Goal: Task Accomplishment & Management: Manage account settings

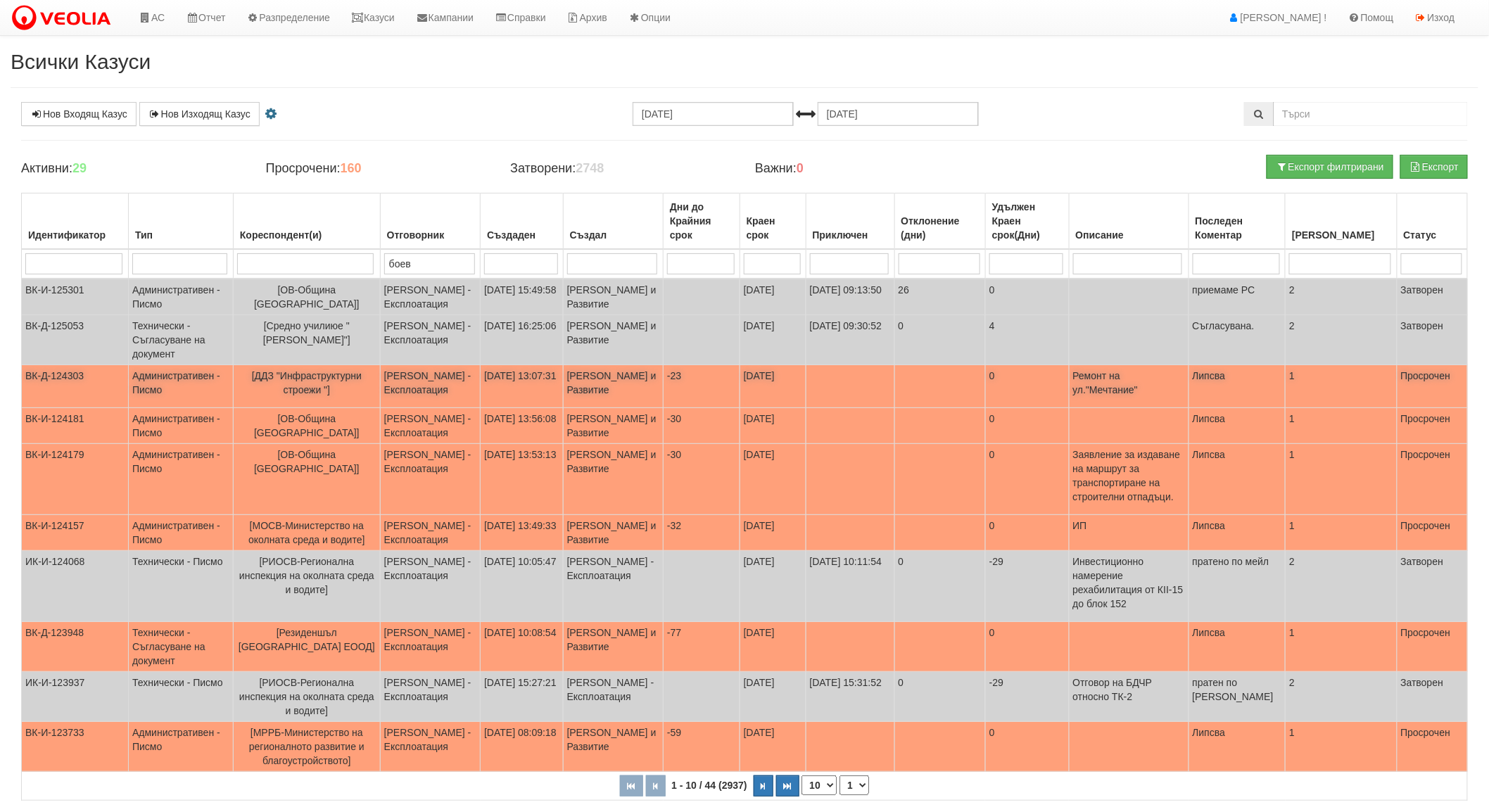
click at [310, 387] on span "[ДДЗ "Инфраструктурни строежи "]" at bounding box center [306, 382] width 110 height 26
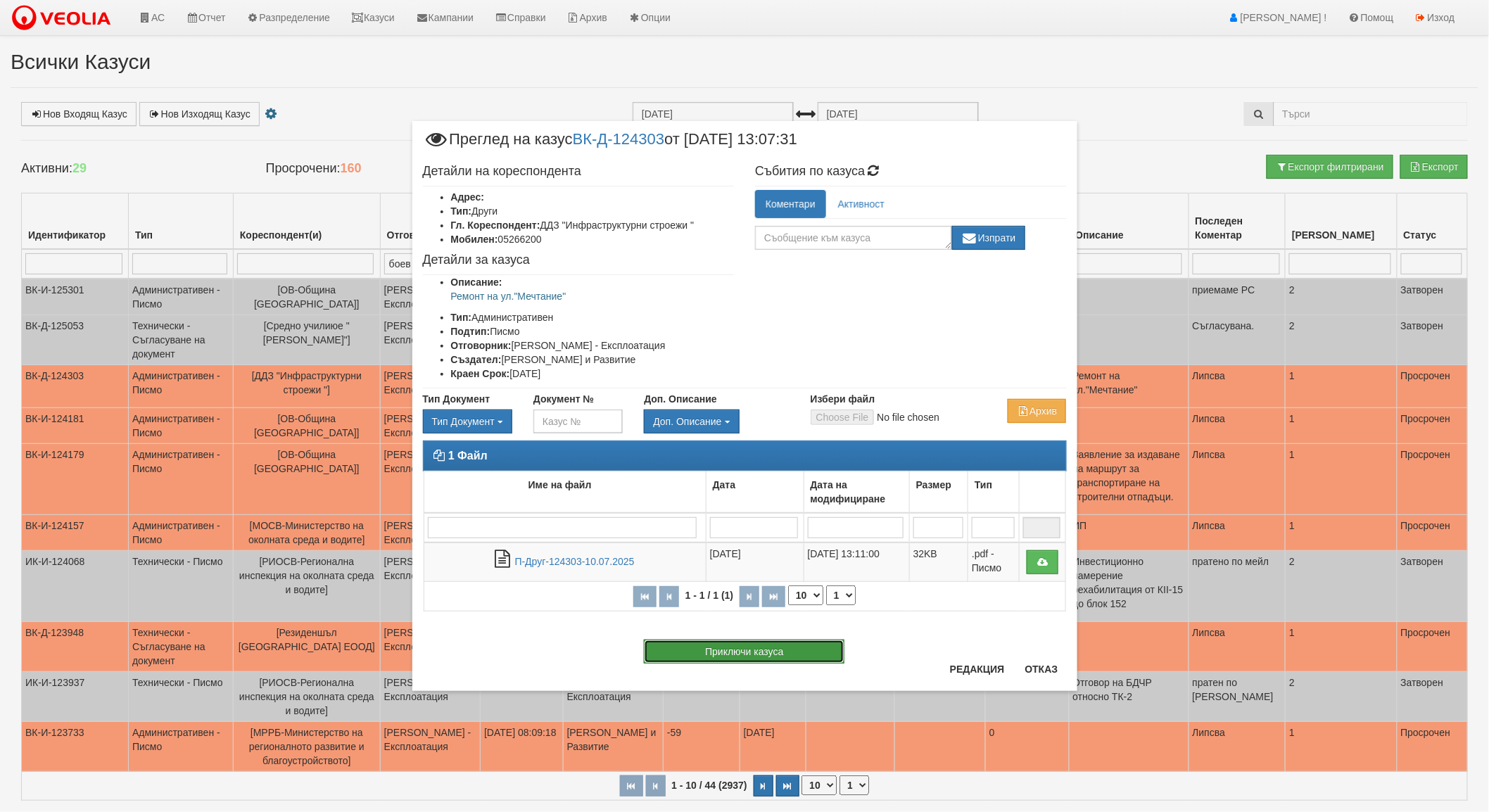
click at [735, 651] on button "Приключи казуса" at bounding box center [744, 651] width 201 height 24
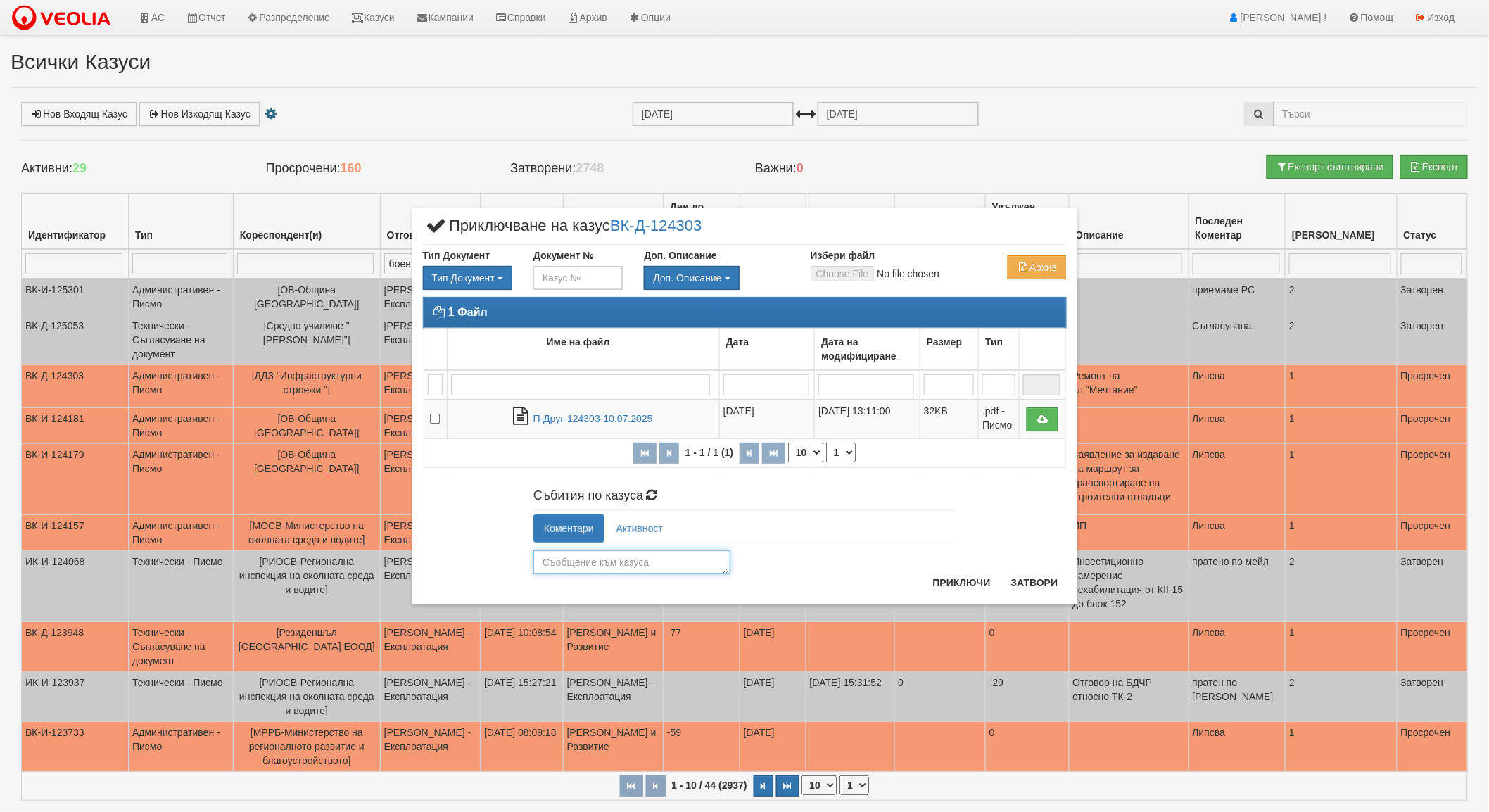
click at [608, 564] on textarea at bounding box center [631, 562] width 197 height 24
type textarea "i"
type textarea "съгласувано"
click at [964, 579] on button "Приключи" at bounding box center [962, 582] width 74 height 22
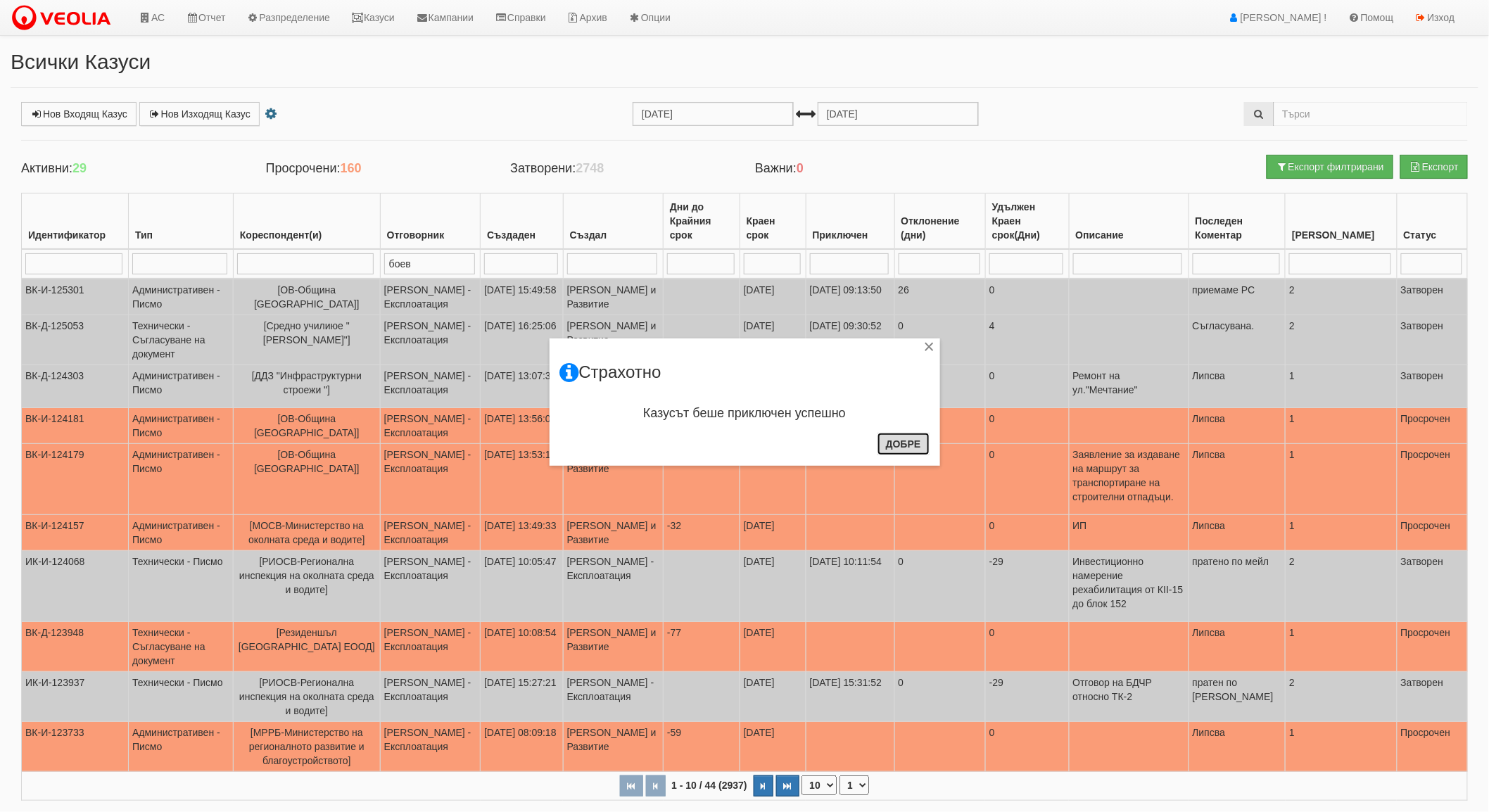
click at [900, 445] on button "Добре" at bounding box center [903, 443] width 52 height 22
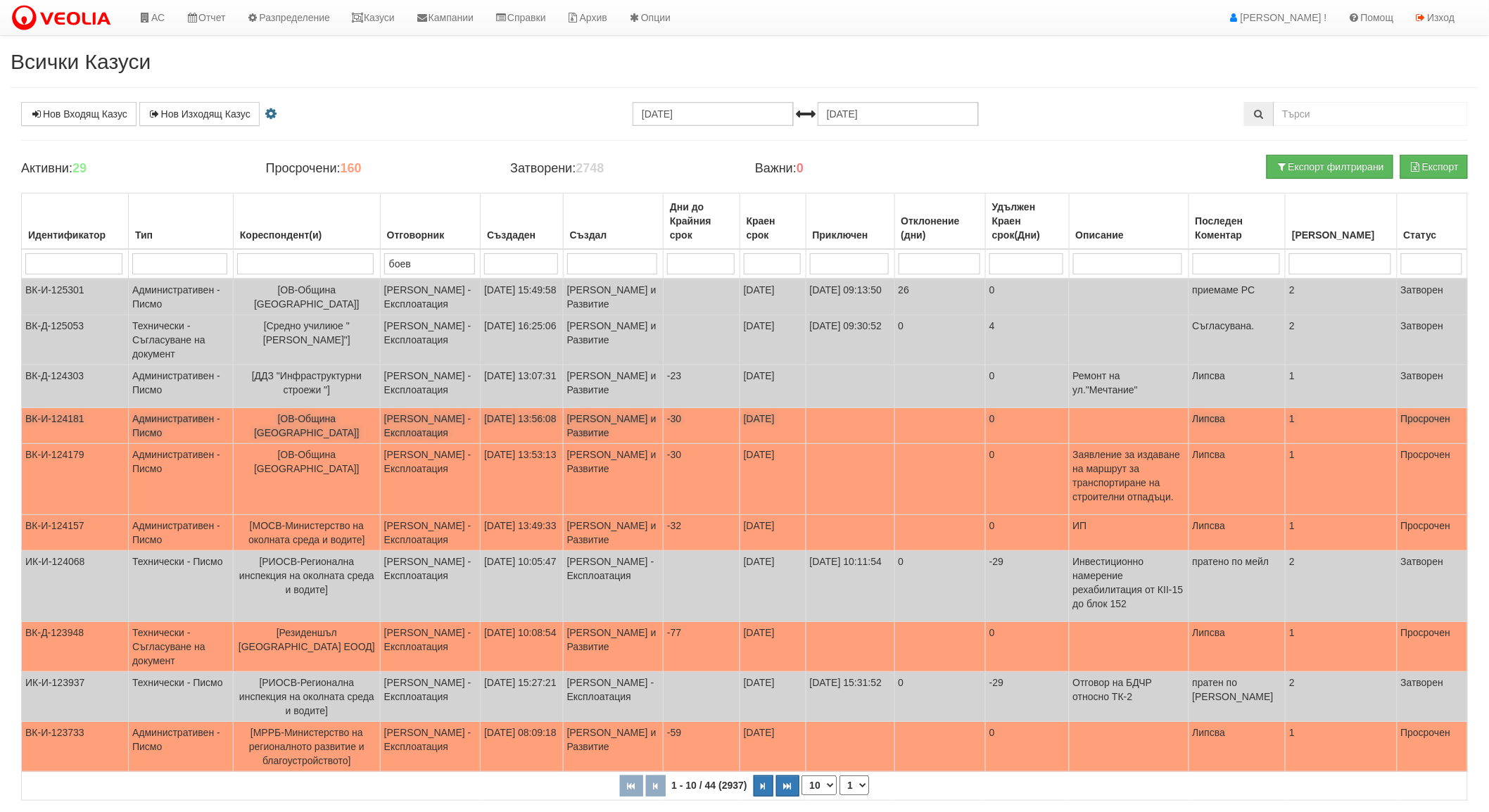
click at [320, 430] on td "[ОВ-Община [GEOGRAPHIC_DATA]]" at bounding box center [306, 425] width 147 height 35
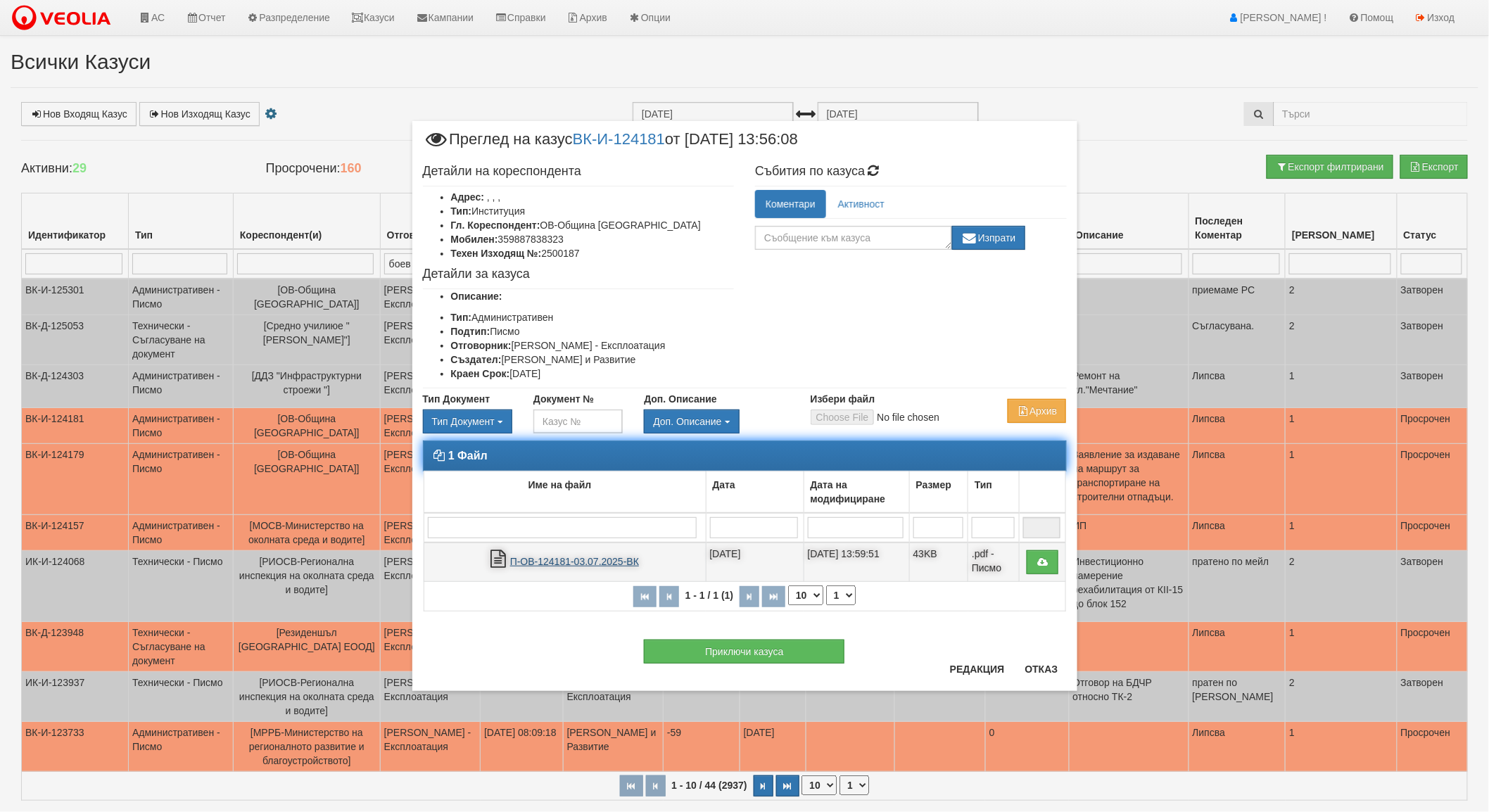
click at [537, 557] on link "П-ОВ-124181-03.07.2025-ВК" at bounding box center [574, 562] width 129 height 12
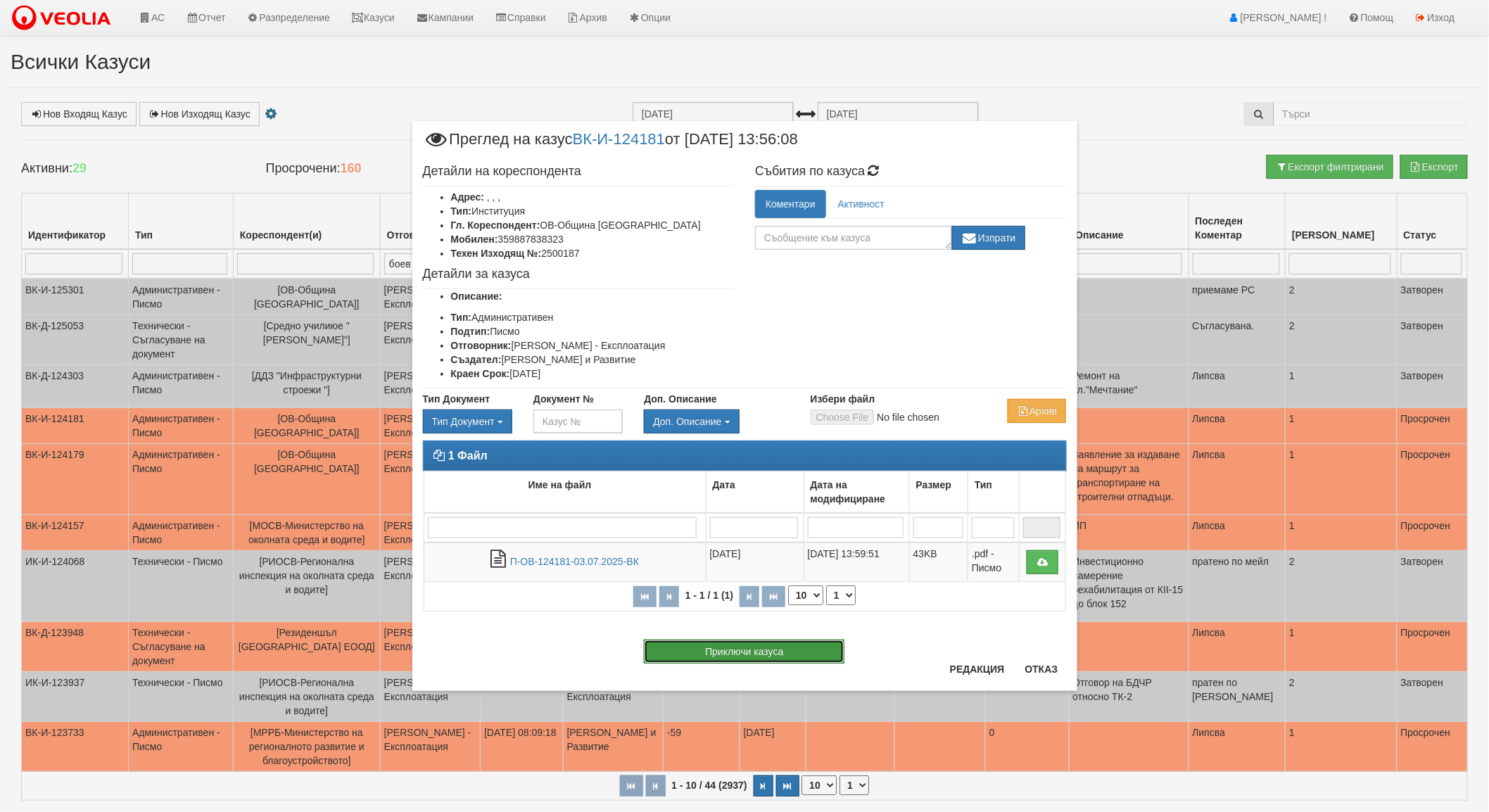
click at [774, 656] on button "Приключи казуса" at bounding box center [744, 651] width 201 height 24
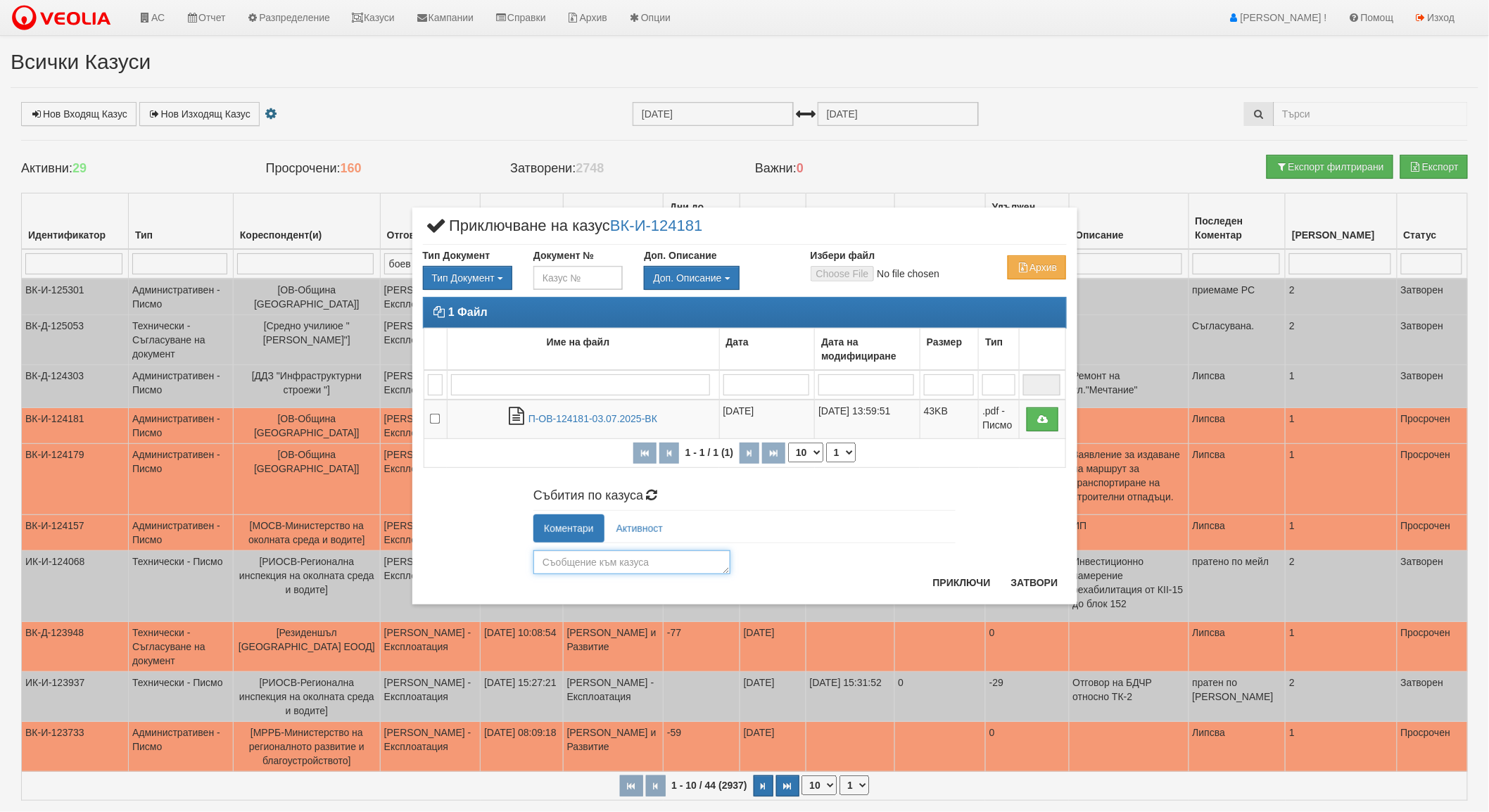
click at [606, 567] on textarea at bounding box center [631, 562] width 197 height 24
type textarea "отговорено"
click at [961, 575] on button "Приключи" at bounding box center [962, 582] width 74 height 22
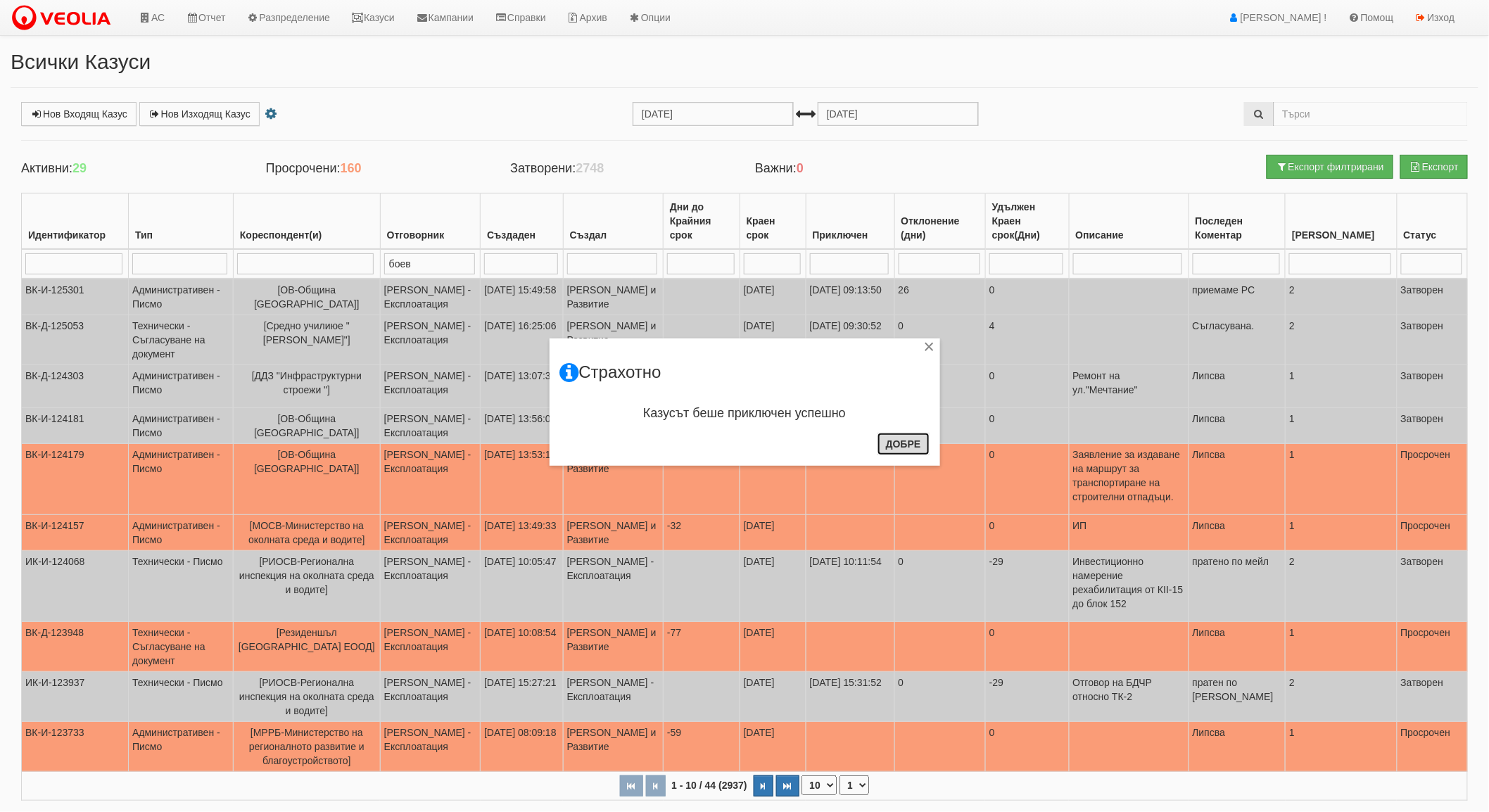
click at [896, 446] on button "Добре" at bounding box center [903, 443] width 52 height 22
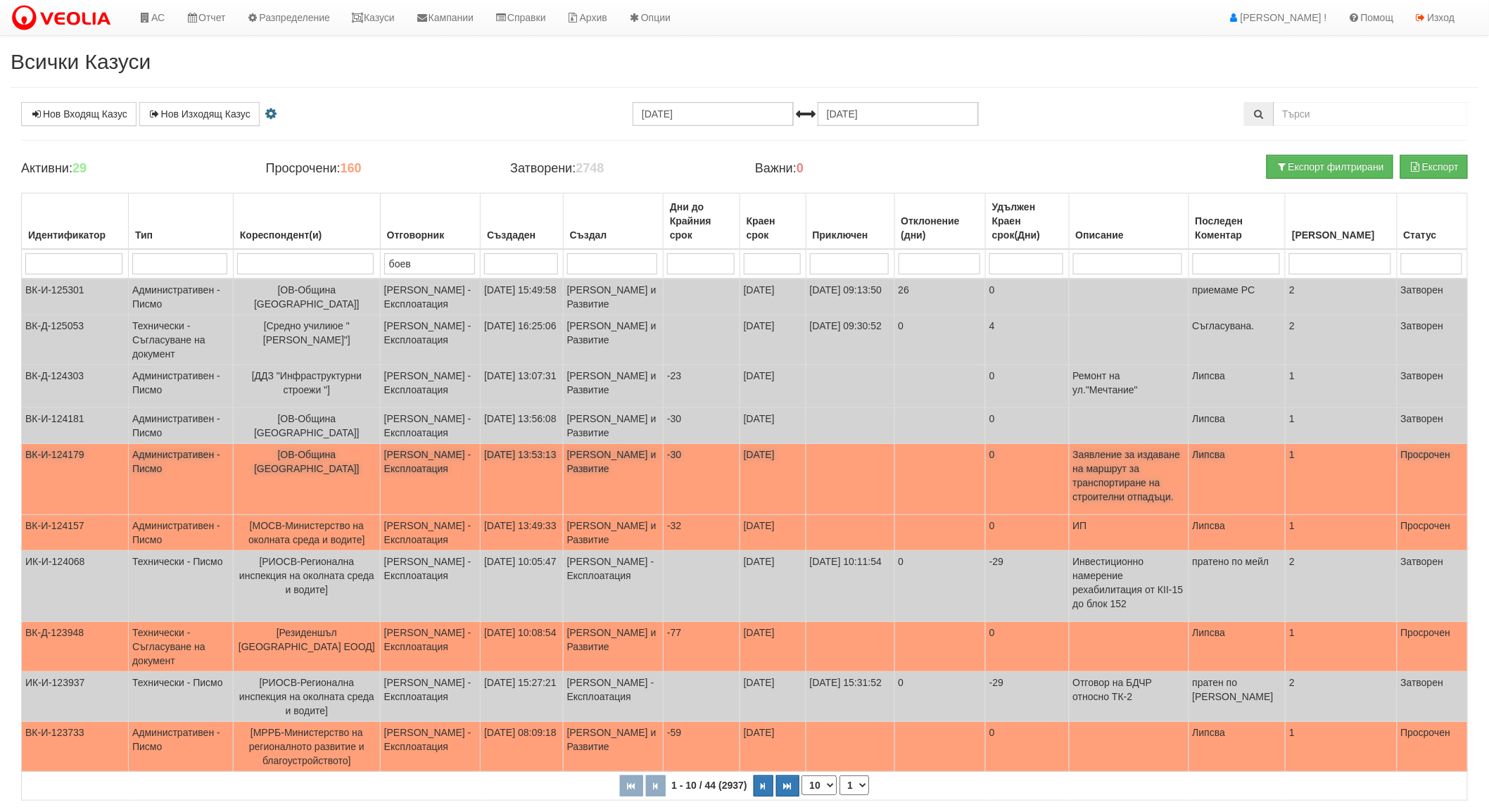
click at [319, 481] on td "[ОВ-Община [GEOGRAPHIC_DATA]]" at bounding box center [306, 479] width 147 height 71
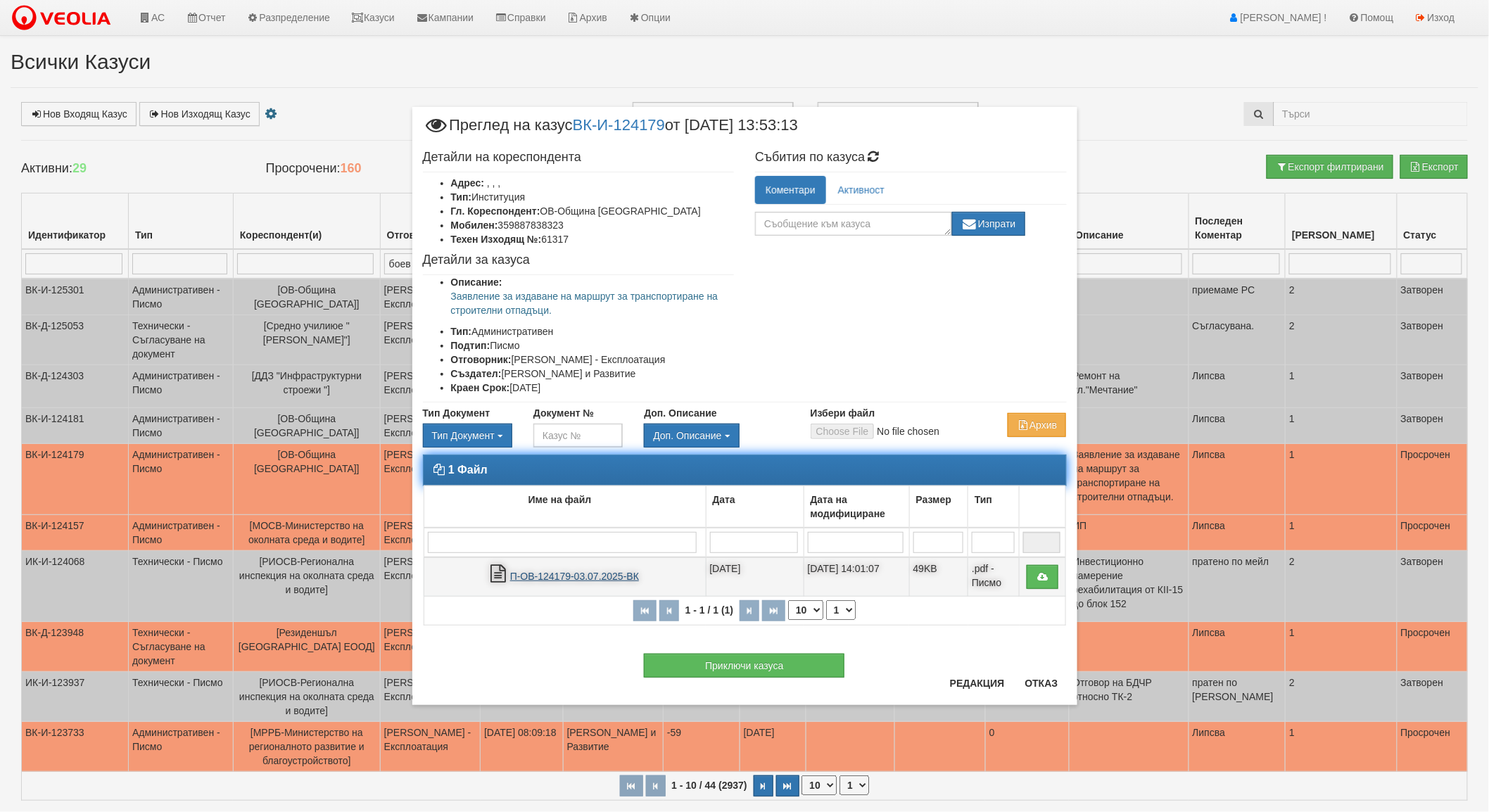
click at [552, 573] on link "П-ОВ-124179-03.07.2025-ВК" at bounding box center [574, 576] width 129 height 12
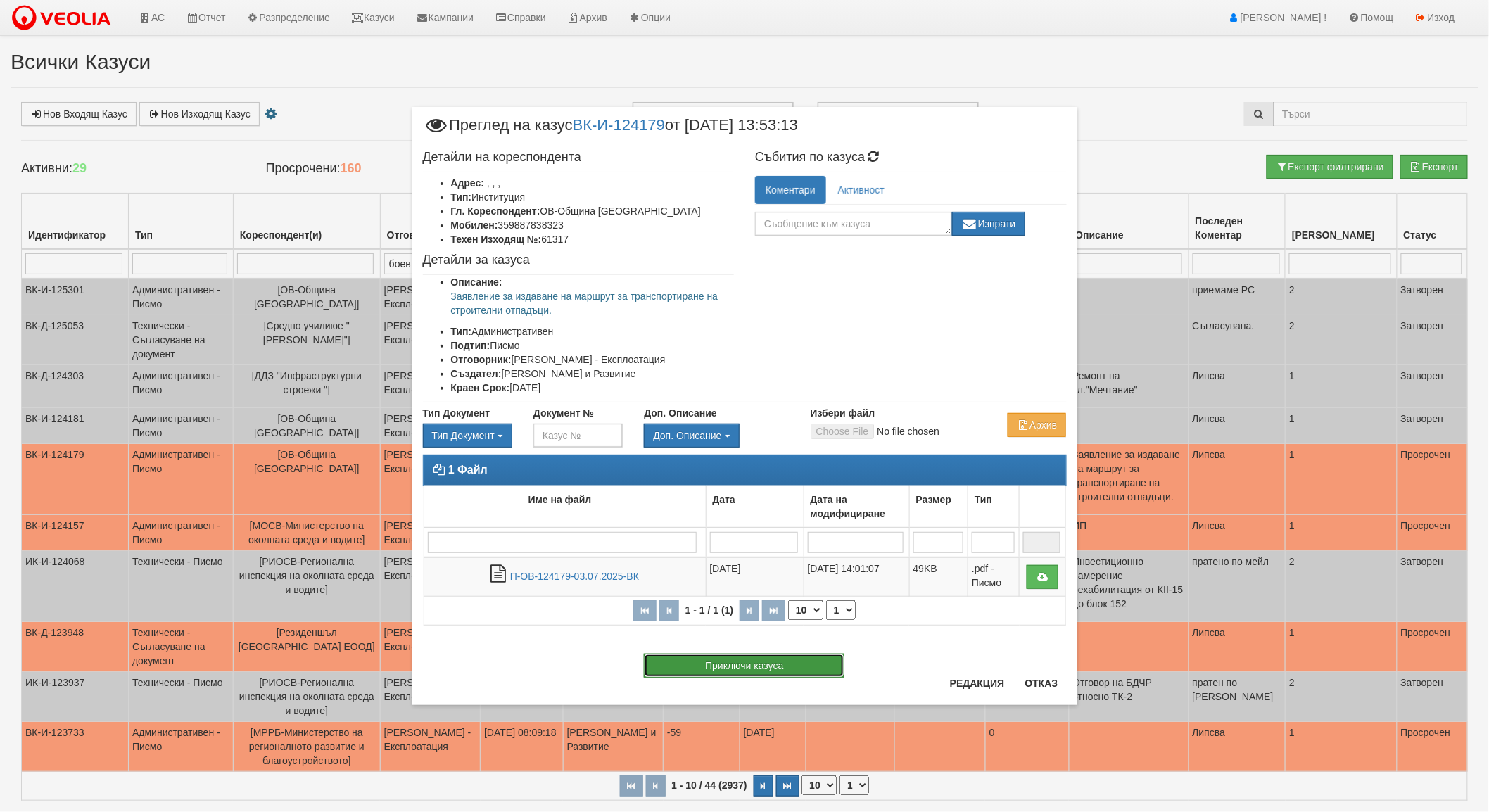
click at [759, 660] on button "Приключи казуса" at bounding box center [744, 665] width 201 height 24
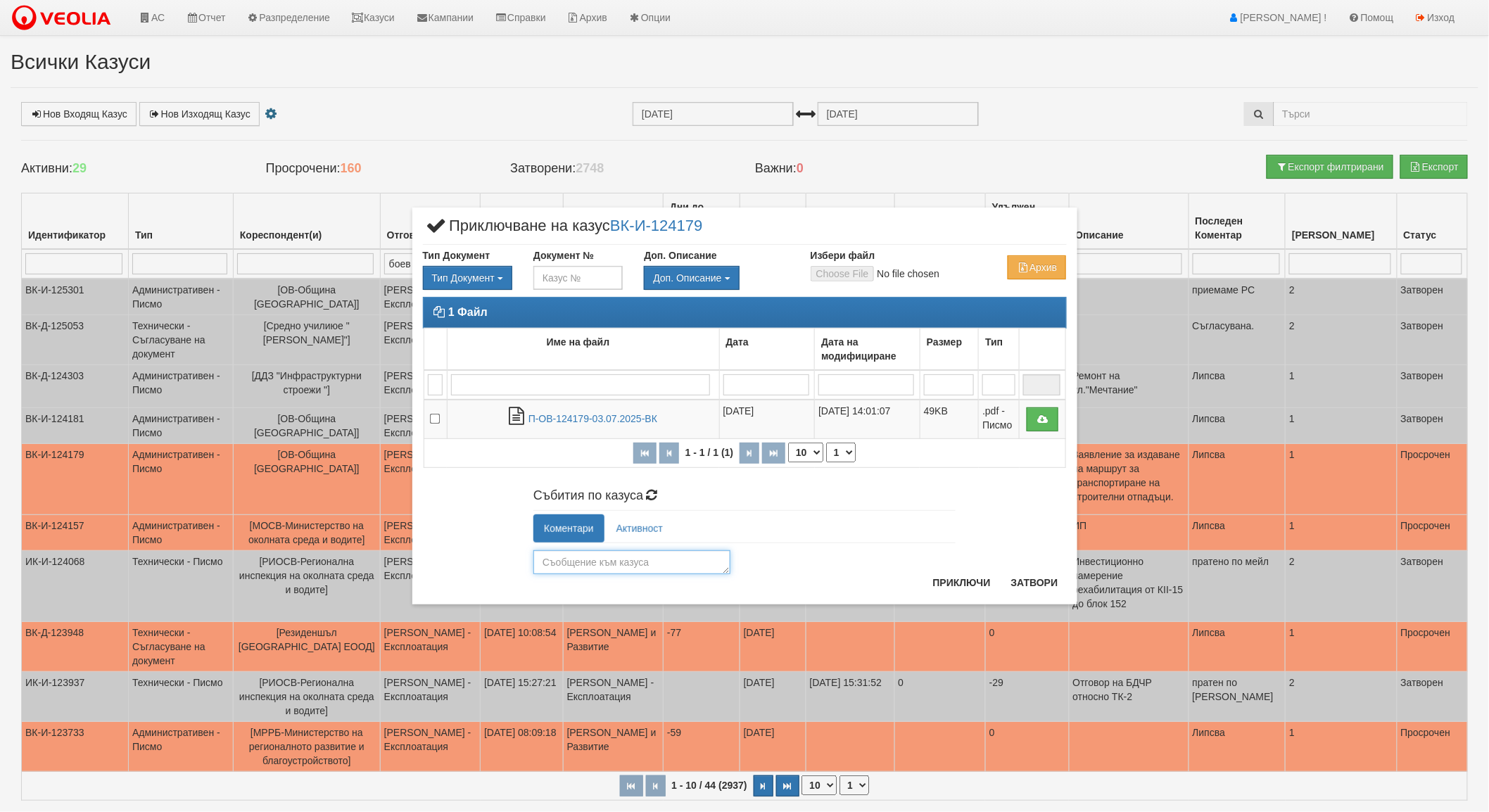
click at [646, 567] on textarea at bounding box center [631, 562] width 197 height 24
type textarea "приключено"
click at [976, 584] on button "Приключи" at bounding box center [962, 582] width 74 height 22
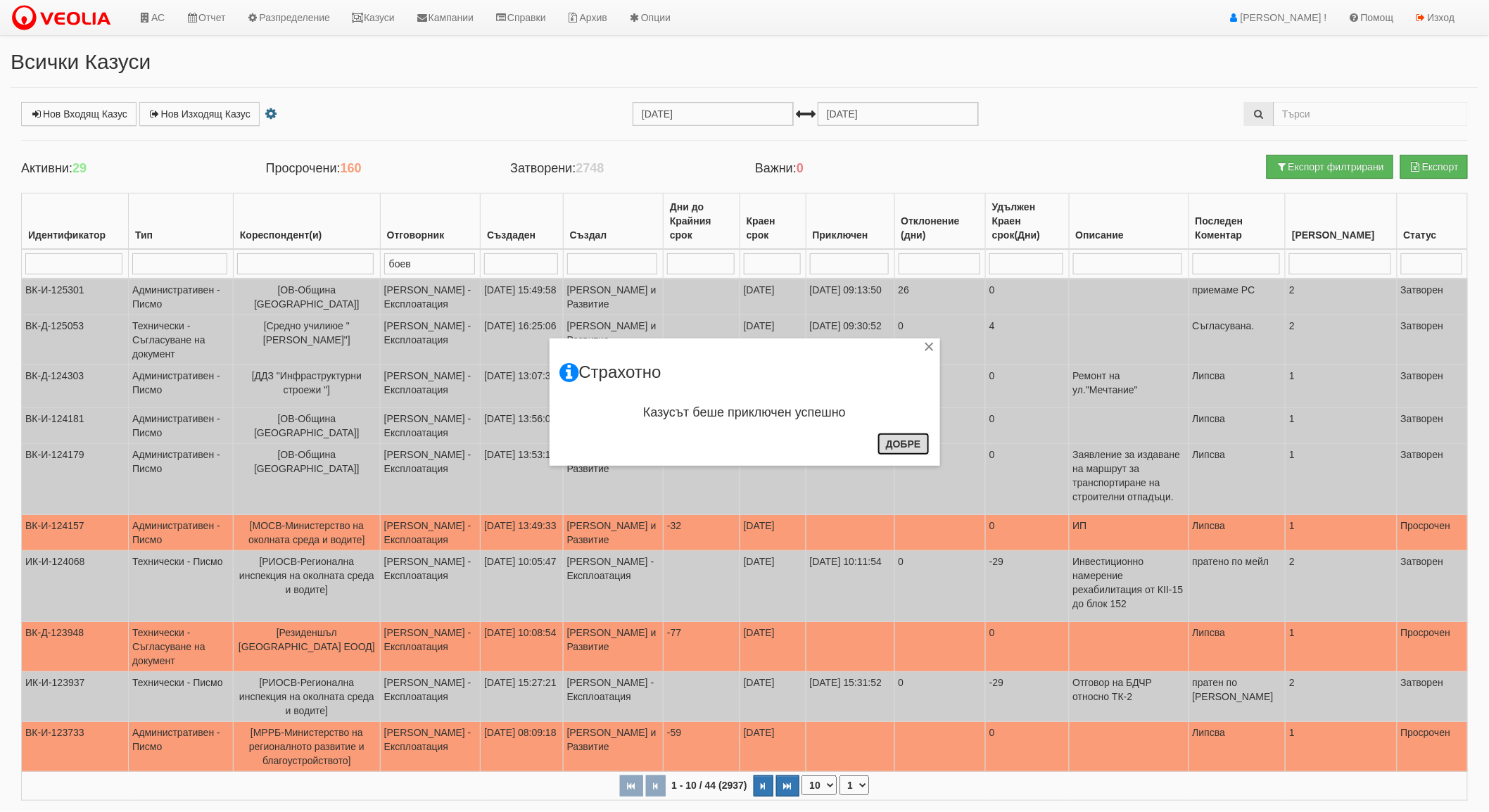
click at [913, 443] on button "Добре" at bounding box center [903, 443] width 52 height 22
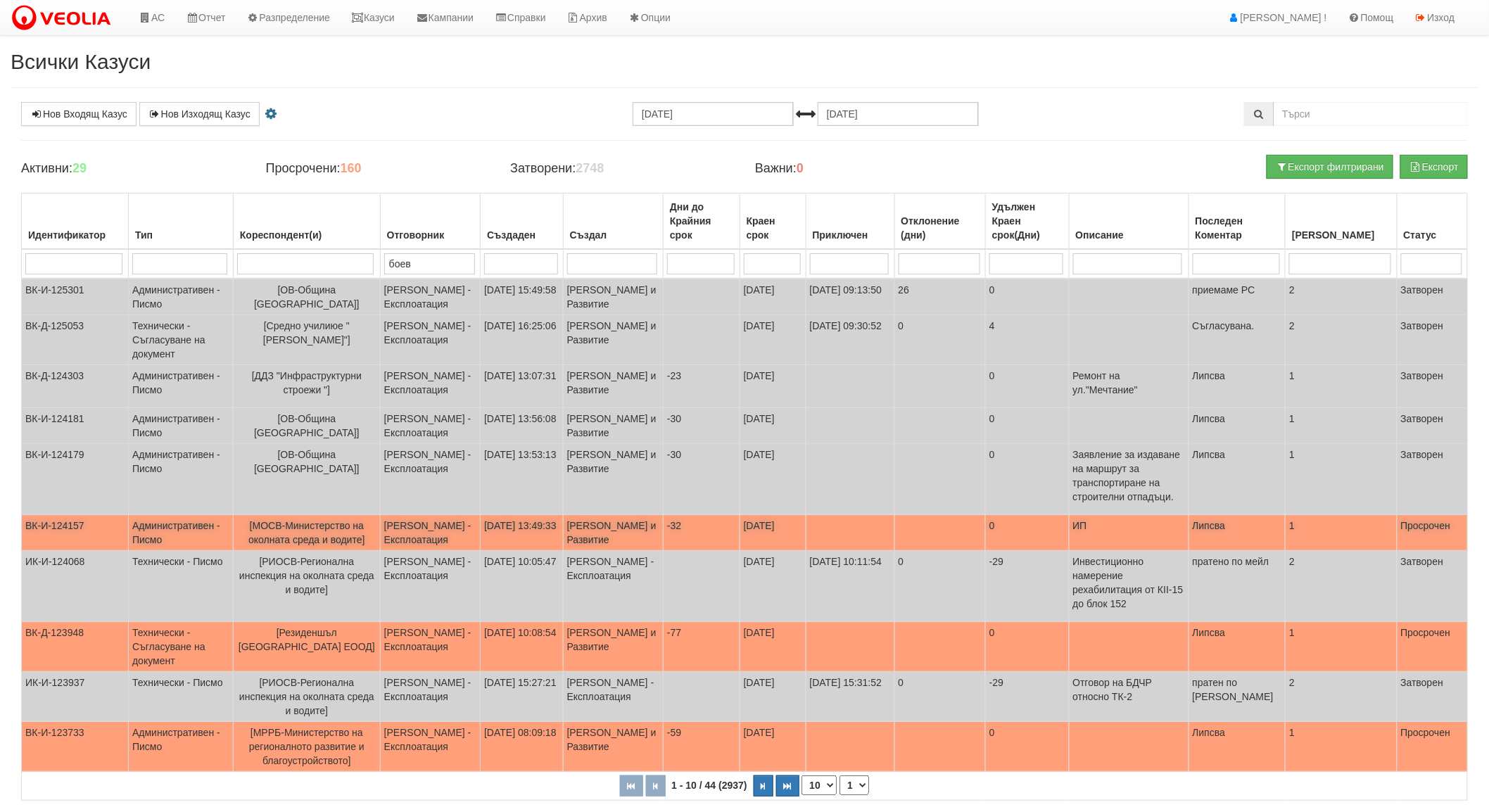
click at [338, 545] on span "[МОСВ-Министерство на околната среда и водите]" at bounding box center [306, 532] width 116 height 26
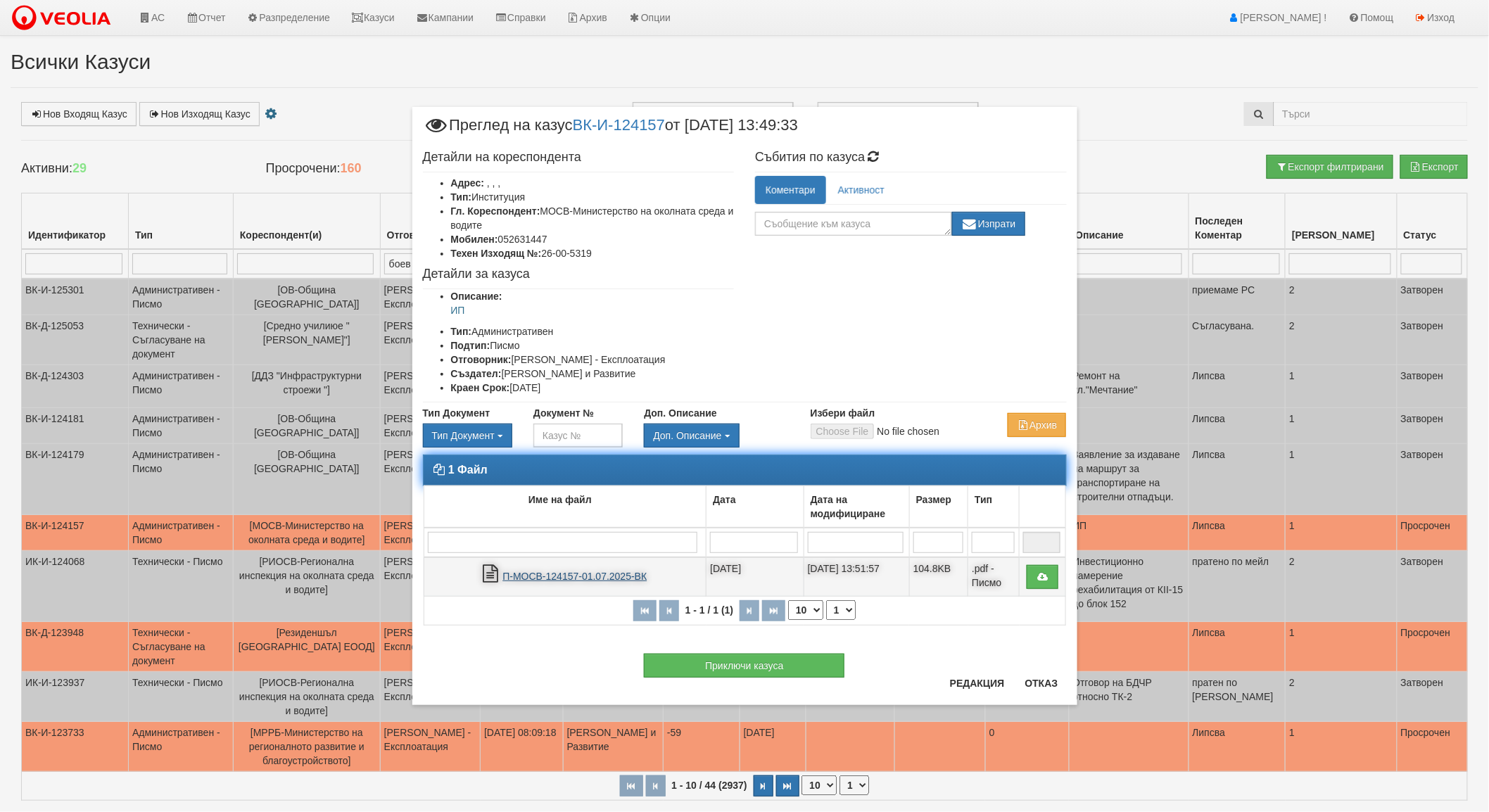
click at [634, 575] on link "П-МОСВ-124157-01.07.2025-ВК" at bounding box center [574, 576] width 144 height 12
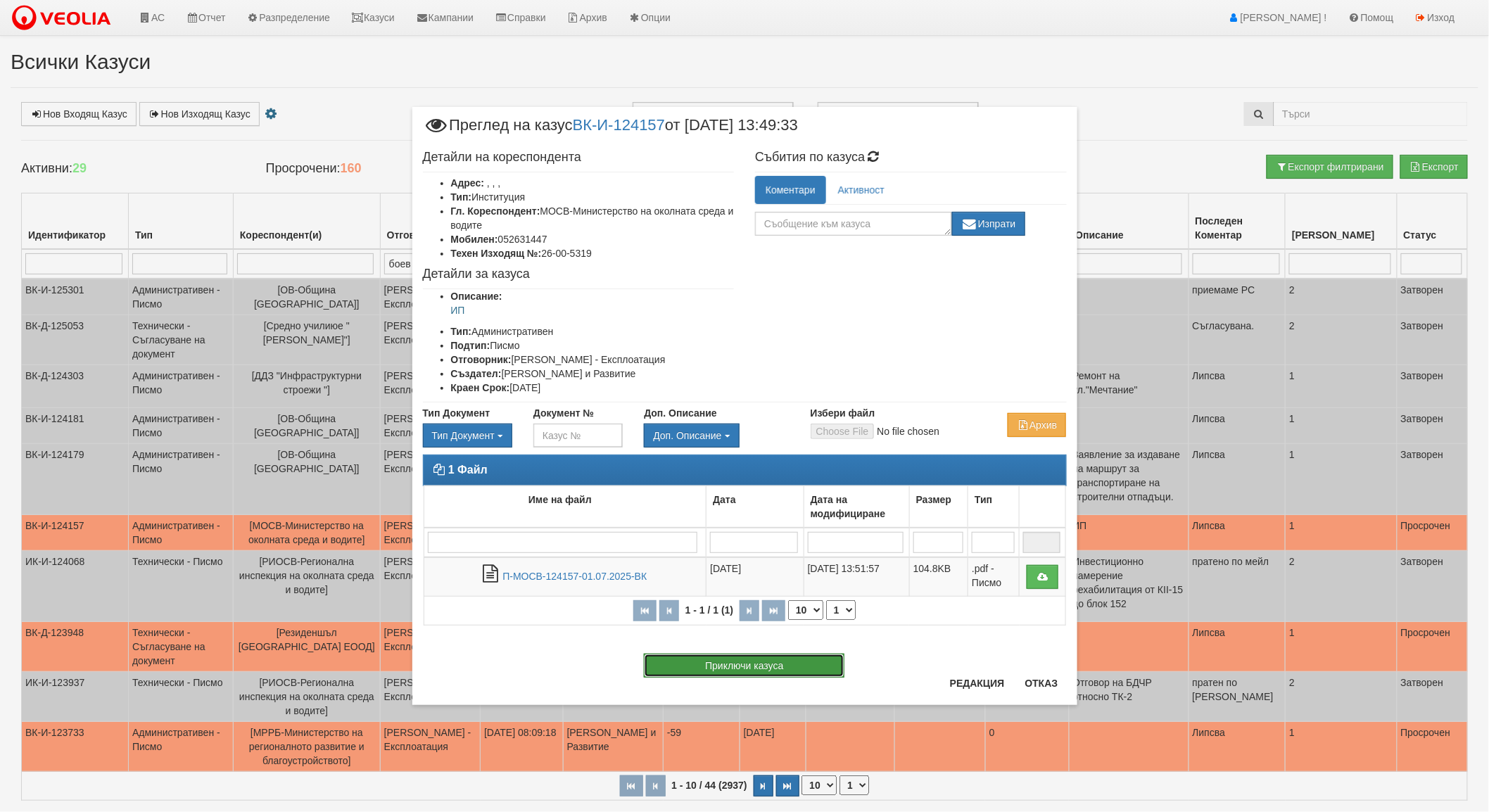
click at [742, 665] on button "Приключи казуса" at bounding box center [744, 665] width 201 height 24
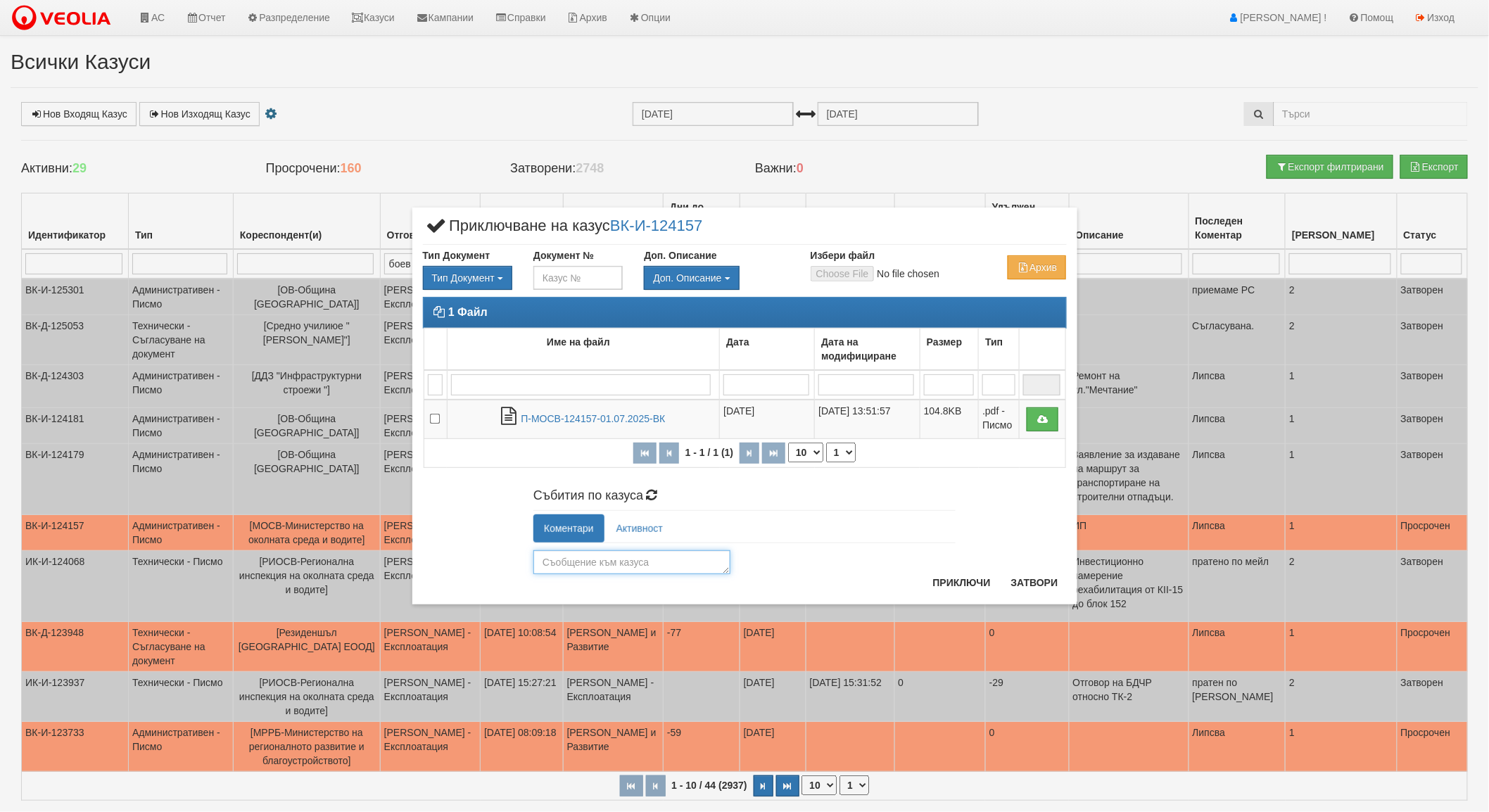
click at [624, 559] on textarea at bounding box center [631, 562] width 197 height 24
type textarea "о"
type textarea "информацията приета"
click at [968, 581] on button "Приключи" at bounding box center [962, 582] width 74 height 22
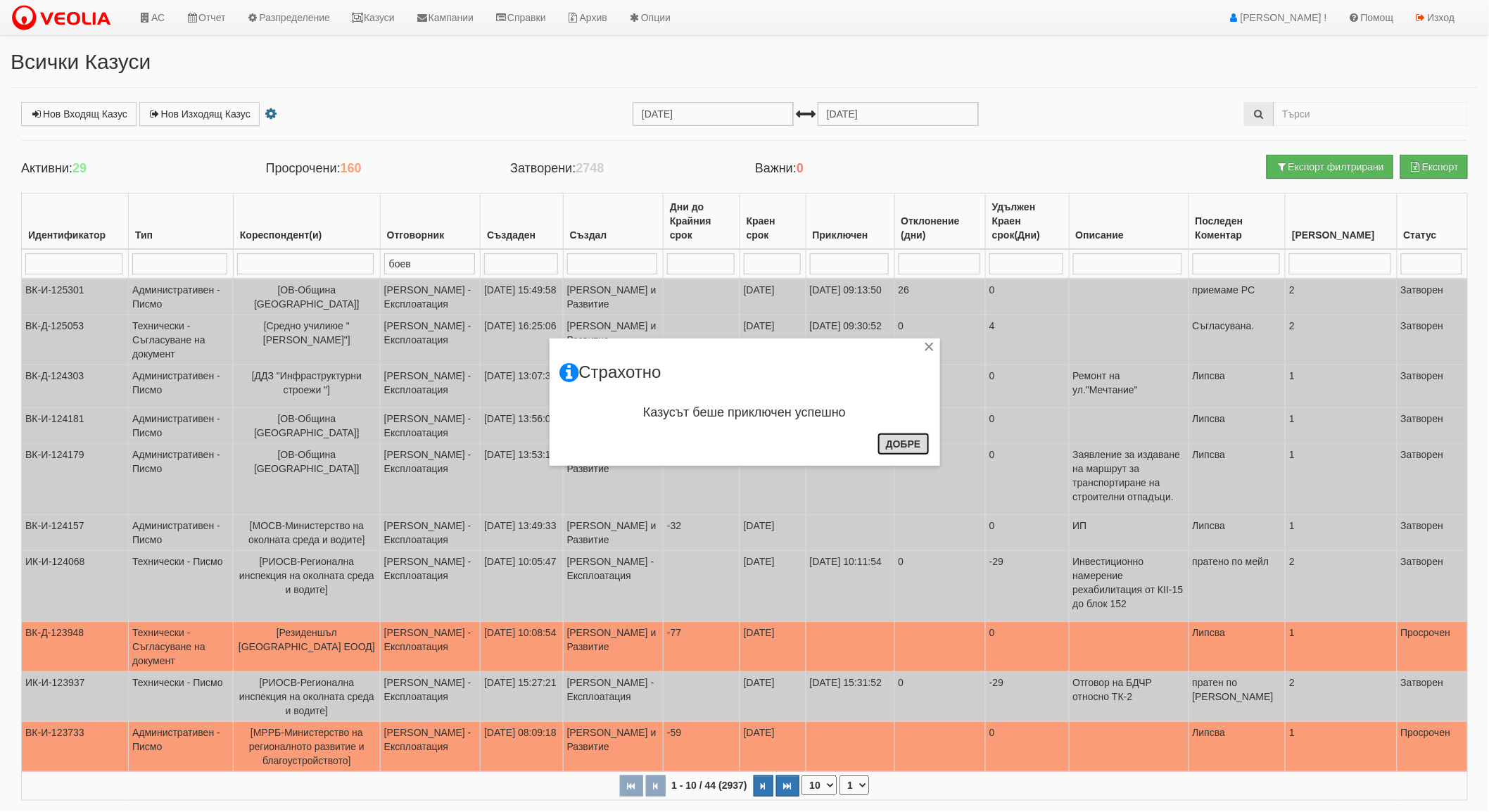
click at [911, 444] on button "Добре" at bounding box center [903, 443] width 52 height 22
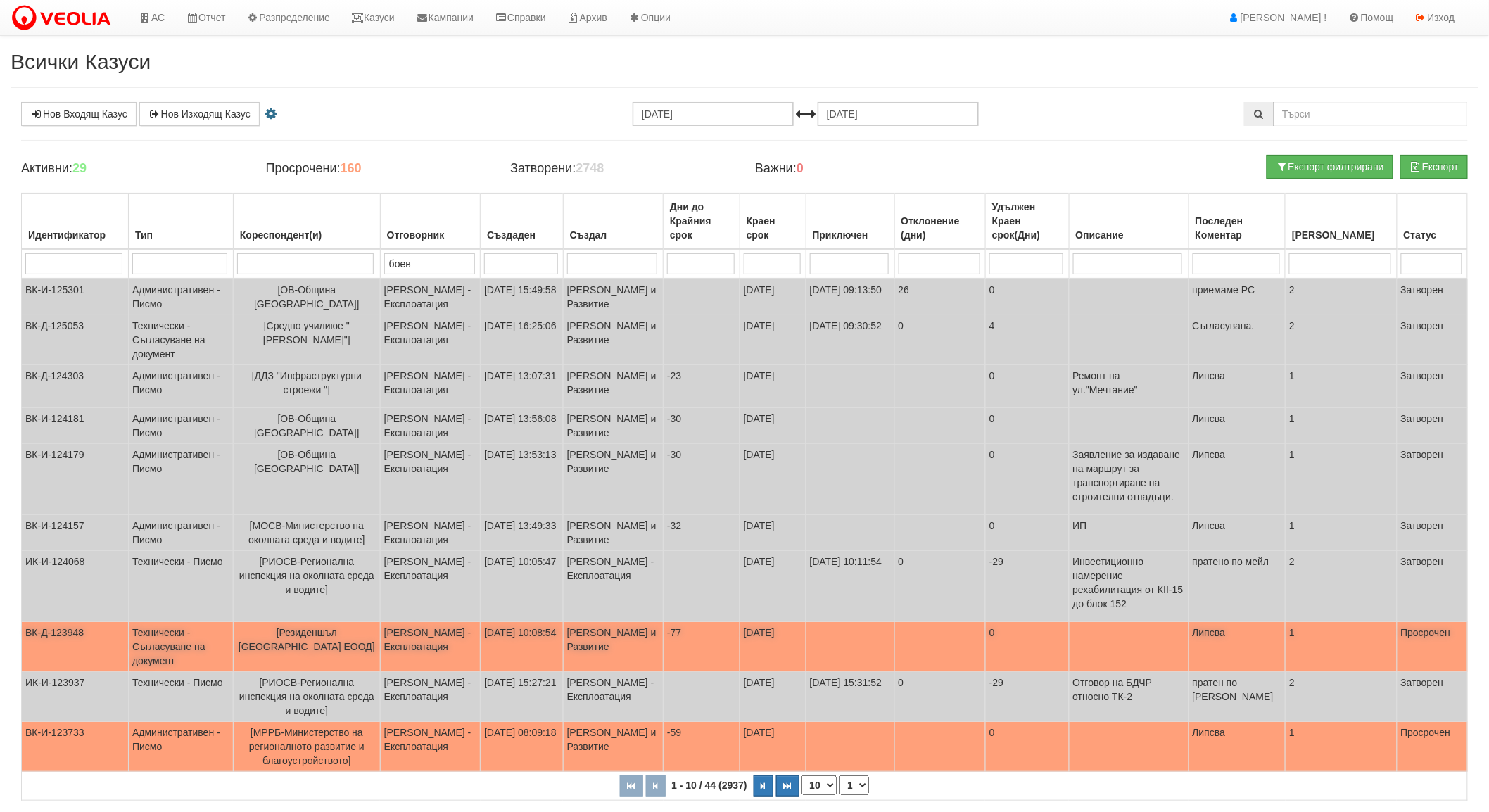
click at [357, 652] on span "[Резиденшъл [GEOGRAPHIC_DATA] ЕООД]" at bounding box center [306, 640] width 136 height 26
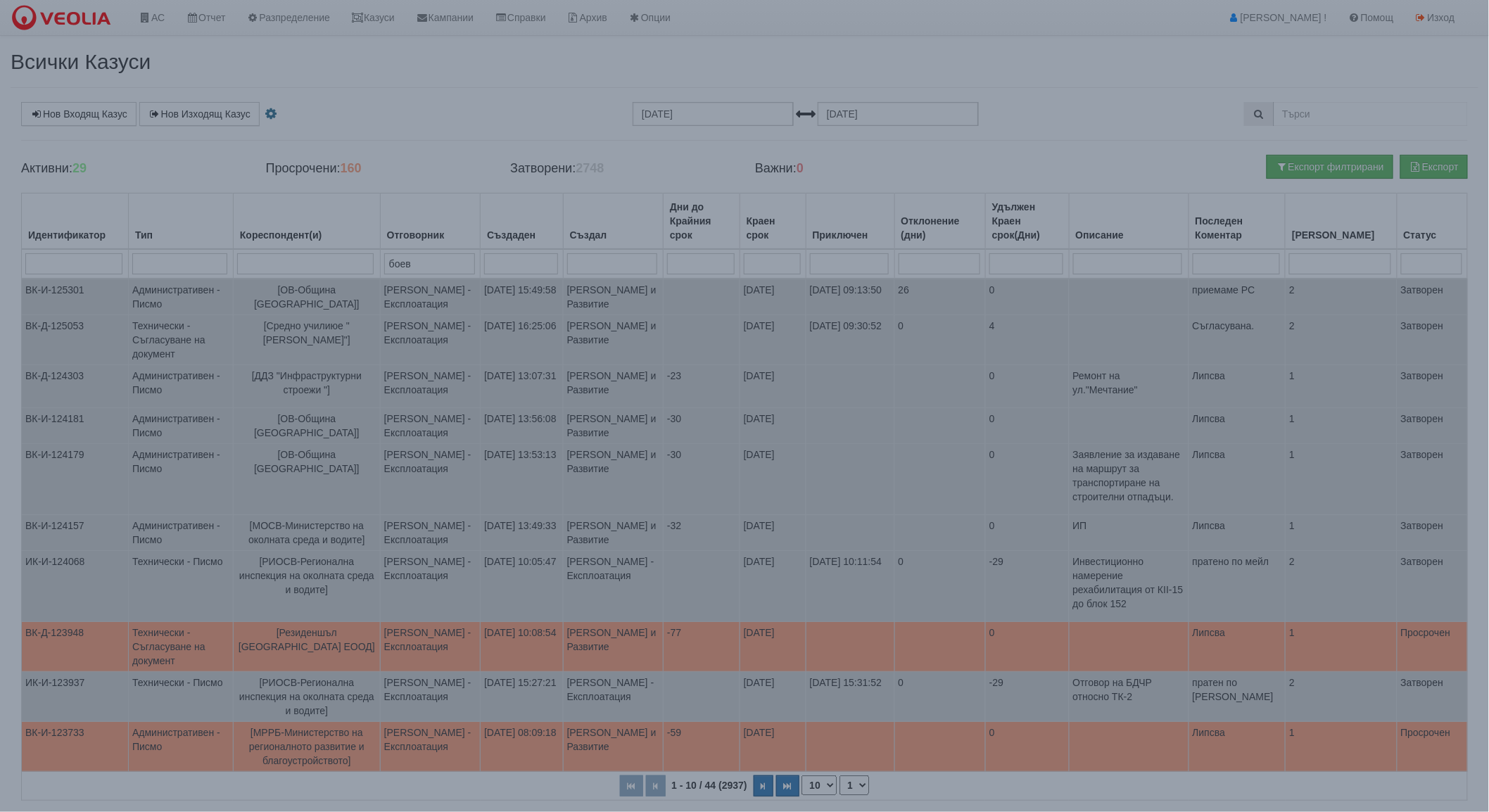
select select "1"
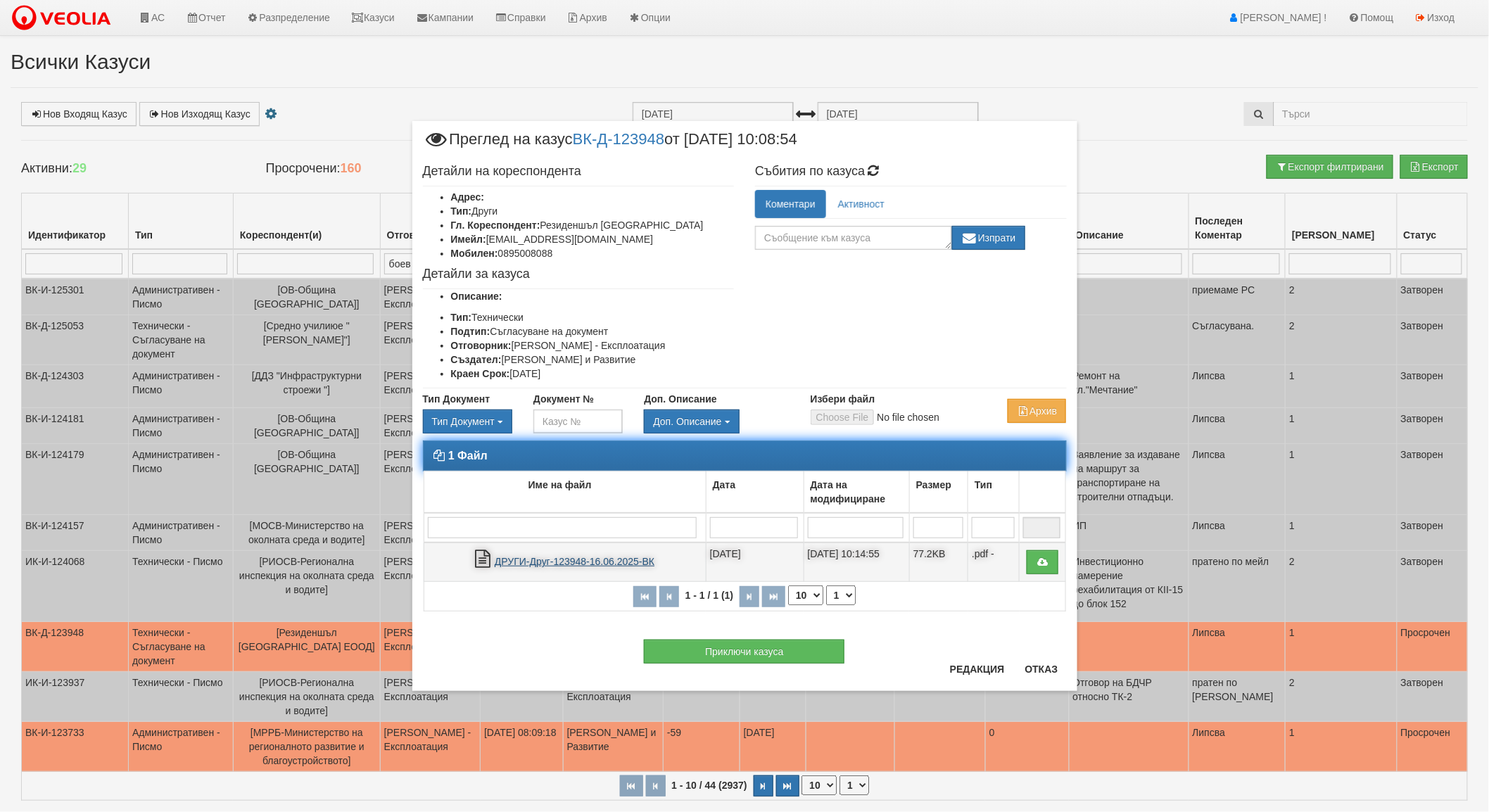
click at [535, 559] on link "ДРУГИ-Друг-123948-16.06.2025-ВК" at bounding box center [574, 562] width 160 height 12
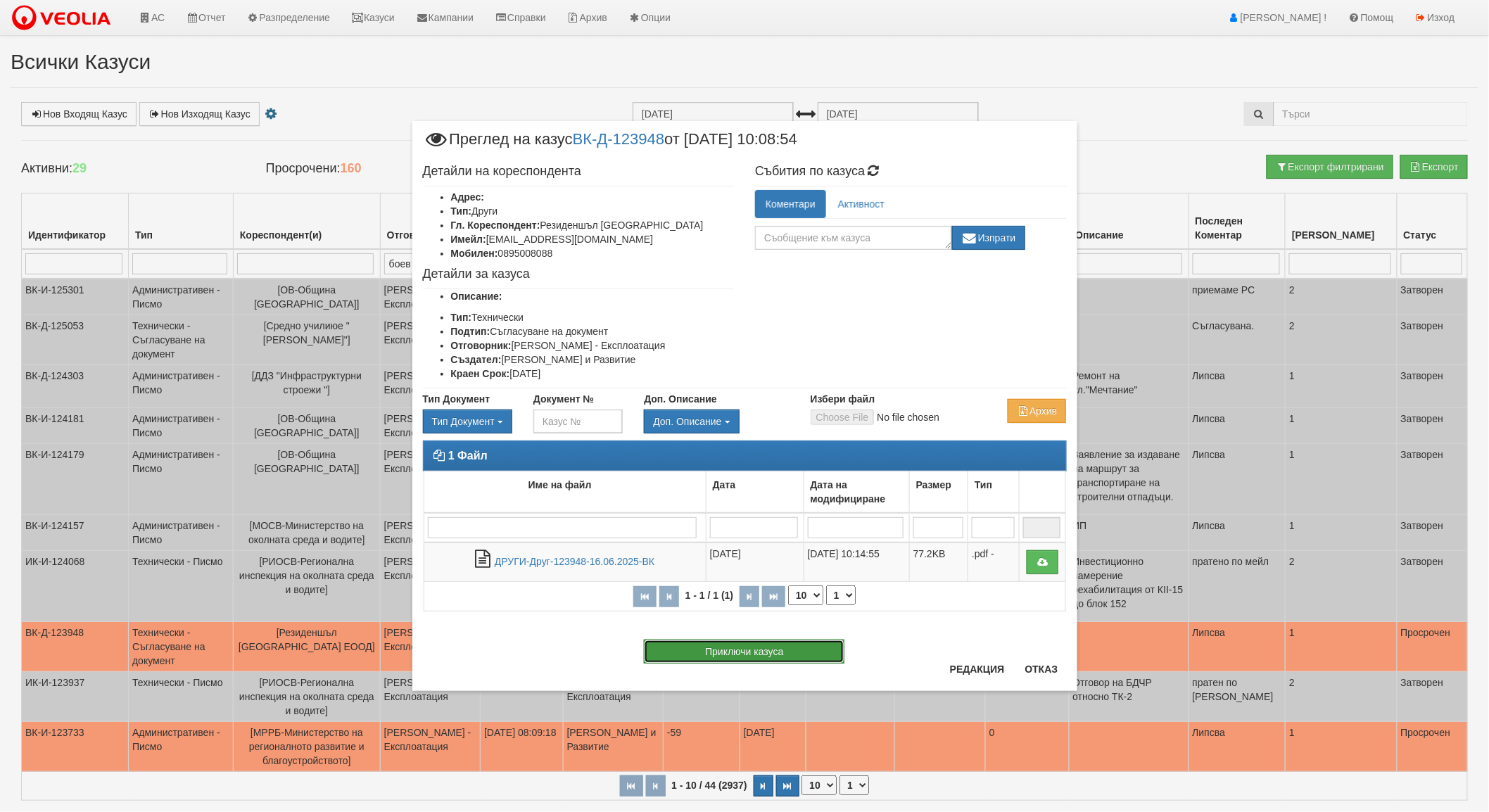
click at [726, 650] on button "Приключи казуса" at bounding box center [744, 651] width 201 height 24
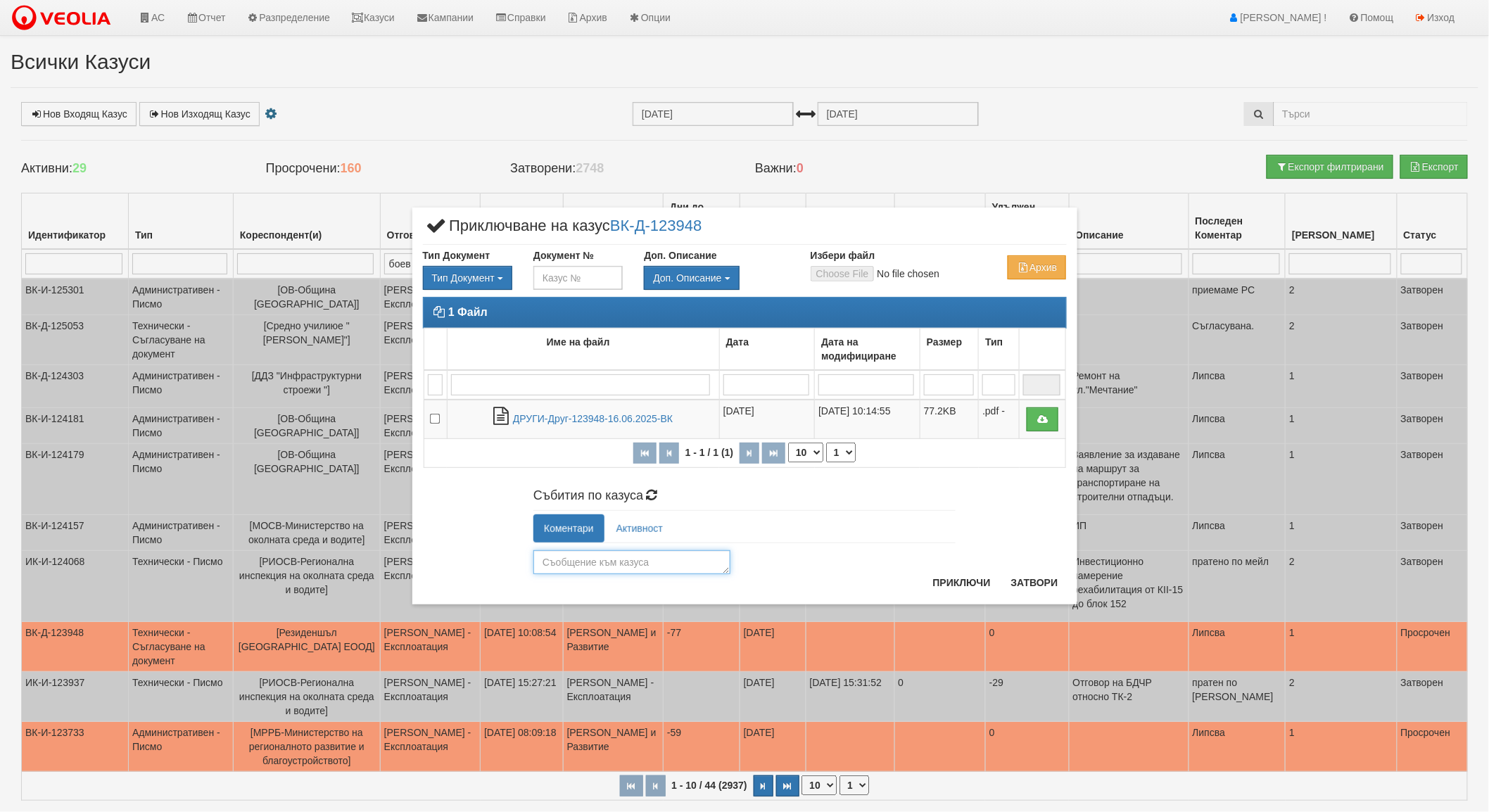
click at [591, 570] on textarea at bounding box center [631, 562] width 197 height 24
type textarea "съгласувано"
click at [973, 588] on button "Приключи" at bounding box center [962, 582] width 74 height 22
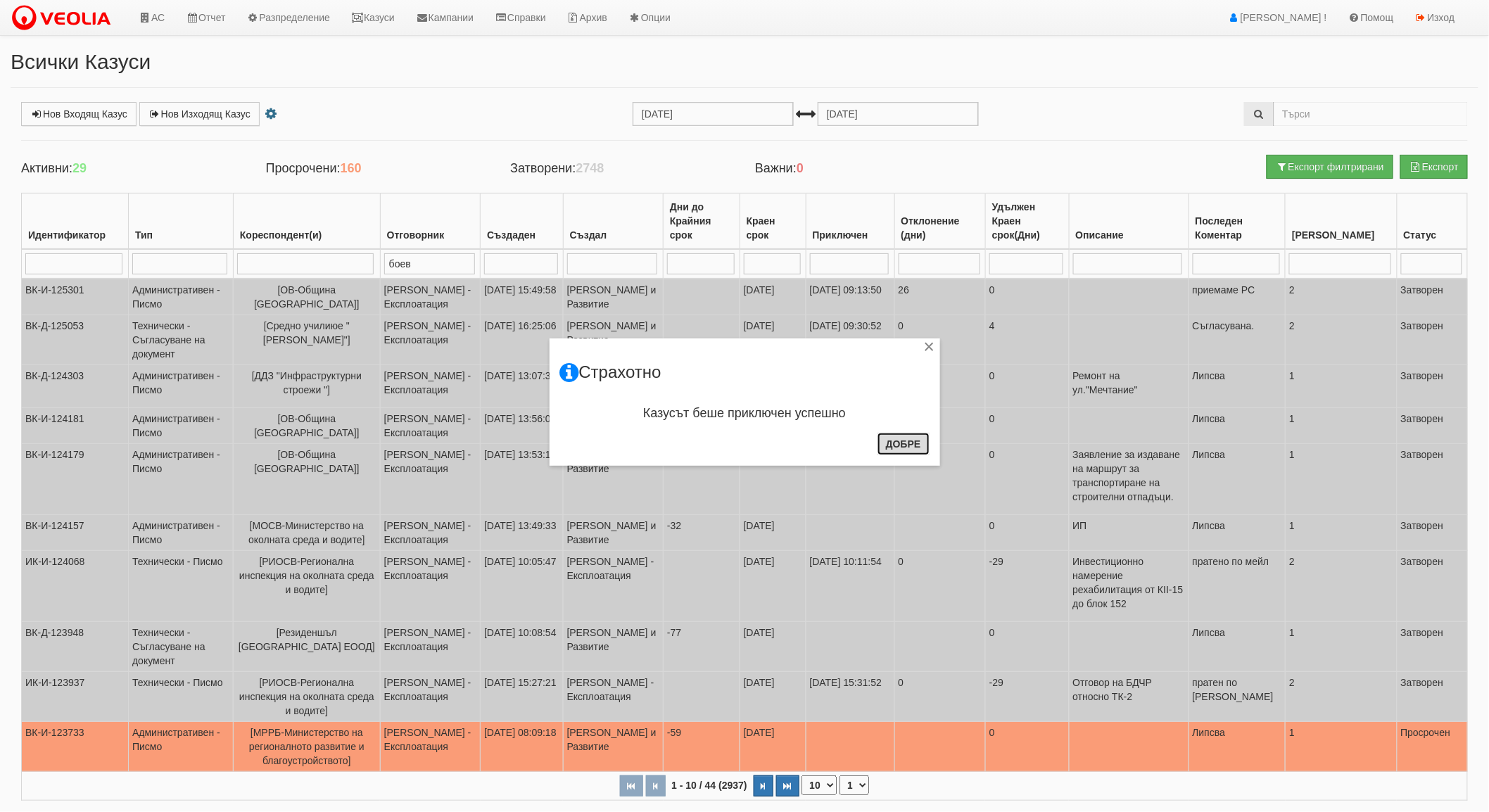
click at [919, 446] on button "Добре" at bounding box center [903, 443] width 52 height 22
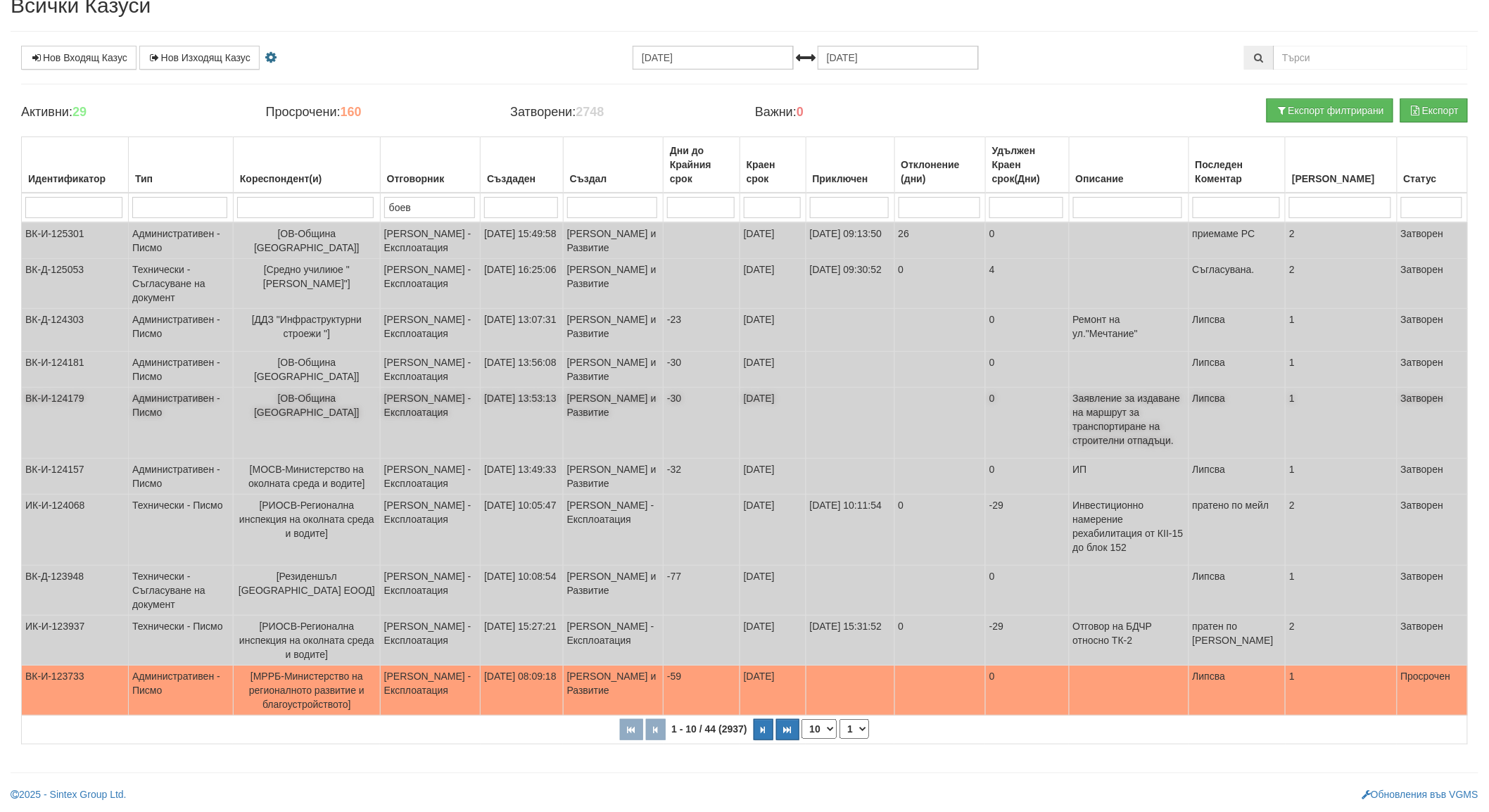
scroll to position [92, 0]
click at [300, 679] on span "[МРРБ-Министерство на регионалното развитие и благоустройството]" at bounding box center [307, 691] width 116 height 40
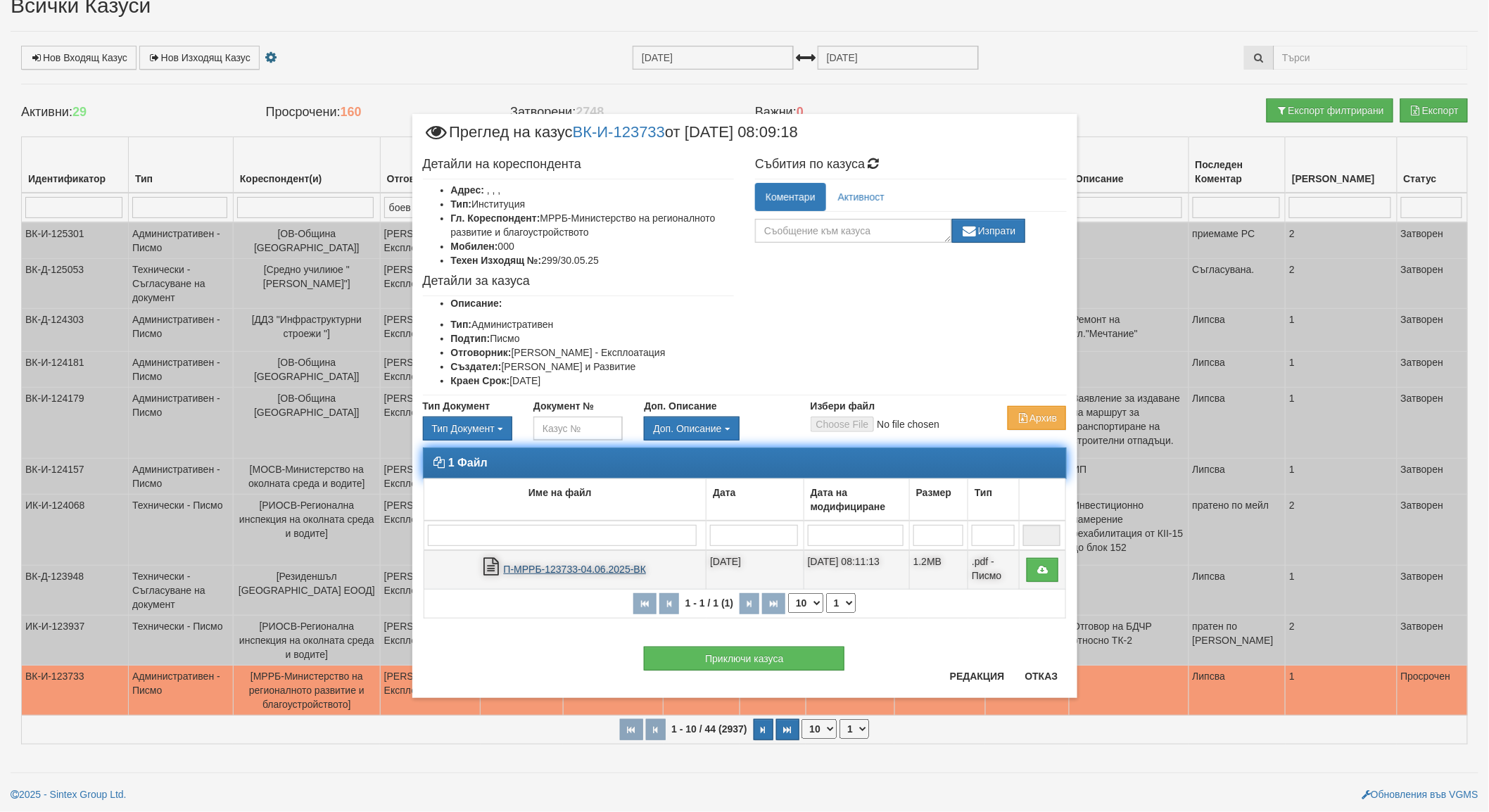
click at [551, 566] on link "П-МРРБ-123733-04.06.2025-ВК" at bounding box center [574, 569] width 143 height 12
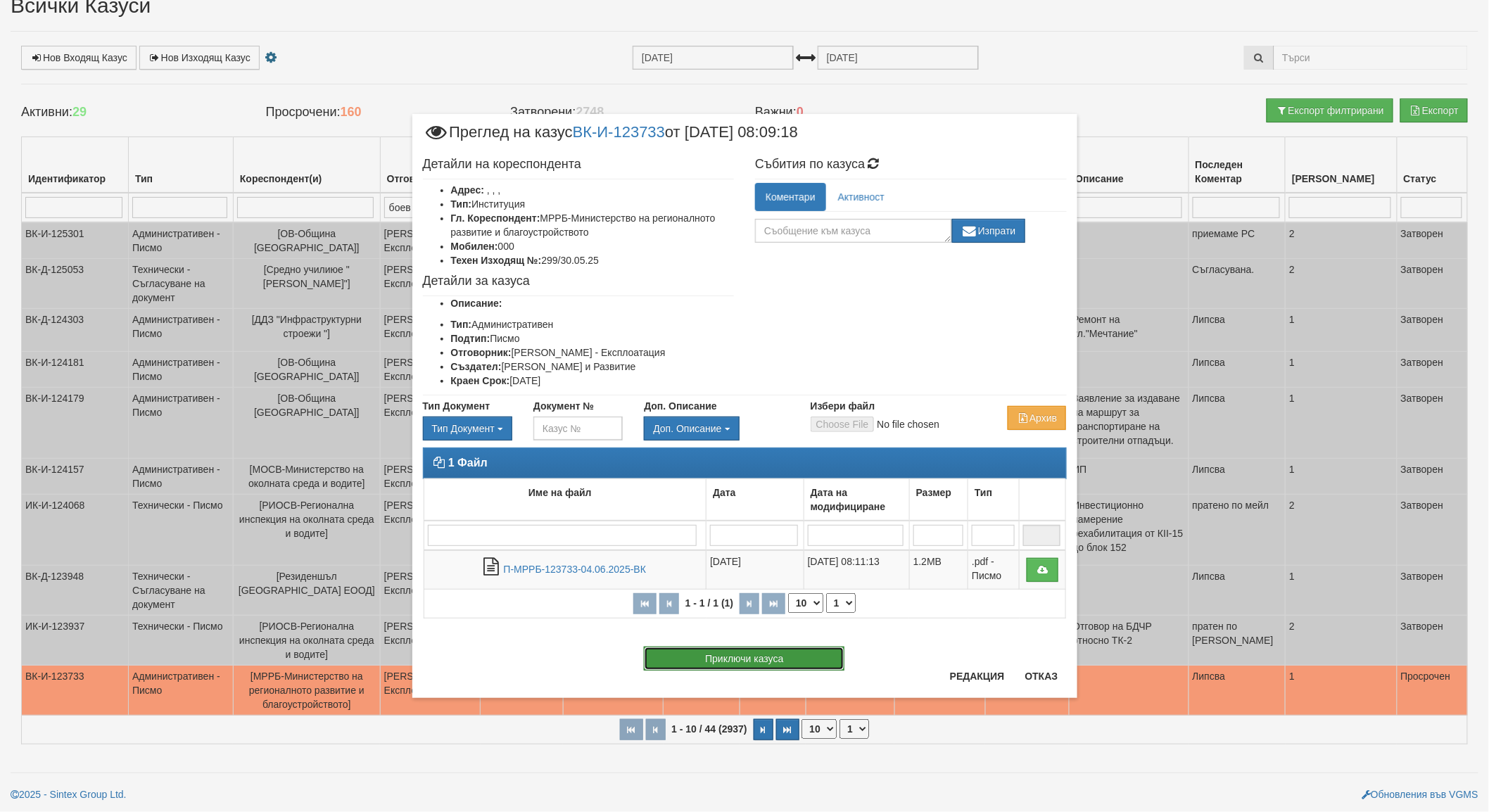
click at [756, 657] on button "Приключи казуса" at bounding box center [744, 659] width 201 height 24
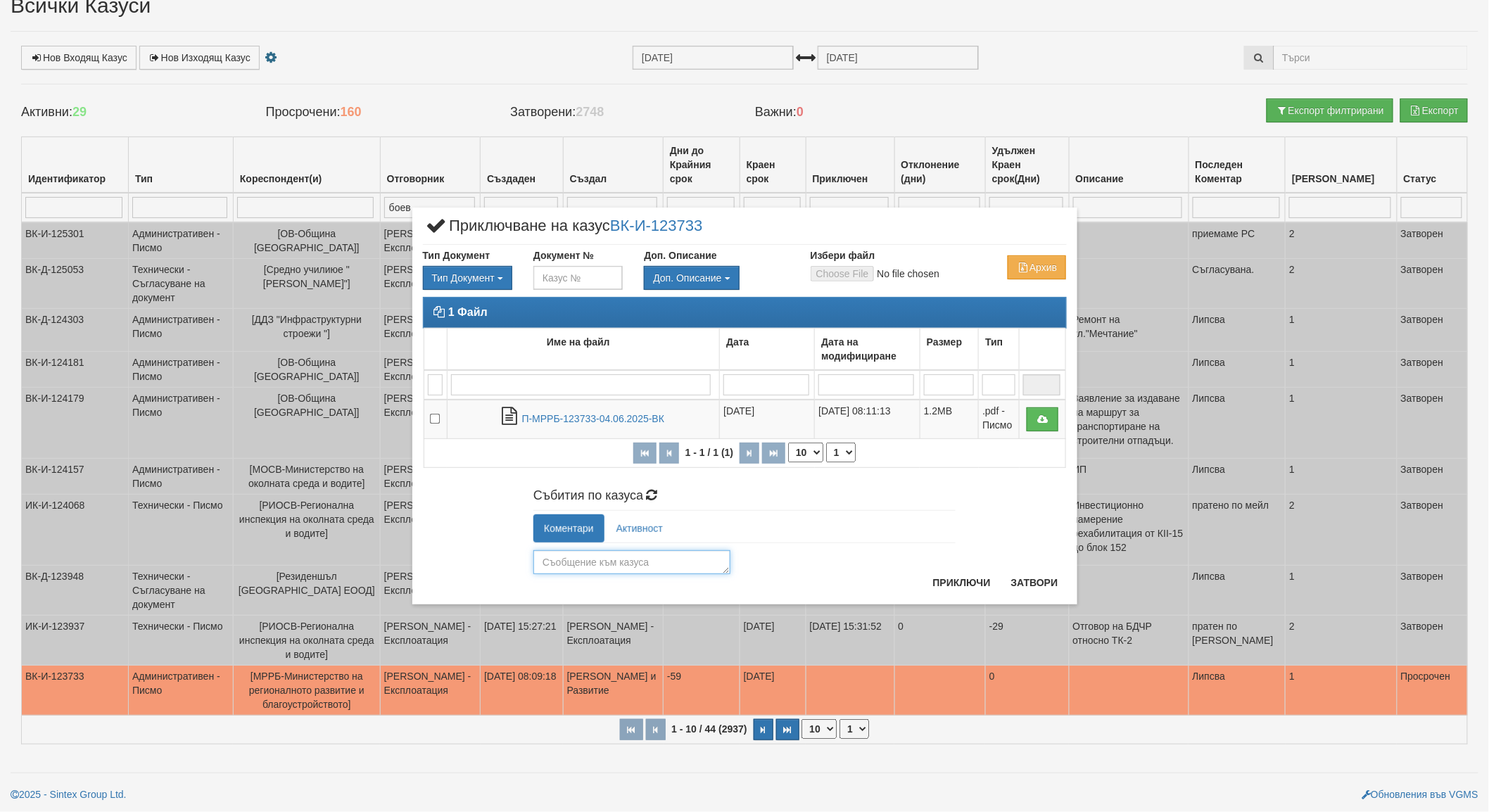
click at [550, 550] on textarea at bounding box center [631, 562] width 197 height 24
type textarea "прието"
click at [952, 584] on button "Приключи" at bounding box center [962, 582] width 74 height 22
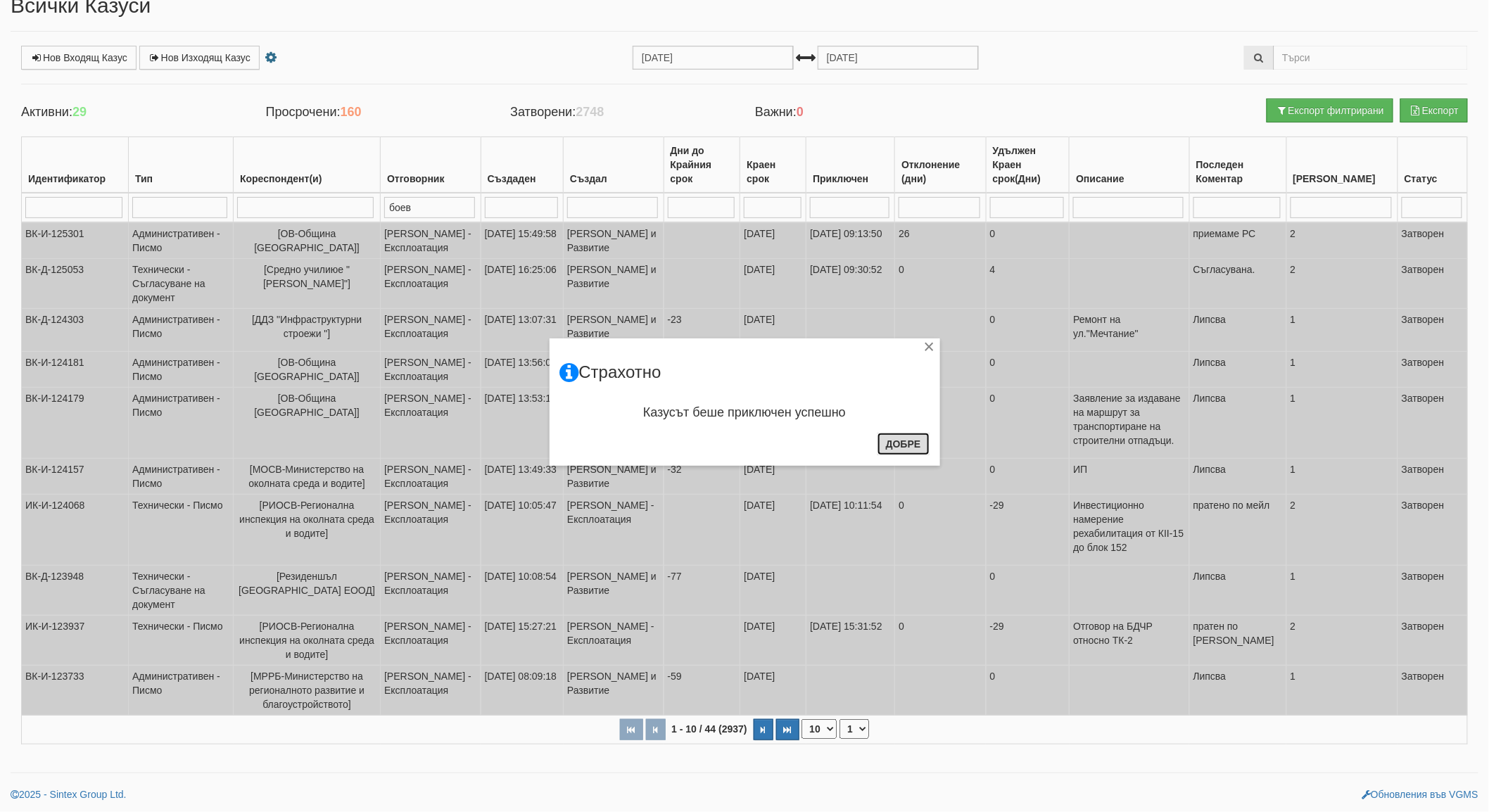
click at [919, 446] on button "Добре" at bounding box center [903, 443] width 52 height 22
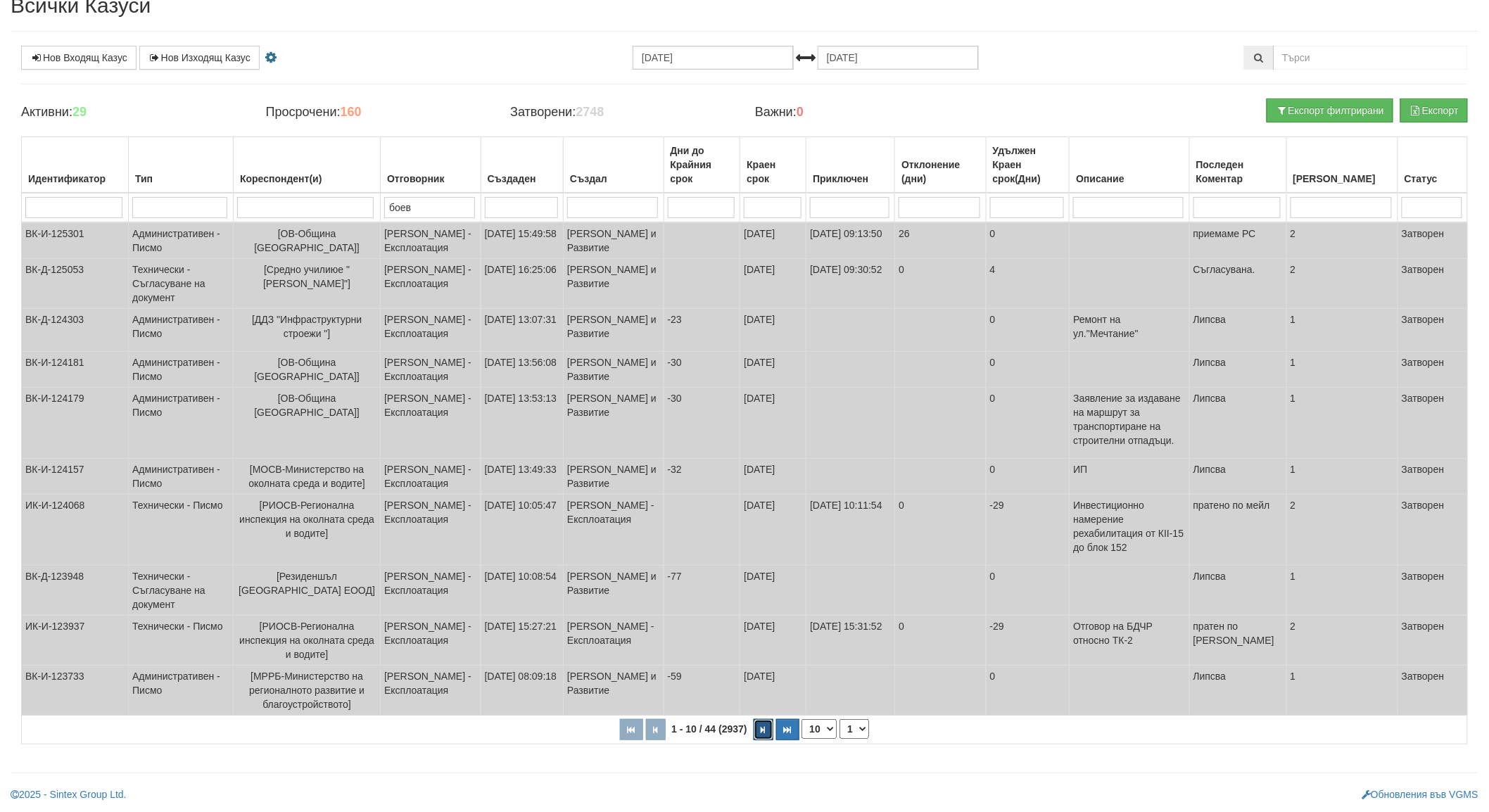
click at [768, 729] on button "button" at bounding box center [763, 729] width 20 height 21
select select "2"
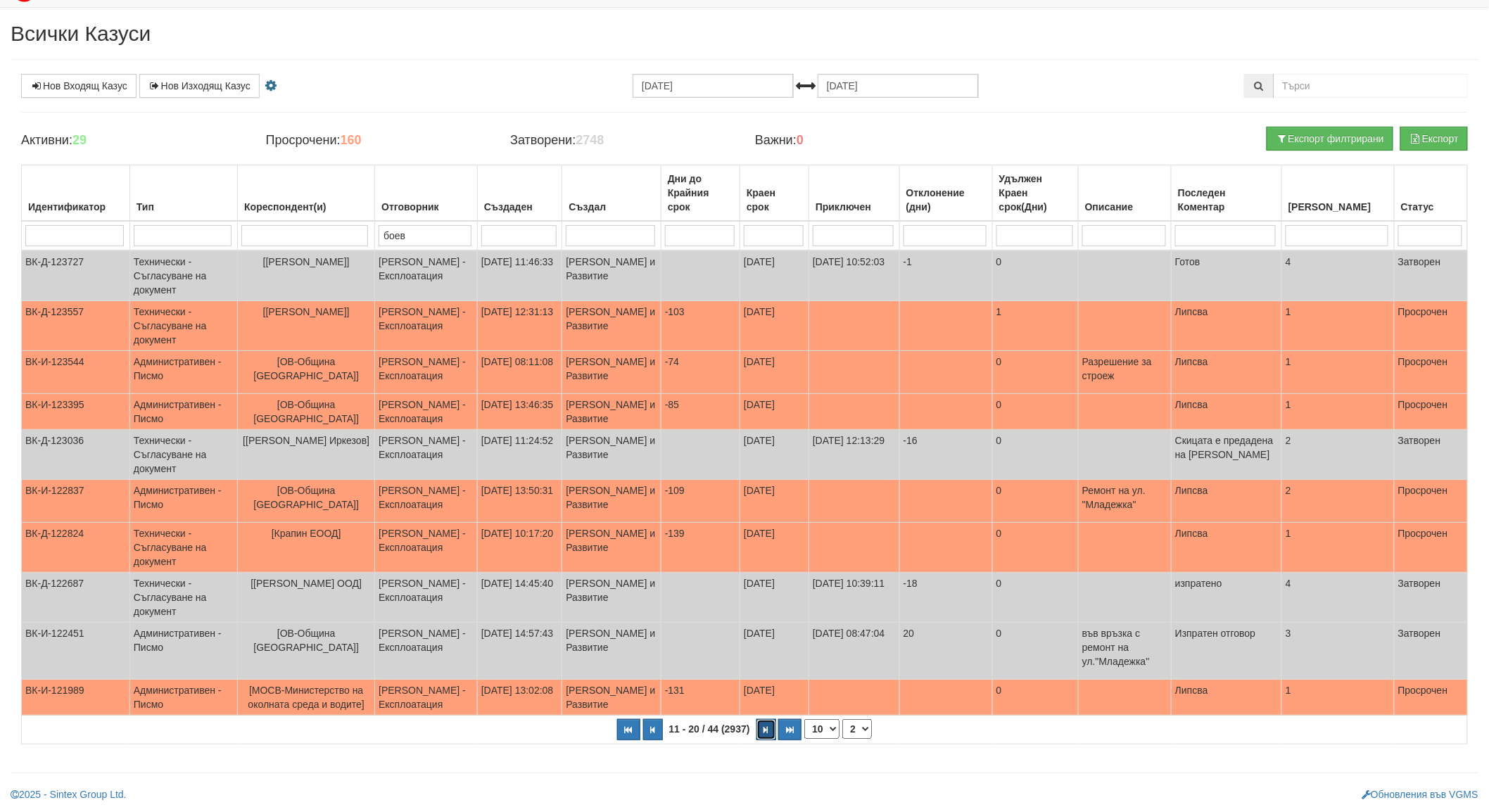
scroll to position [35, 0]
click at [426, 310] on td "[PERSON_NAME] - Експлоатация" at bounding box center [426, 326] width 102 height 50
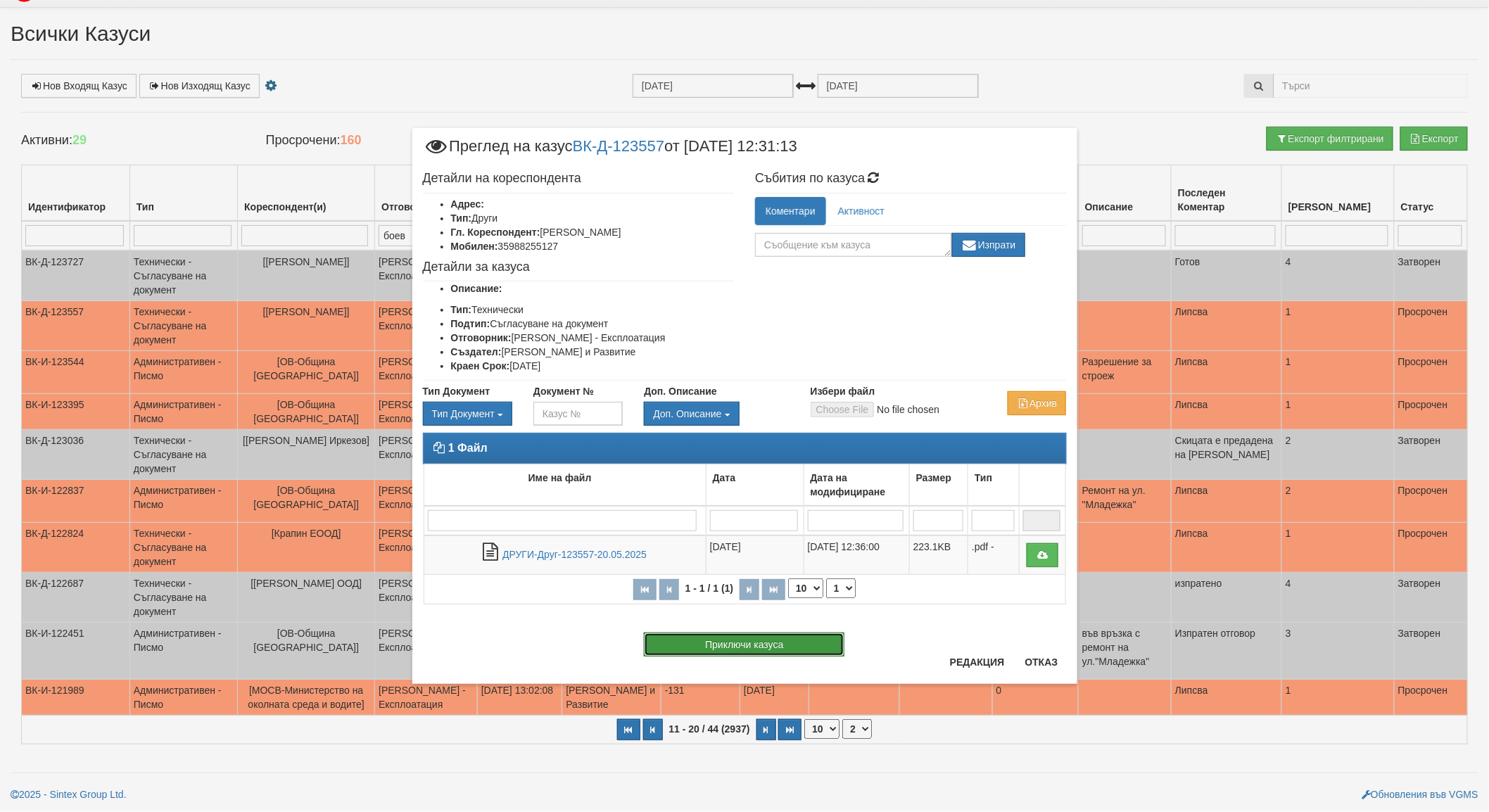
click at [769, 642] on button "Приключи казуса" at bounding box center [744, 644] width 201 height 24
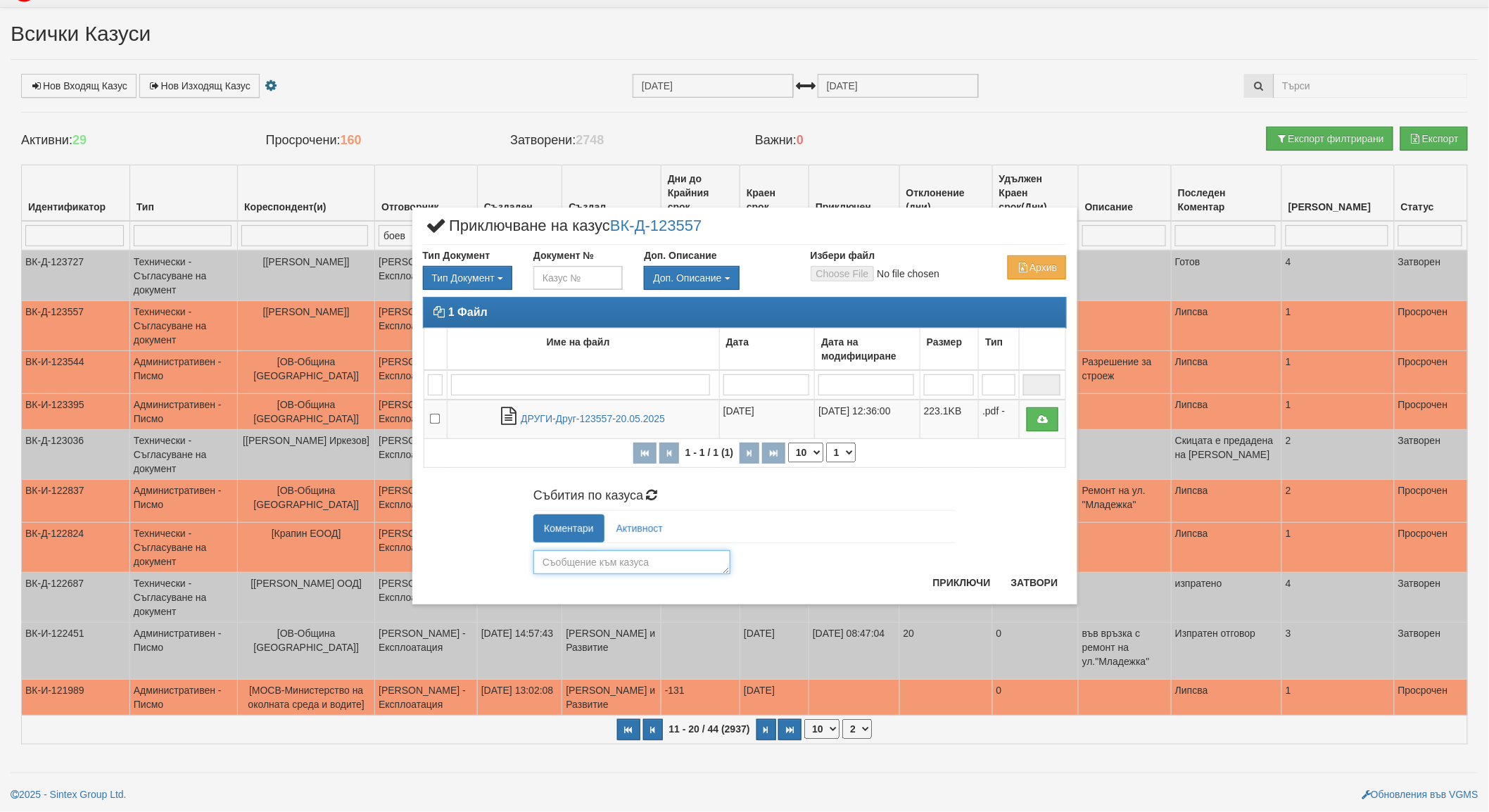
click at [607, 561] on textarea at bounding box center [631, 562] width 197 height 24
type textarea "съгласувано"
click at [956, 589] on button "Приключи" at bounding box center [962, 582] width 74 height 22
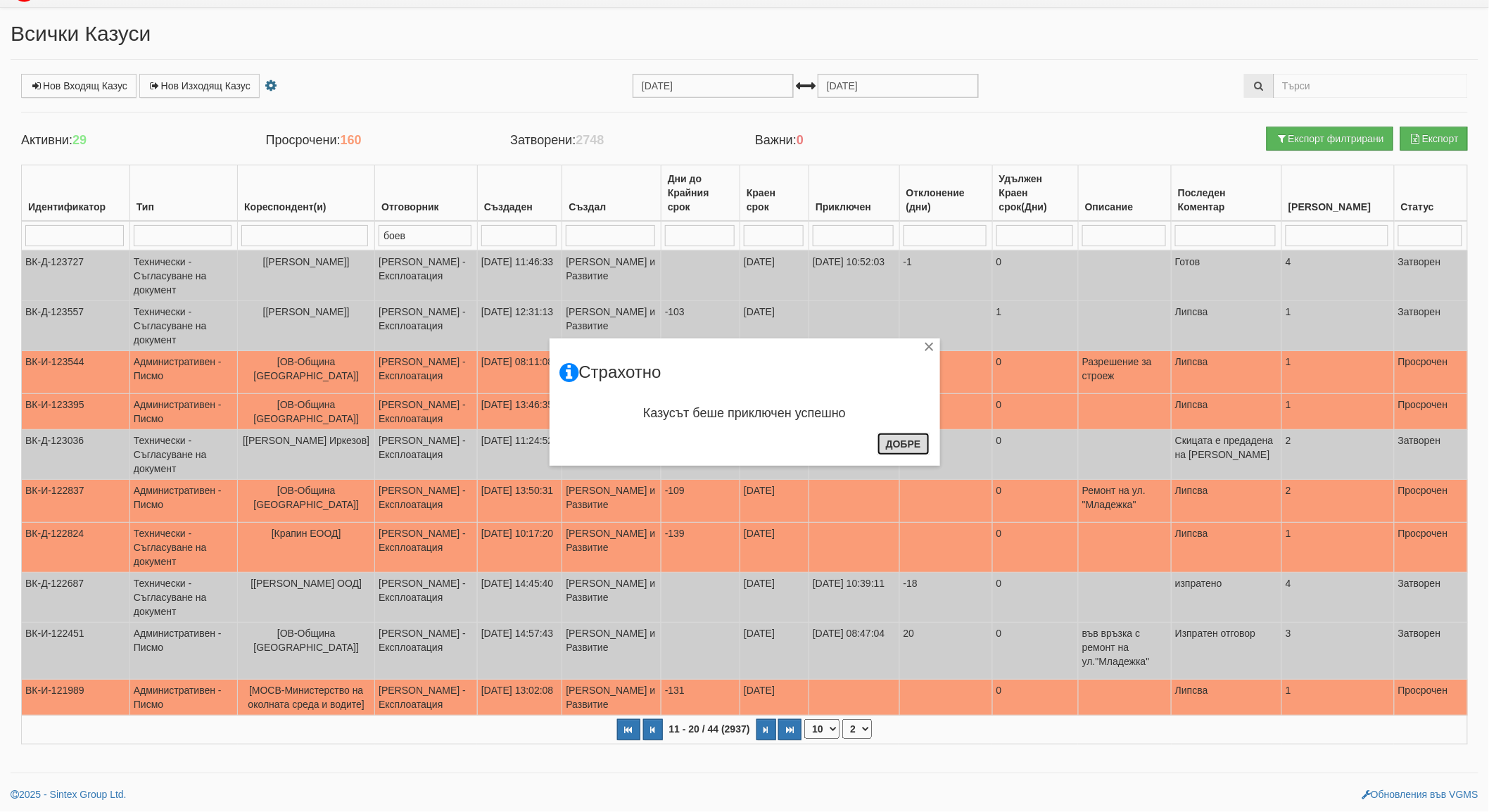
click at [905, 443] on button "Добре" at bounding box center [903, 443] width 52 height 22
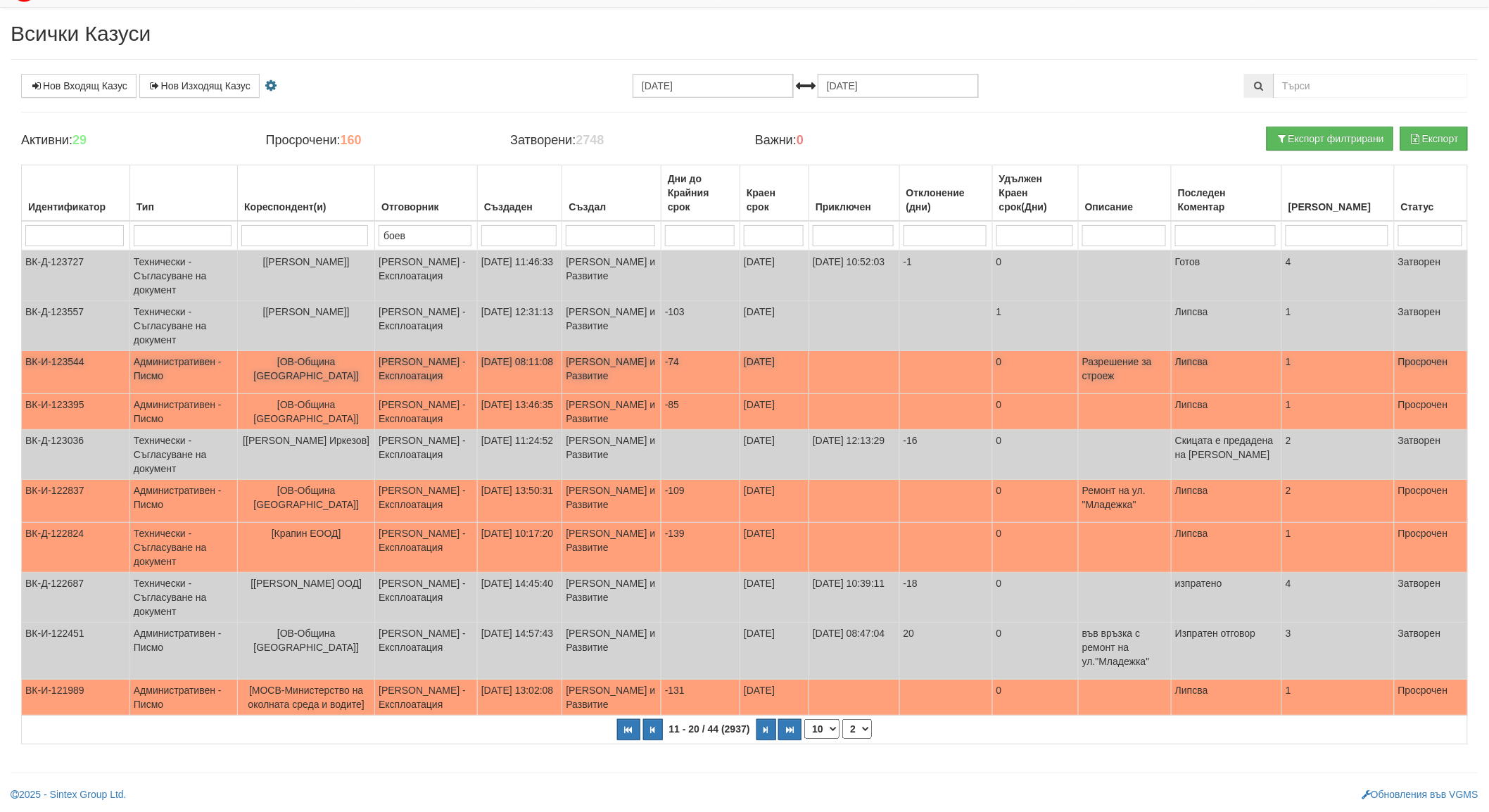
click at [179, 351] on td "Административен - Писмо" at bounding box center [183, 372] width 107 height 43
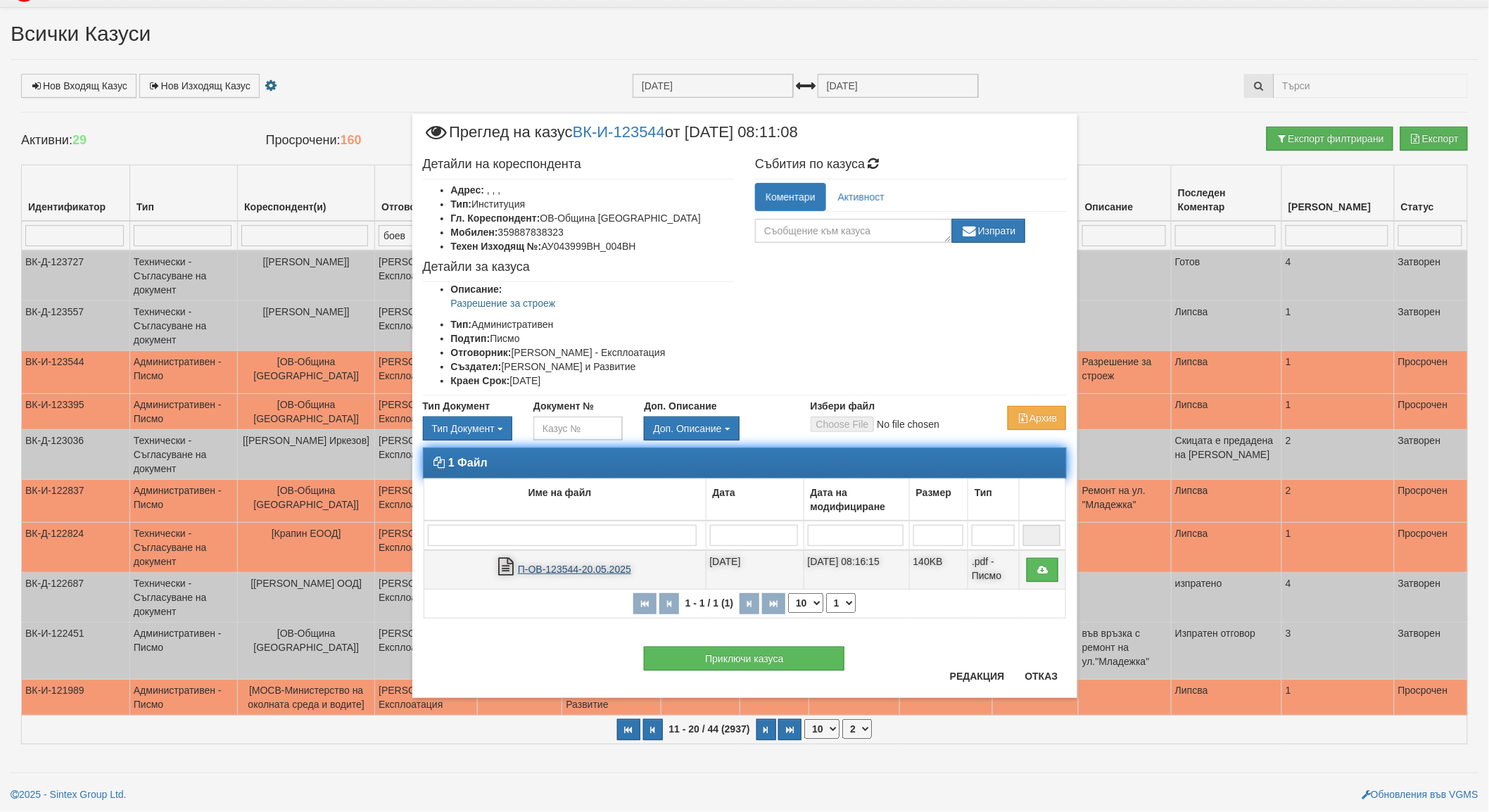
click at [550, 565] on link "П-ОВ-123544-20.05.2025" at bounding box center [574, 569] width 113 height 12
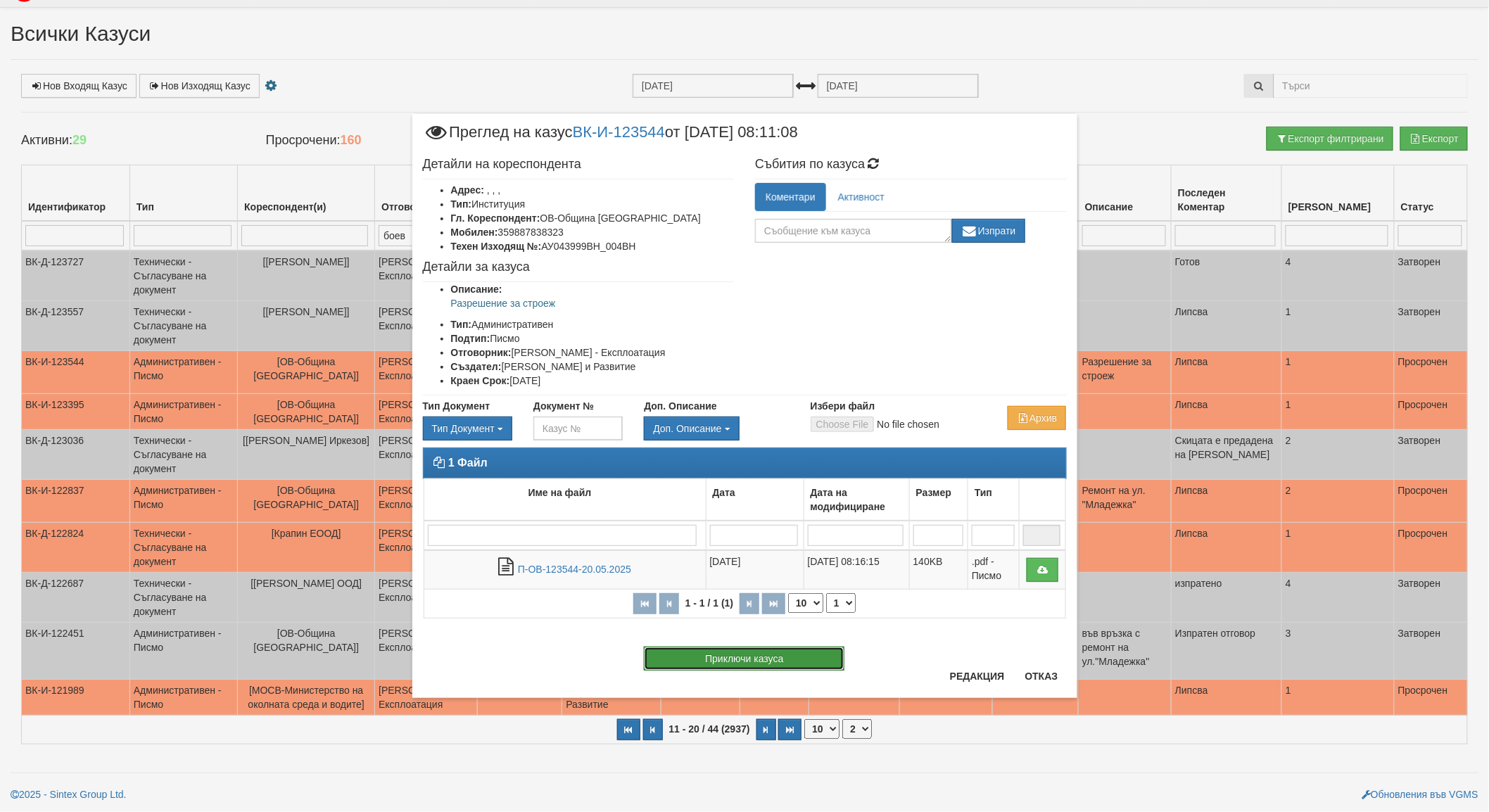
click at [752, 662] on button "Приключи казуса" at bounding box center [744, 659] width 201 height 24
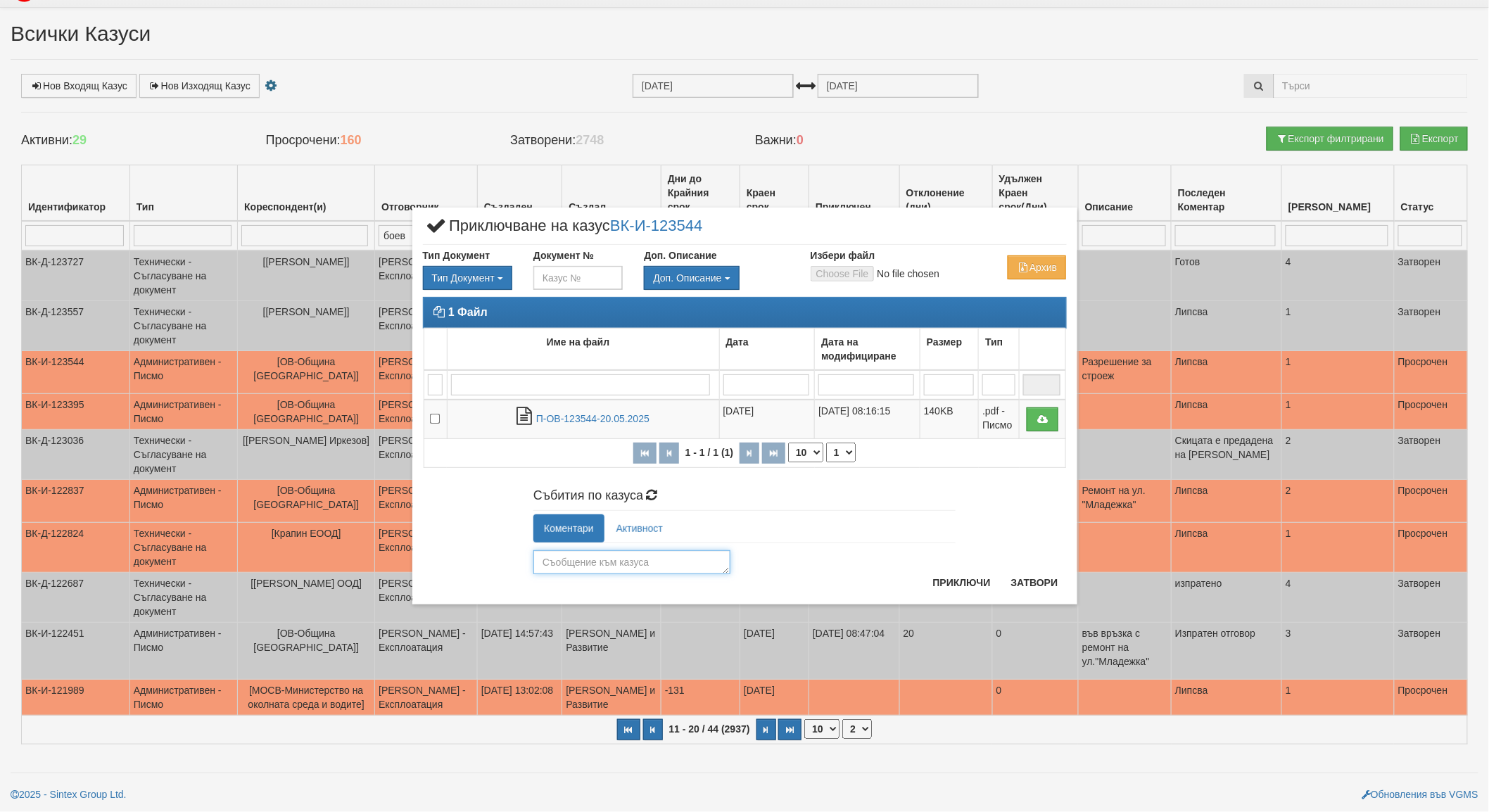
click at [560, 561] on textarea at bounding box center [631, 562] width 197 height 24
type textarea "прието"
click at [956, 584] on button "Приключи" at bounding box center [962, 582] width 74 height 22
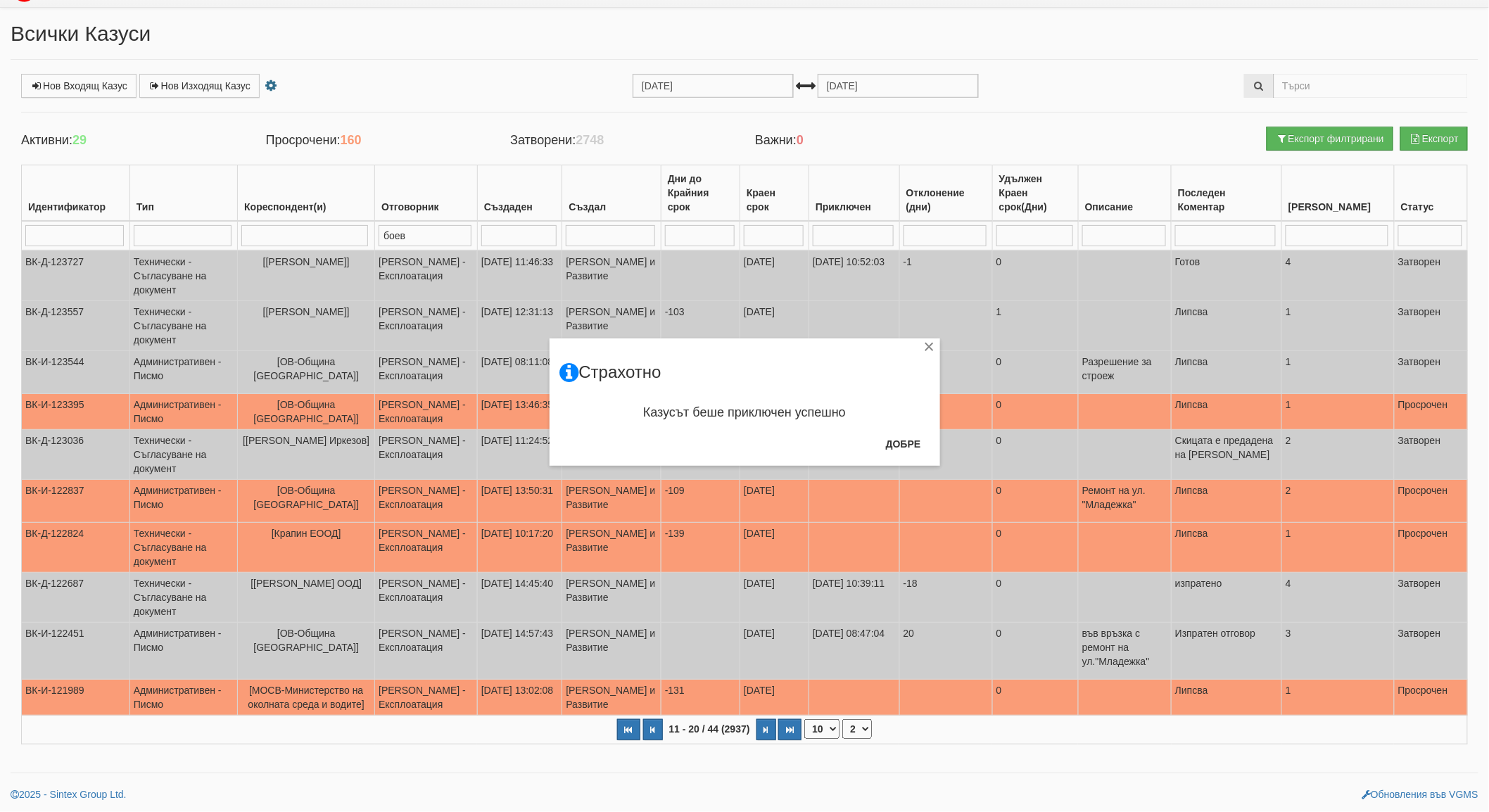
click at [324, 401] on div "× Страхотно Казусът беше приключен успешно Добре" at bounding box center [744, 406] width 1489 height 812
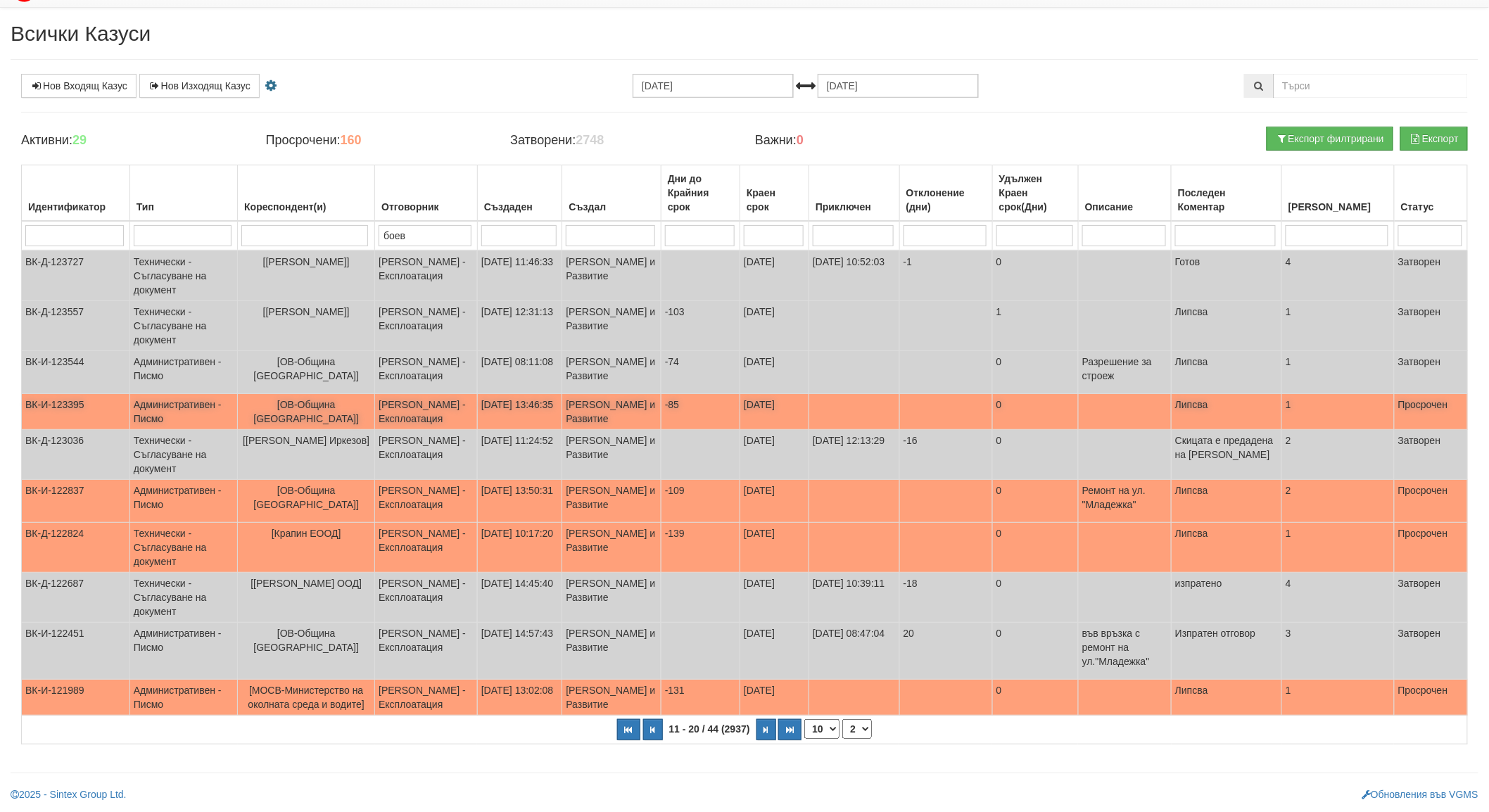
click at [338, 404] on span "[ОВ-Община [GEOGRAPHIC_DATA]]" at bounding box center [306, 411] width 106 height 26
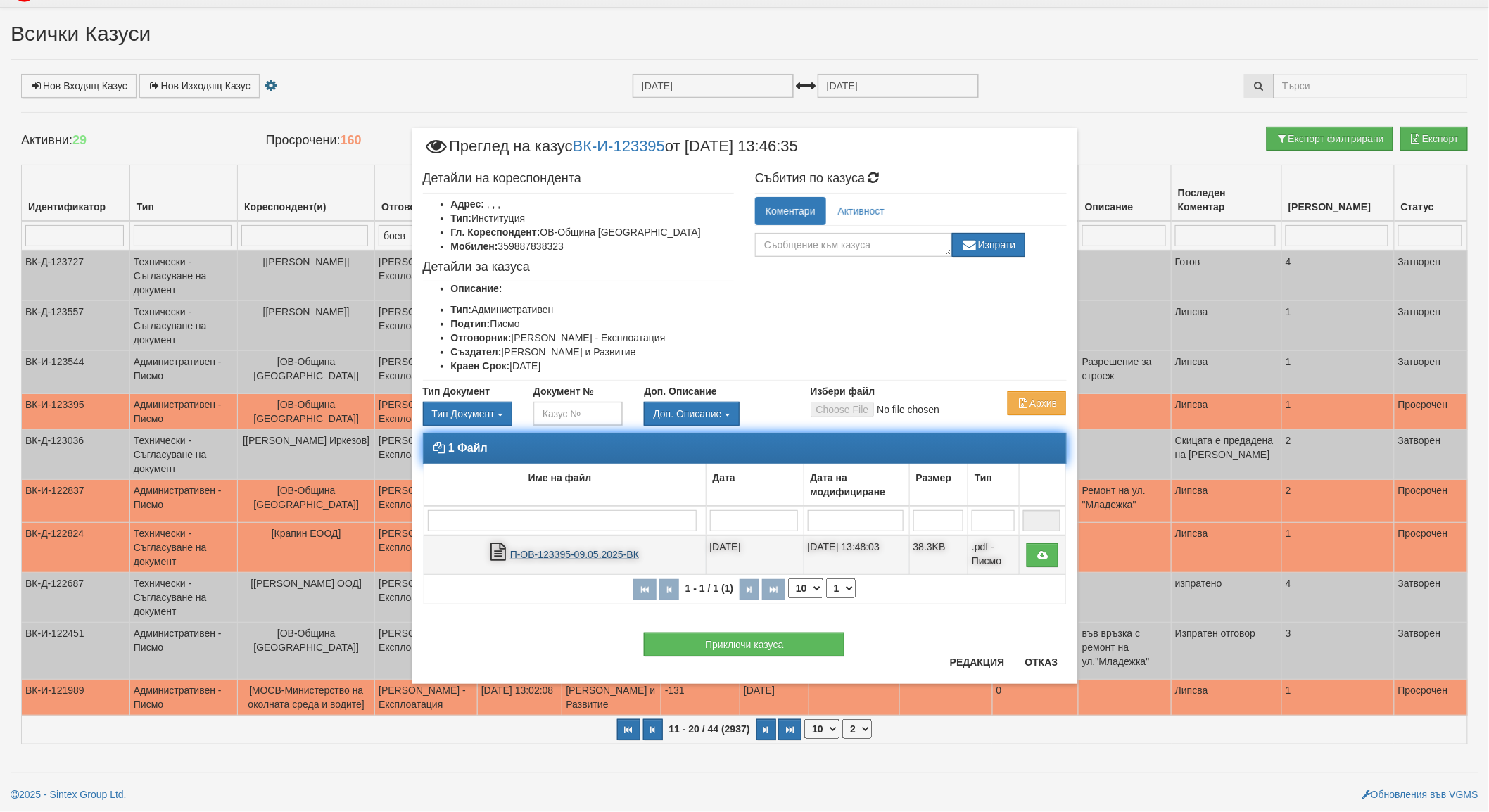
click at [582, 551] on link "П-ОВ-123395-09.05.2025-ВК" at bounding box center [574, 555] width 129 height 12
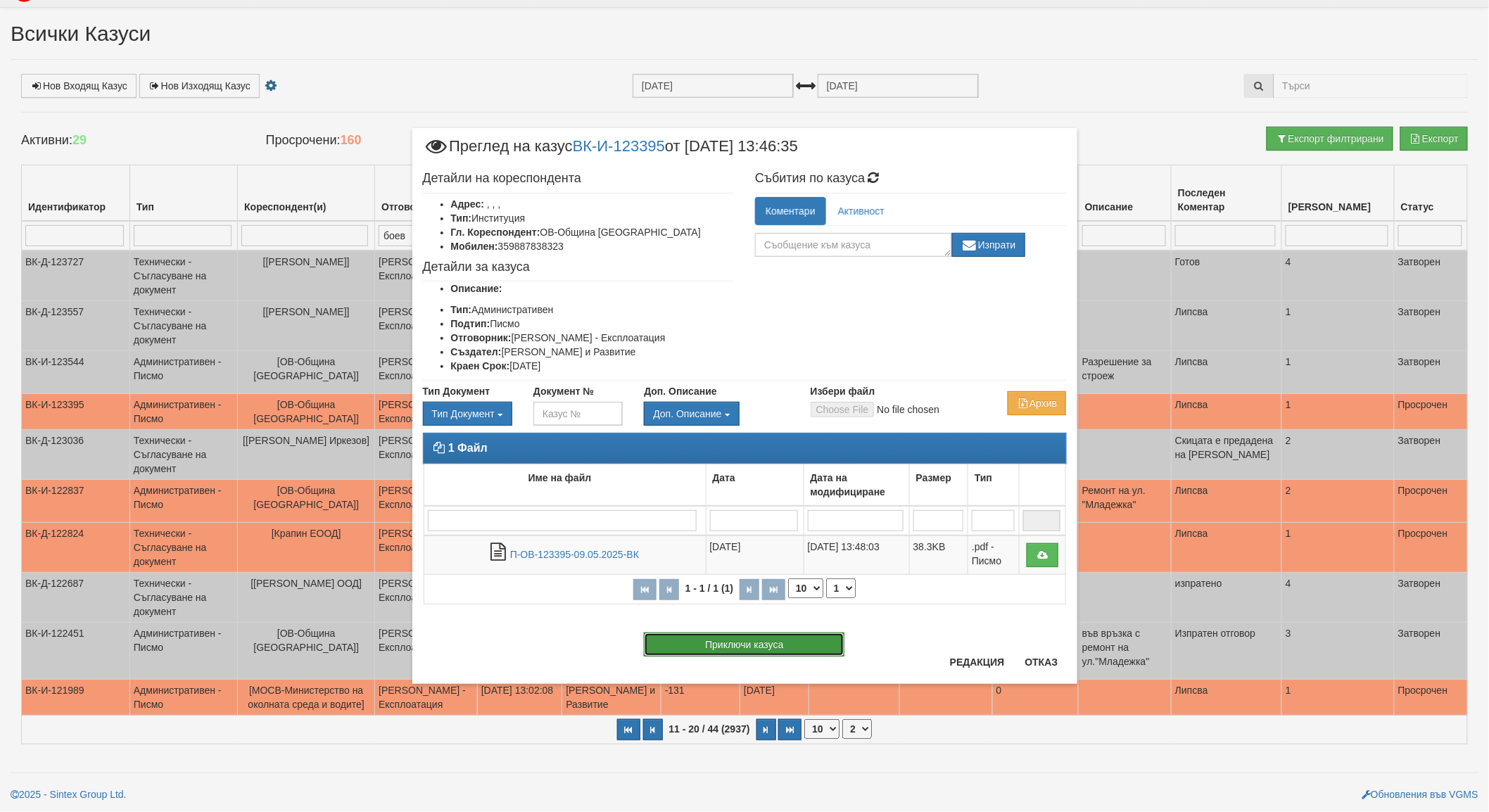
click at [742, 637] on button "Приключи казуса" at bounding box center [744, 644] width 201 height 24
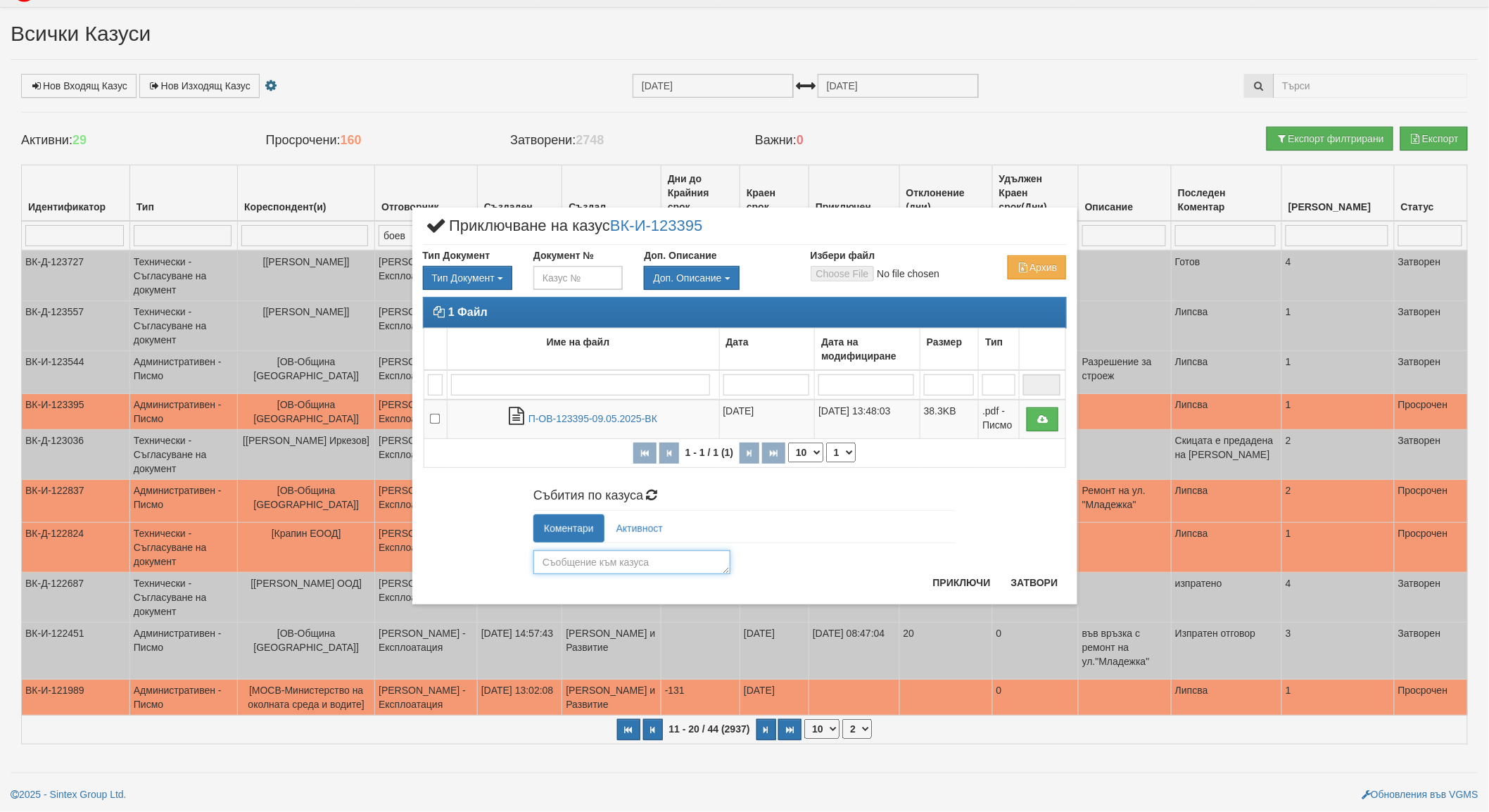
click at [608, 559] on textarea at bounding box center [631, 562] width 197 height 24
type textarea "прието"
click at [973, 574] on button "Приключи" at bounding box center [962, 582] width 74 height 22
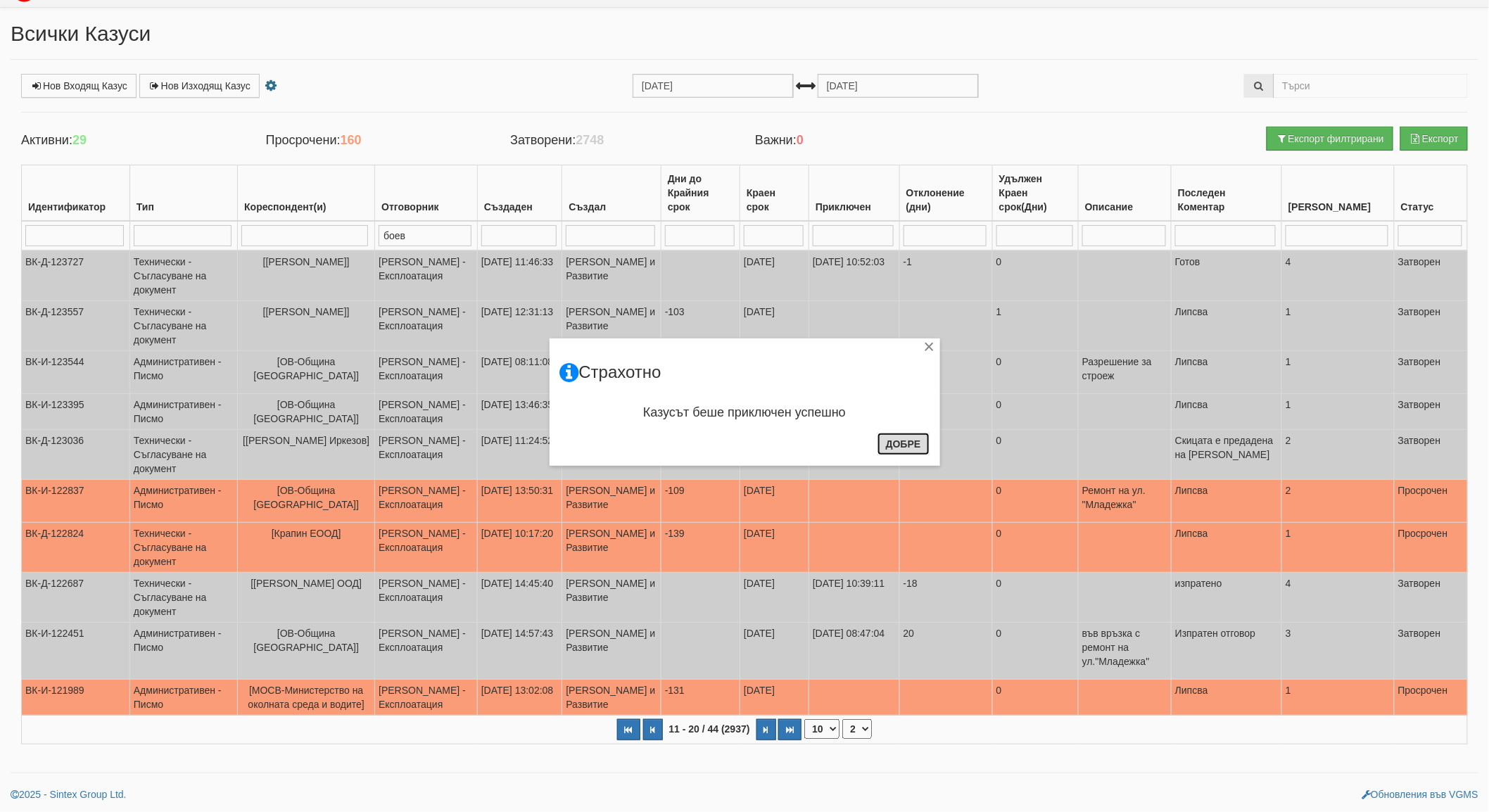
click at [906, 443] on button "Добре" at bounding box center [903, 443] width 52 height 22
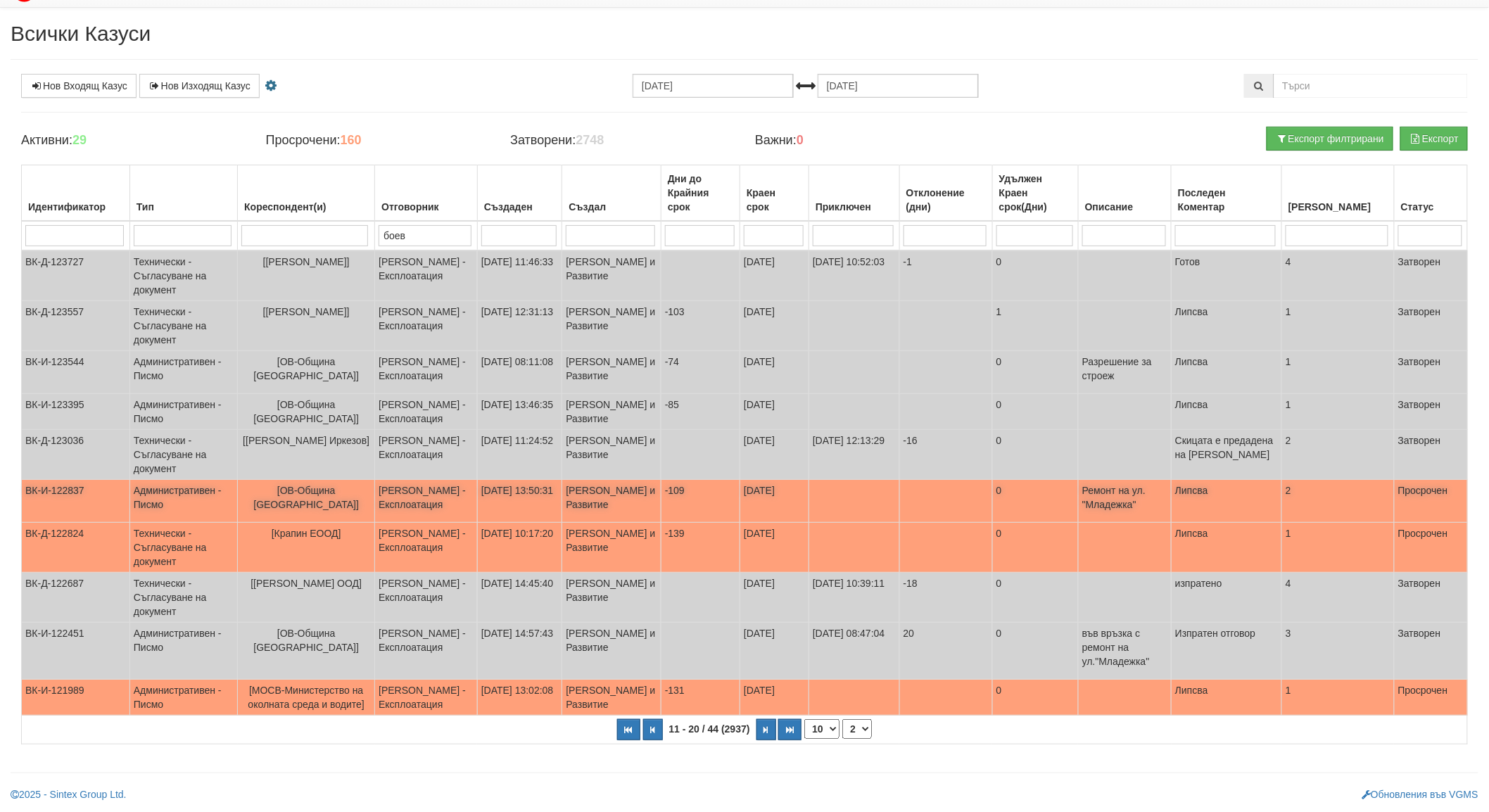
click at [317, 489] on span "[ОВ-Община [GEOGRAPHIC_DATA]]" at bounding box center [306, 497] width 106 height 26
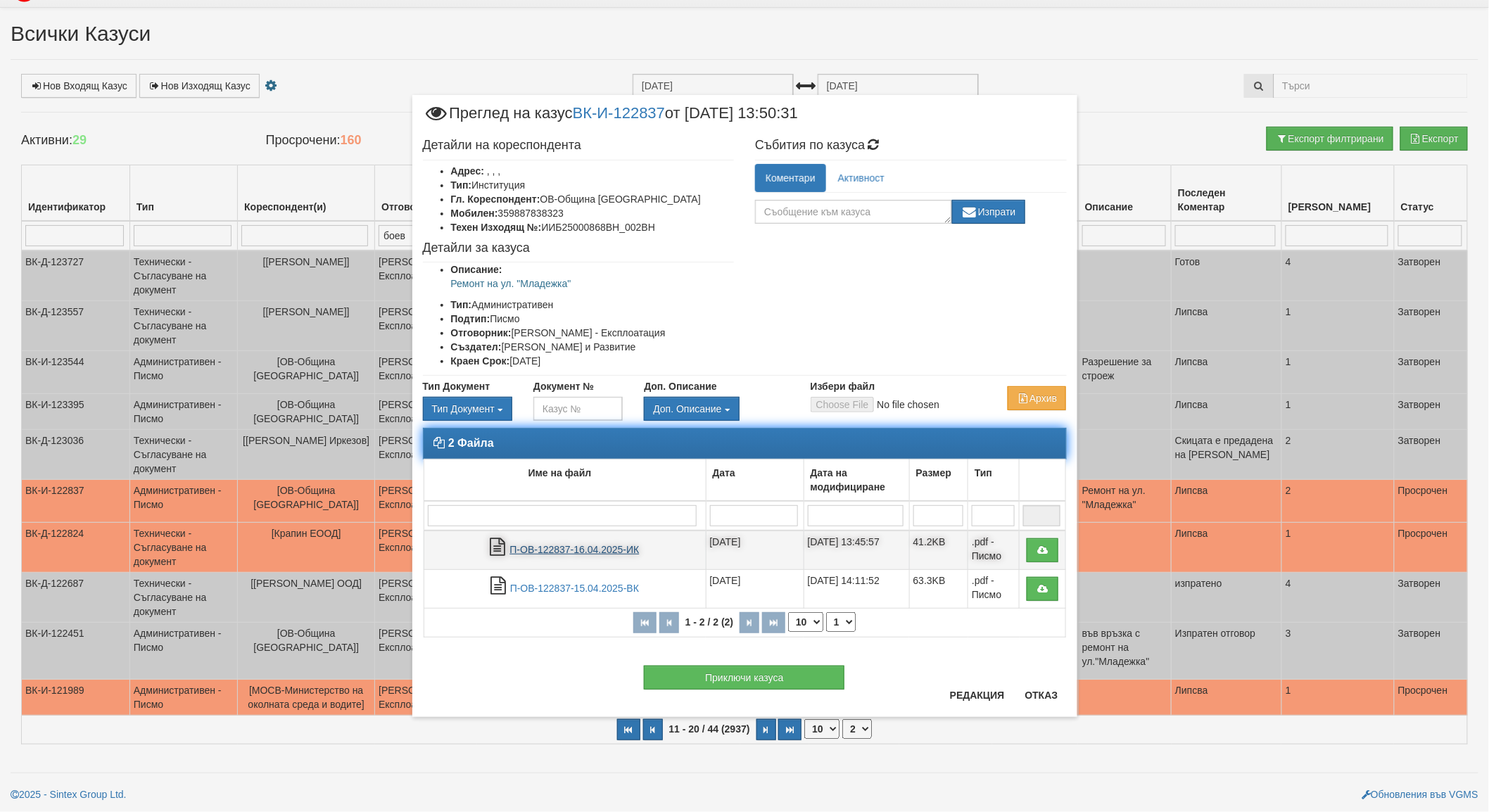
click at [569, 550] on link "П-ОВ-122837-16.04.2025-ИК" at bounding box center [574, 550] width 130 height 12
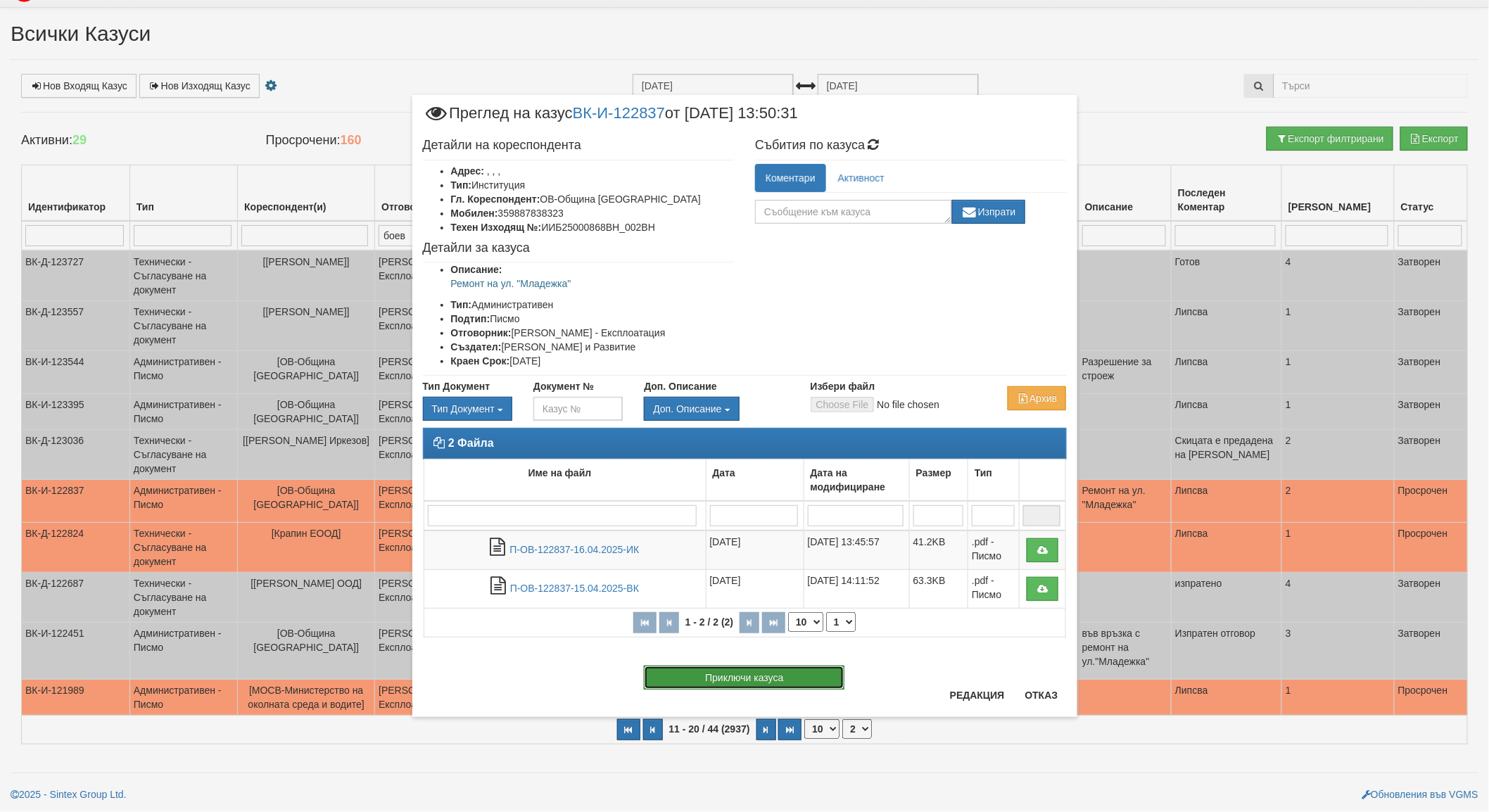
click at [740, 680] on button "Приключи казуса" at bounding box center [744, 677] width 201 height 24
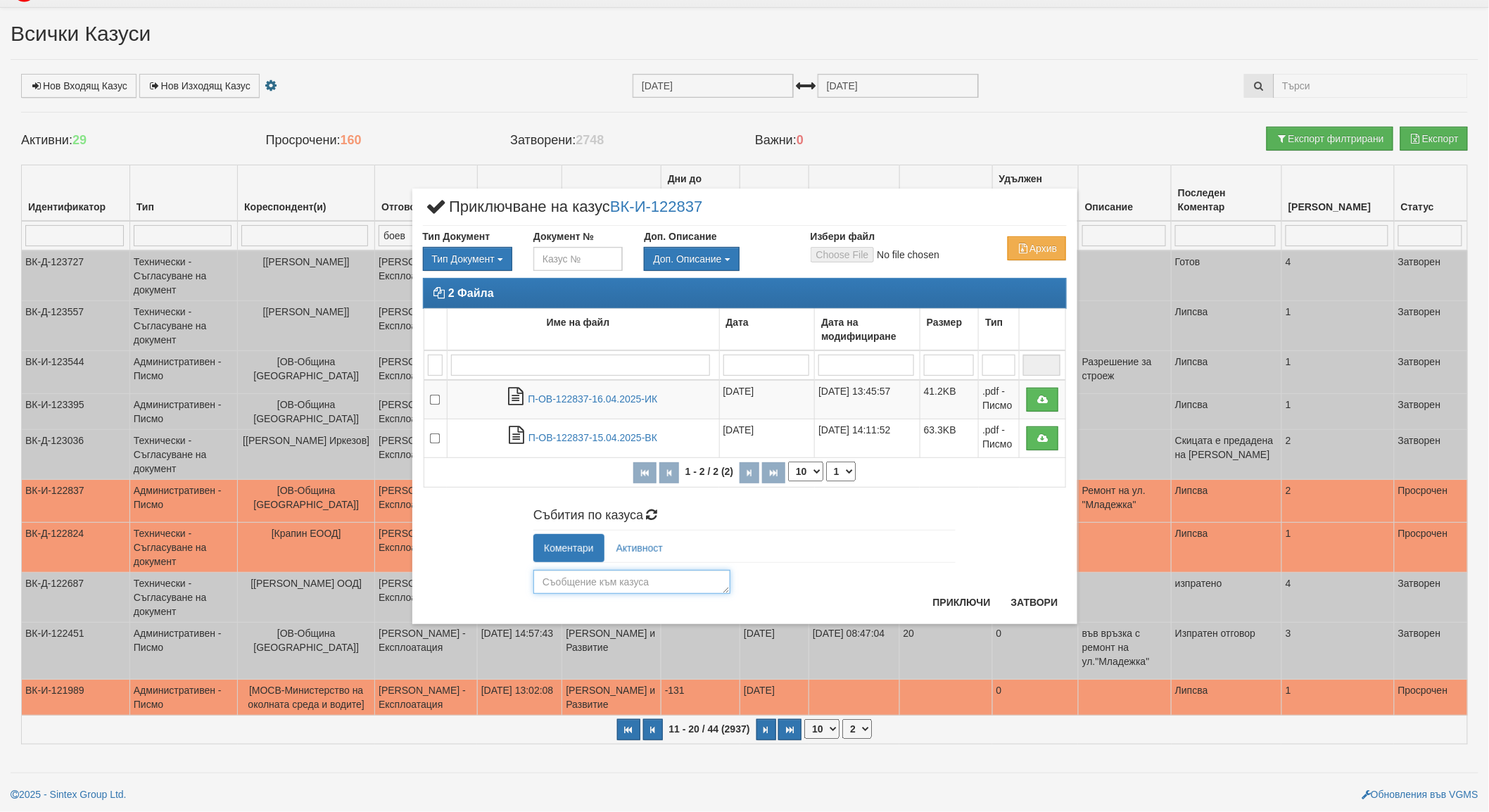
click at [609, 584] on textarea at bounding box center [631, 582] width 197 height 24
type textarea "отговорено"
click at [954, 602] on button "Приключи" at bounding box center [962, 602] width 74 height 22
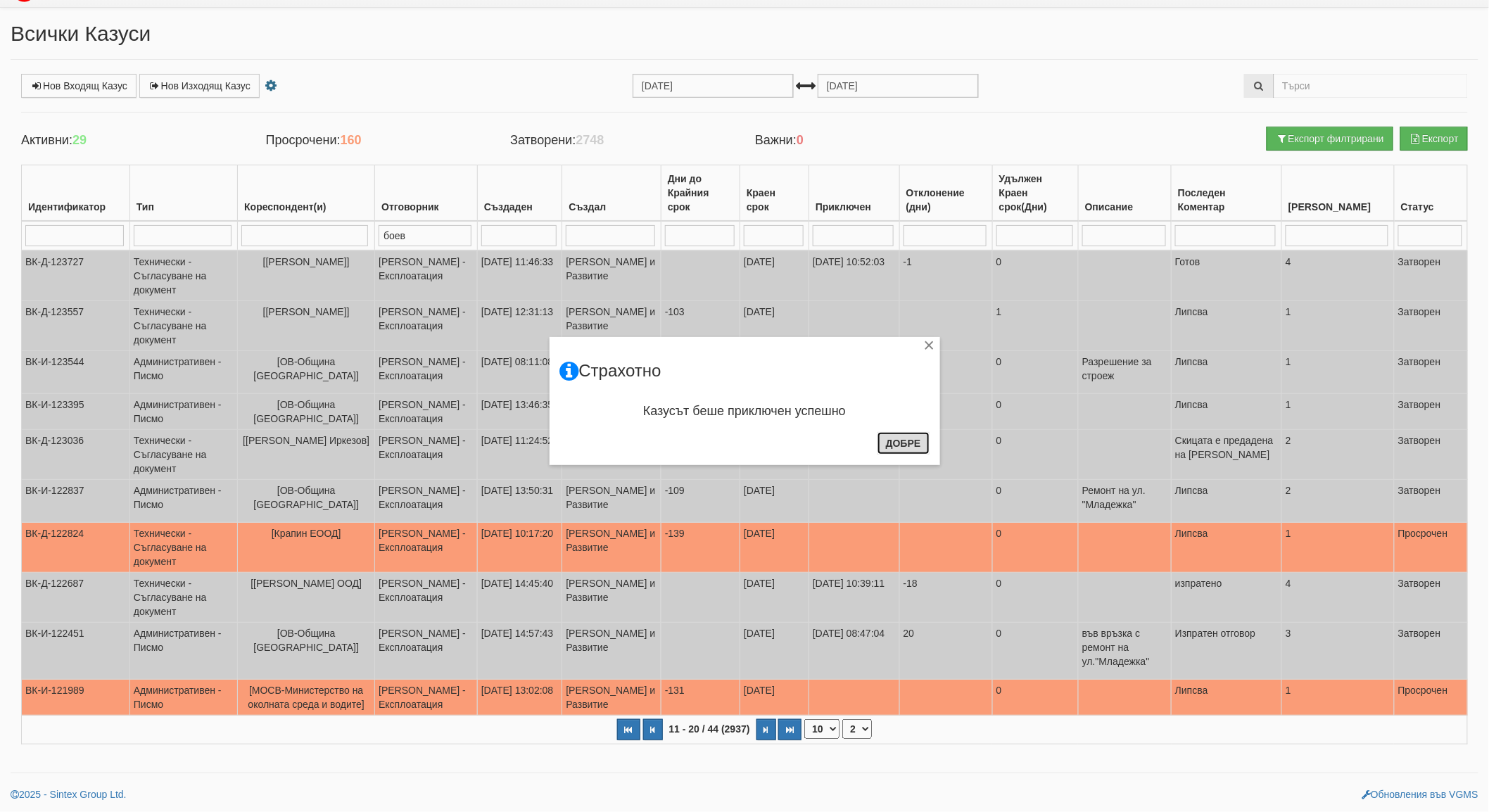
click at [908, 434] on button "Добре" at bounding box center [903, 442] width 52 height 22
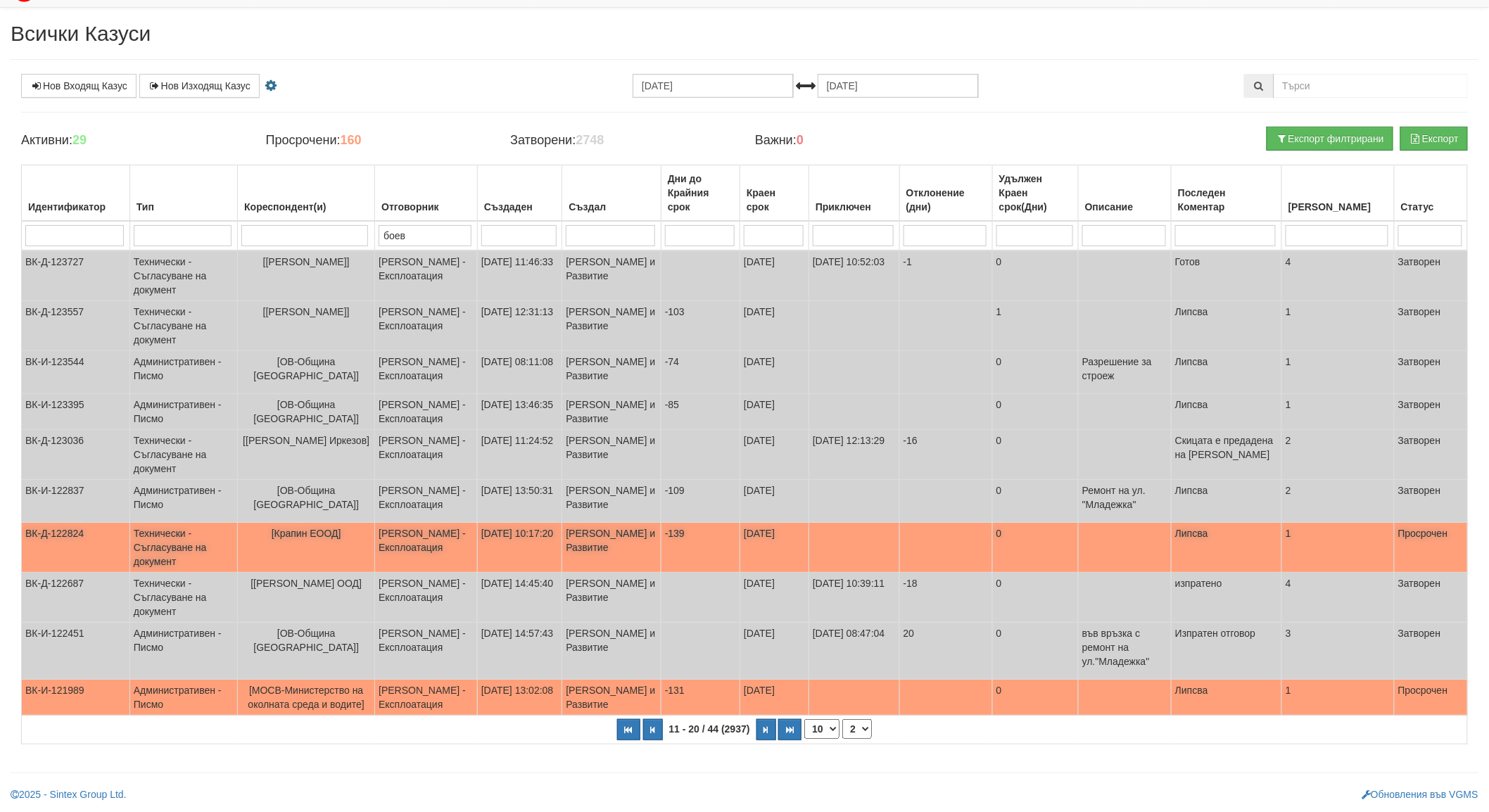
click at [322, 531] on span "[Крапин ЕООД]" at bounding box center [306, 533] width 69 height 12
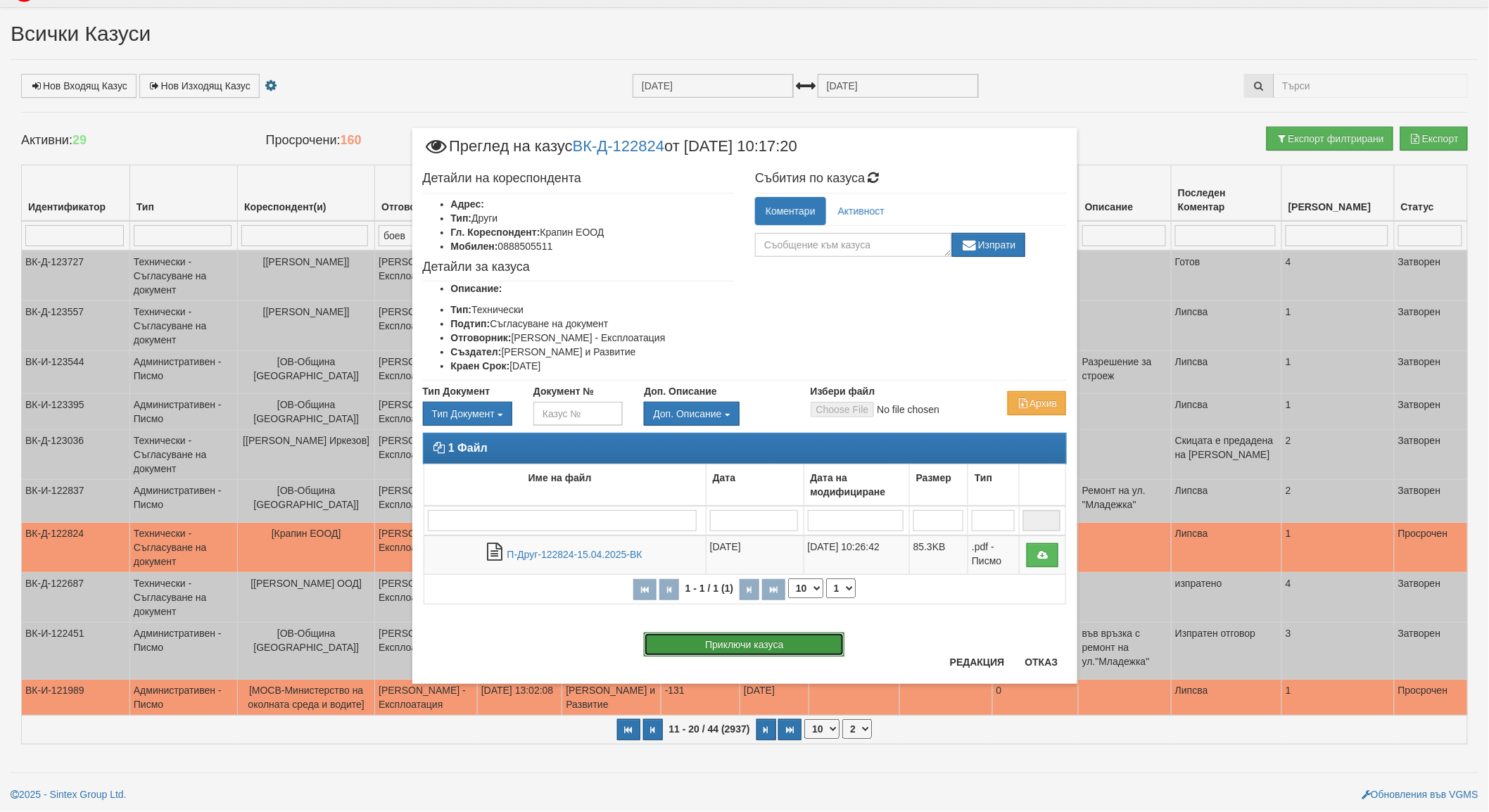
click at [719, 644] on button "Приключи казуса" at bounding box center [744, 644] width 201 height 24
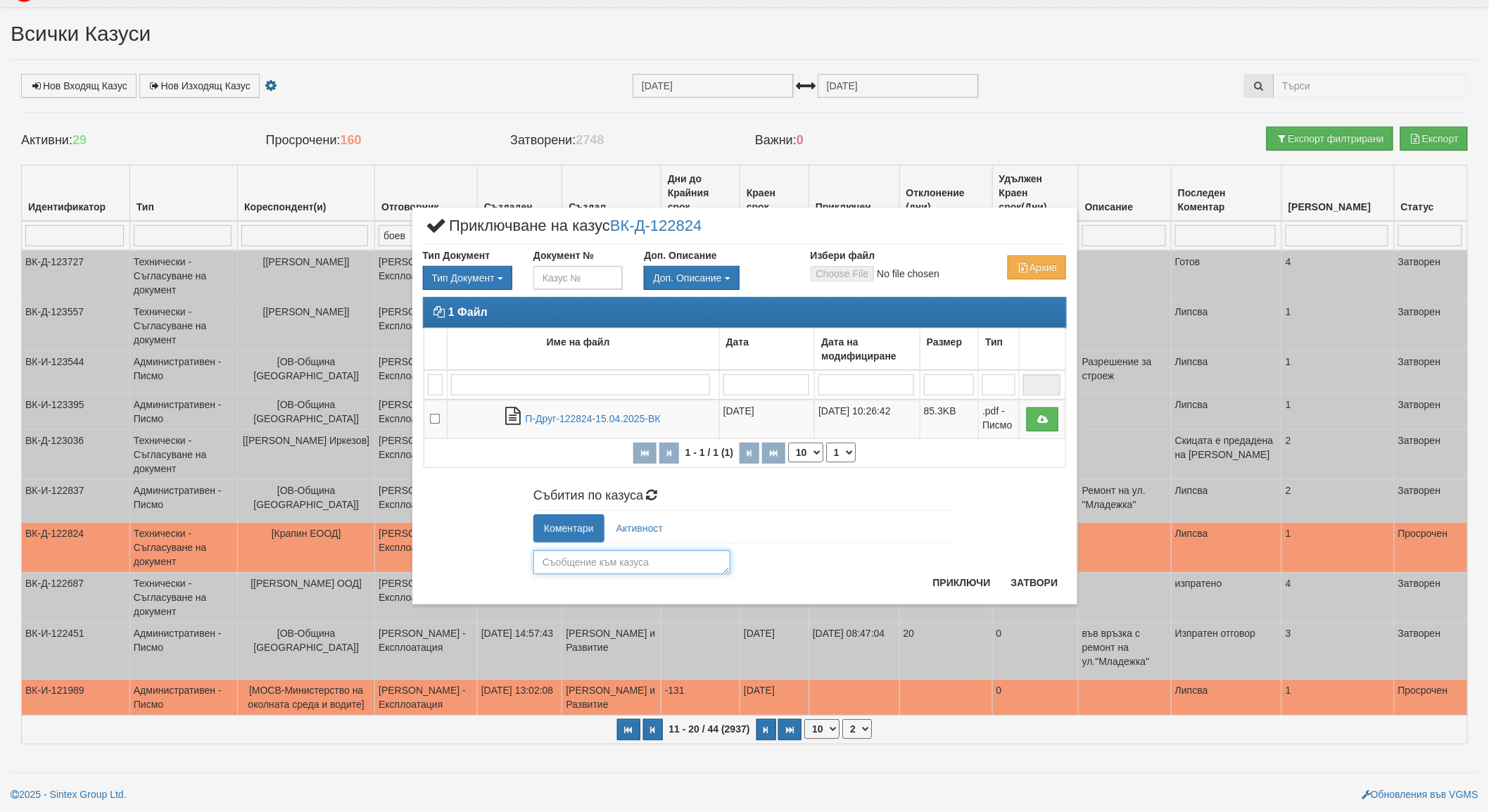
click at [581, 564] on textarea at bounding box center [631, 562] width 197 height 24
type textarea "съгласувано"
click at [947, 579] on button "Приключи" at bounding box center [962, 582] width 74 height 22
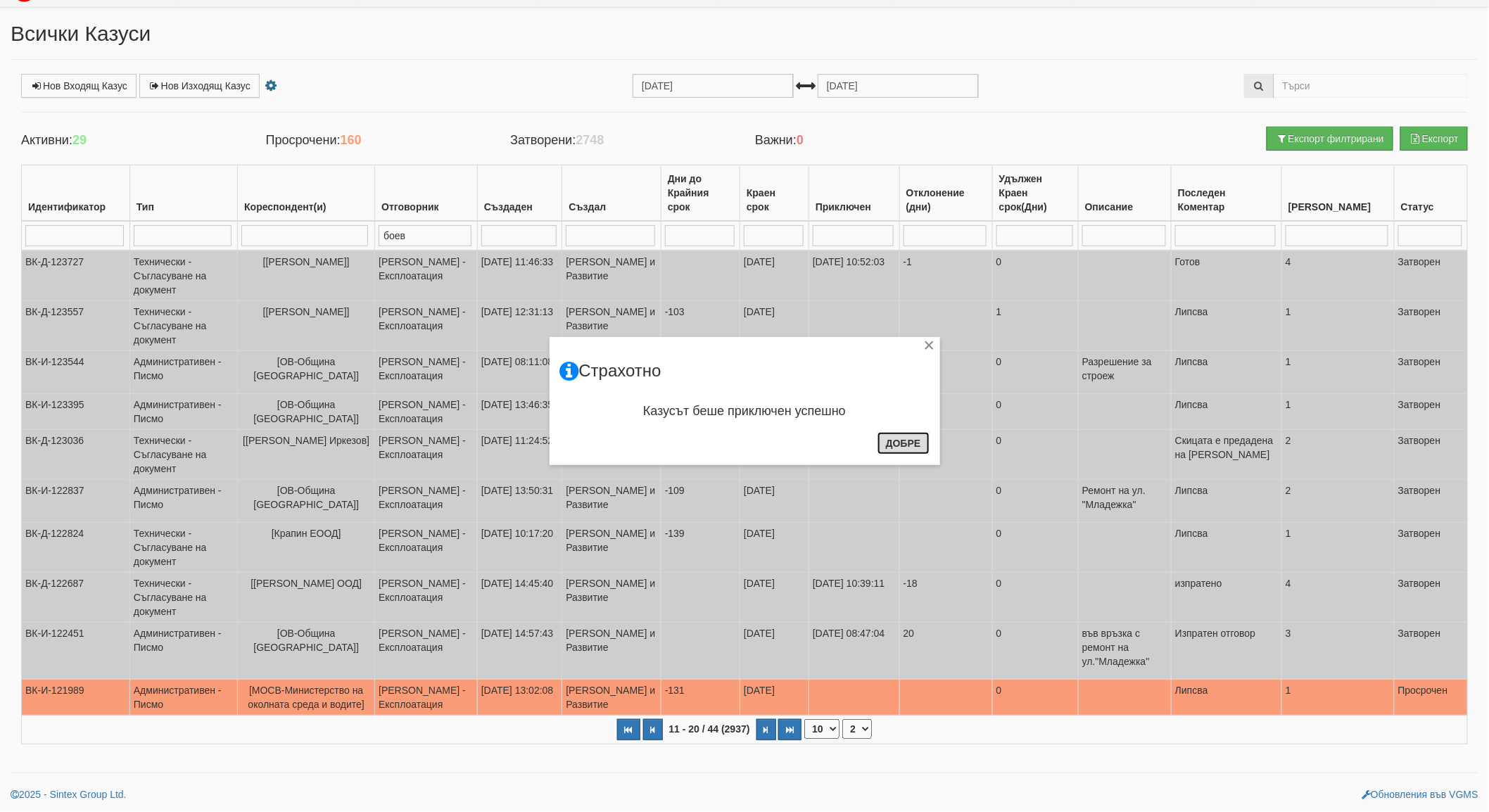
click at [916, 441] on button "Добре" at bounding box center [903, 442] width 52 height 22
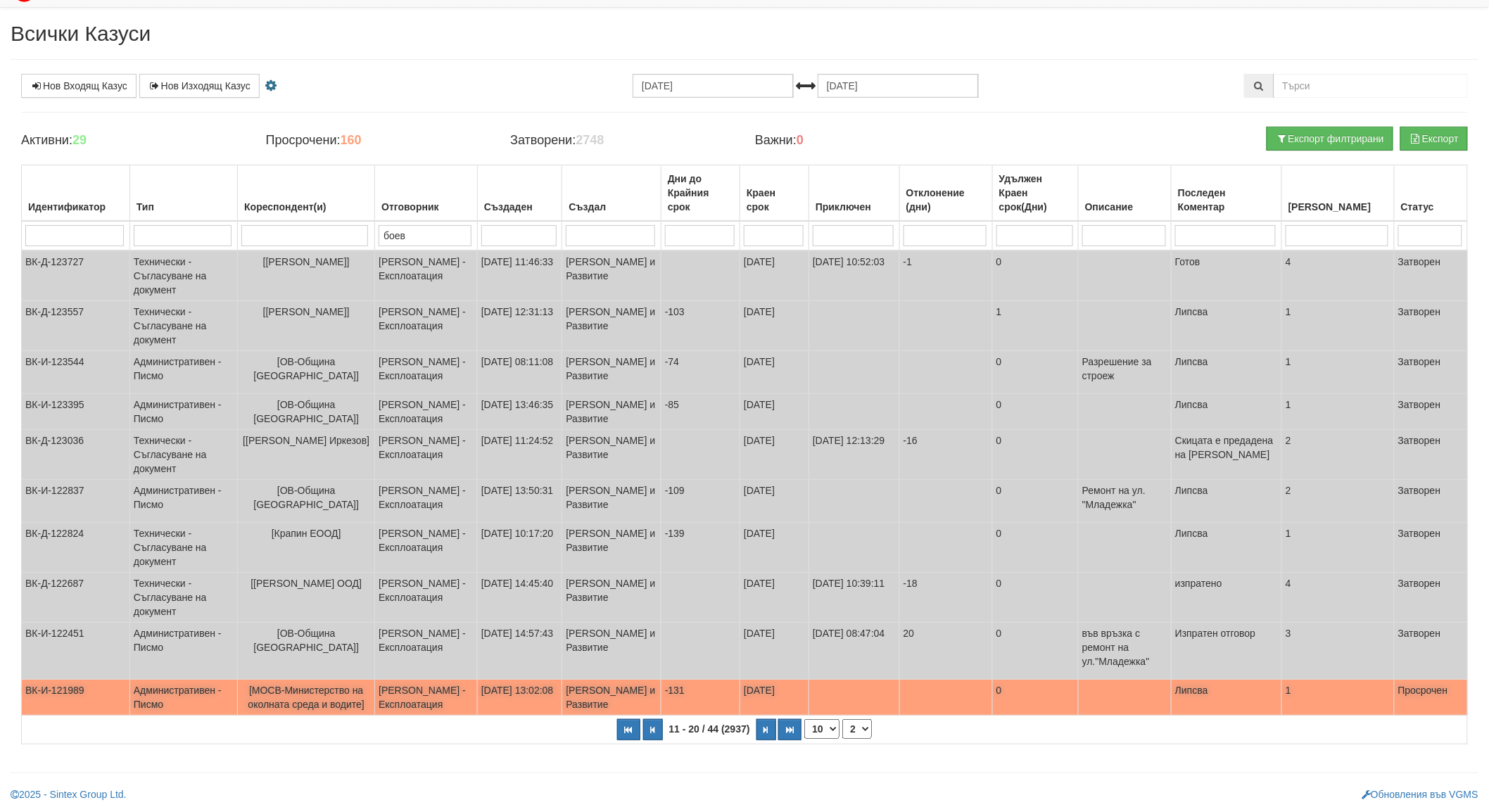
click at [313, 697] on span "[МОСВ-Министерство на околната среда и водите]" at bounding box center [305, 697] width 116 height 26
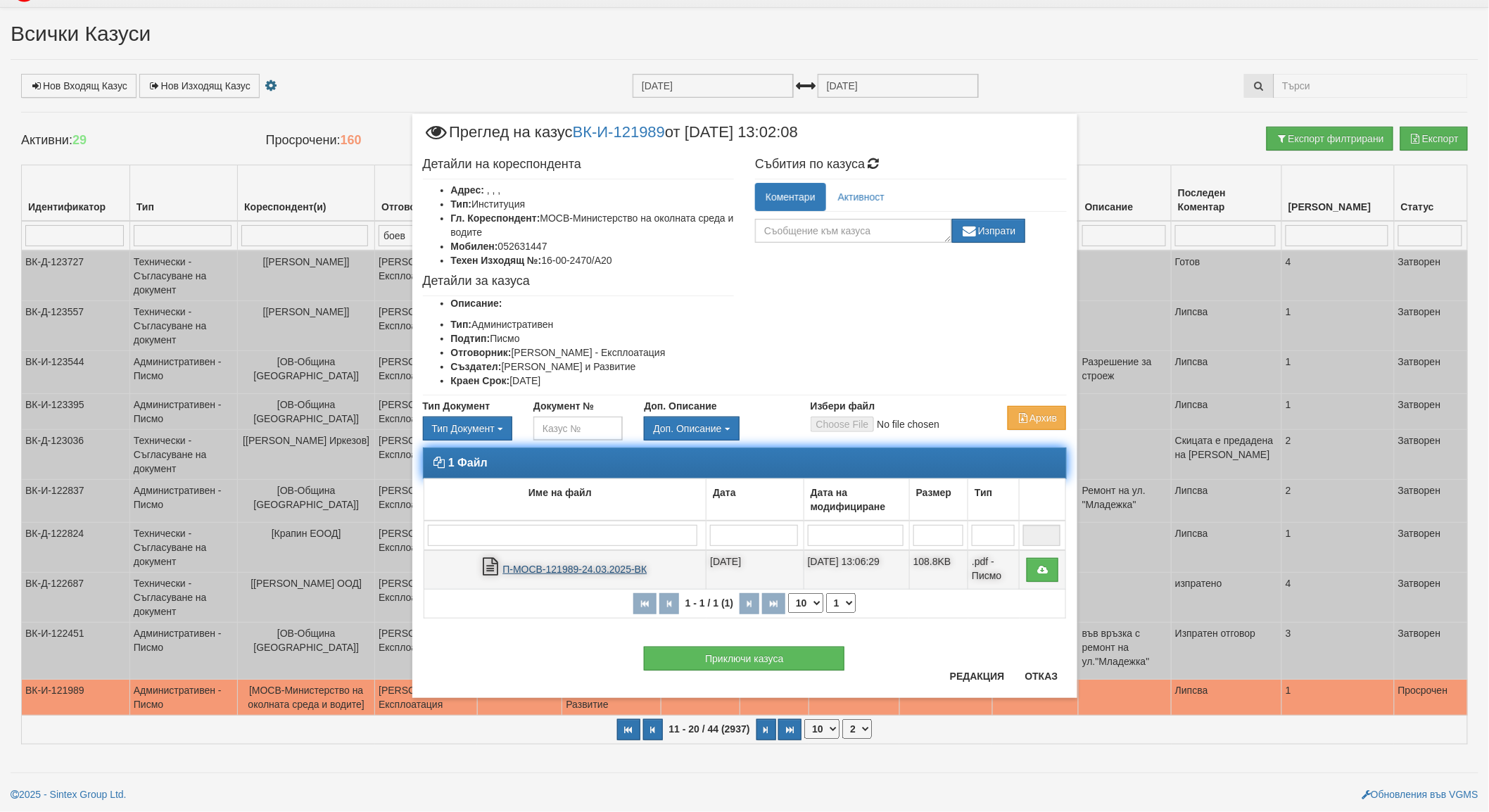
click at [566, 564] on link "П-МОСВ-121989-24.03.2025-ВК" at bounding box center [574, 569] width 144 height 12
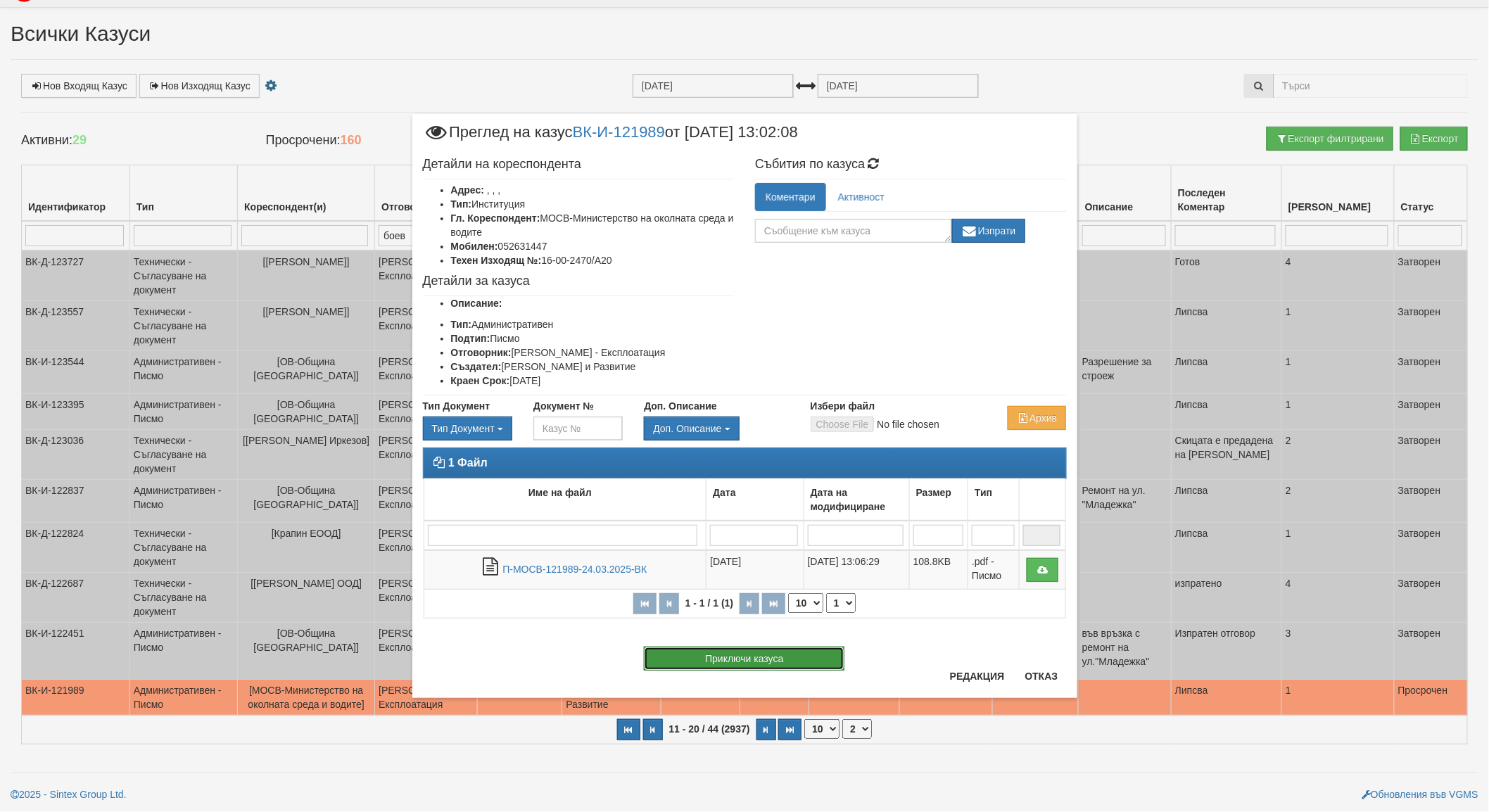
click at [757, 656] on button "Приключи казуса" at bounding box center [744, 659] width 201 height 24
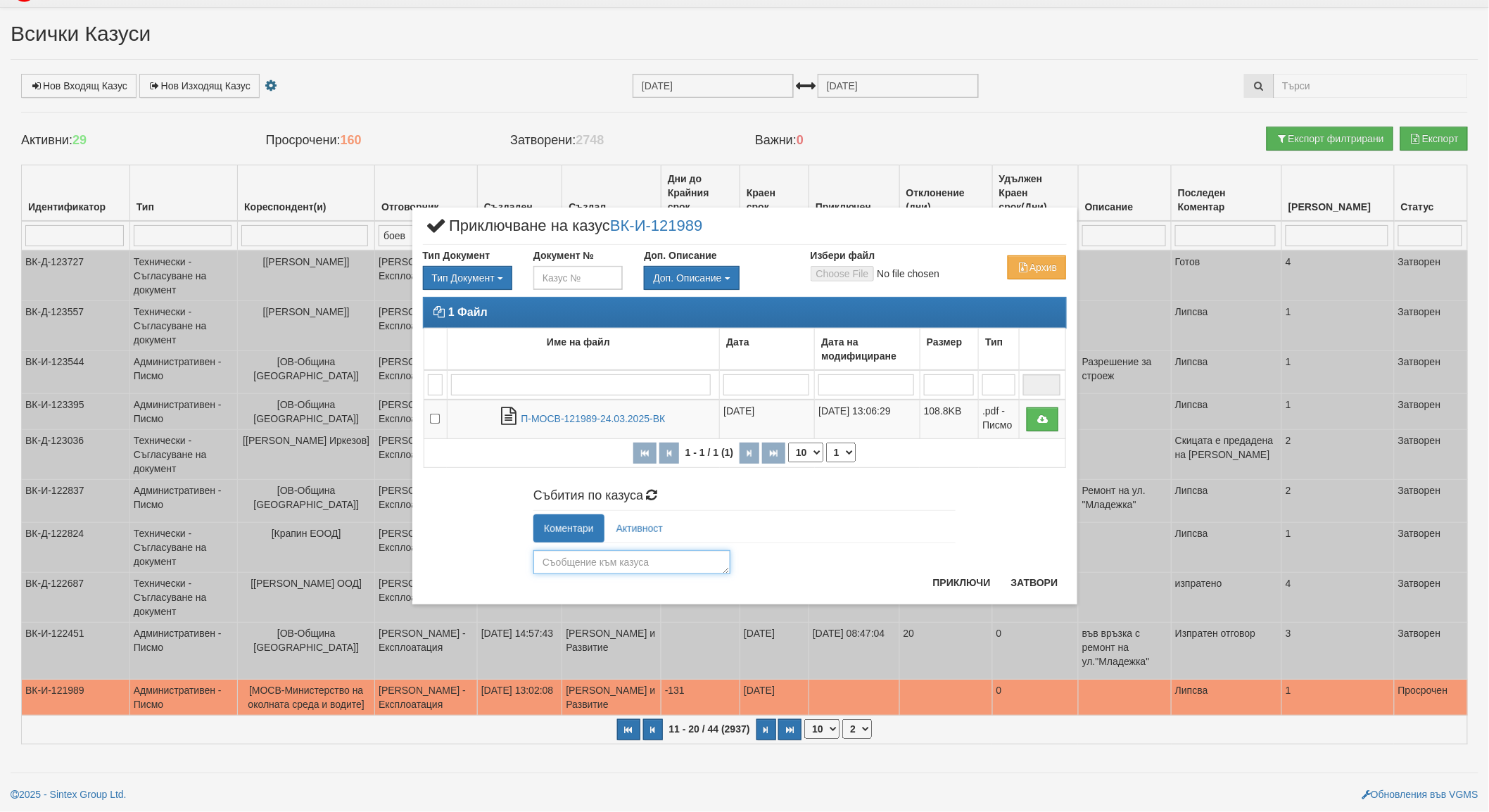
click at [608, 565] on textarea at bounding box center [631, 562] width 197 height 24
type textarea "прието"
click at [938, 584] on button "Приключи" at bounding box center [962, 582] width 74 height 22
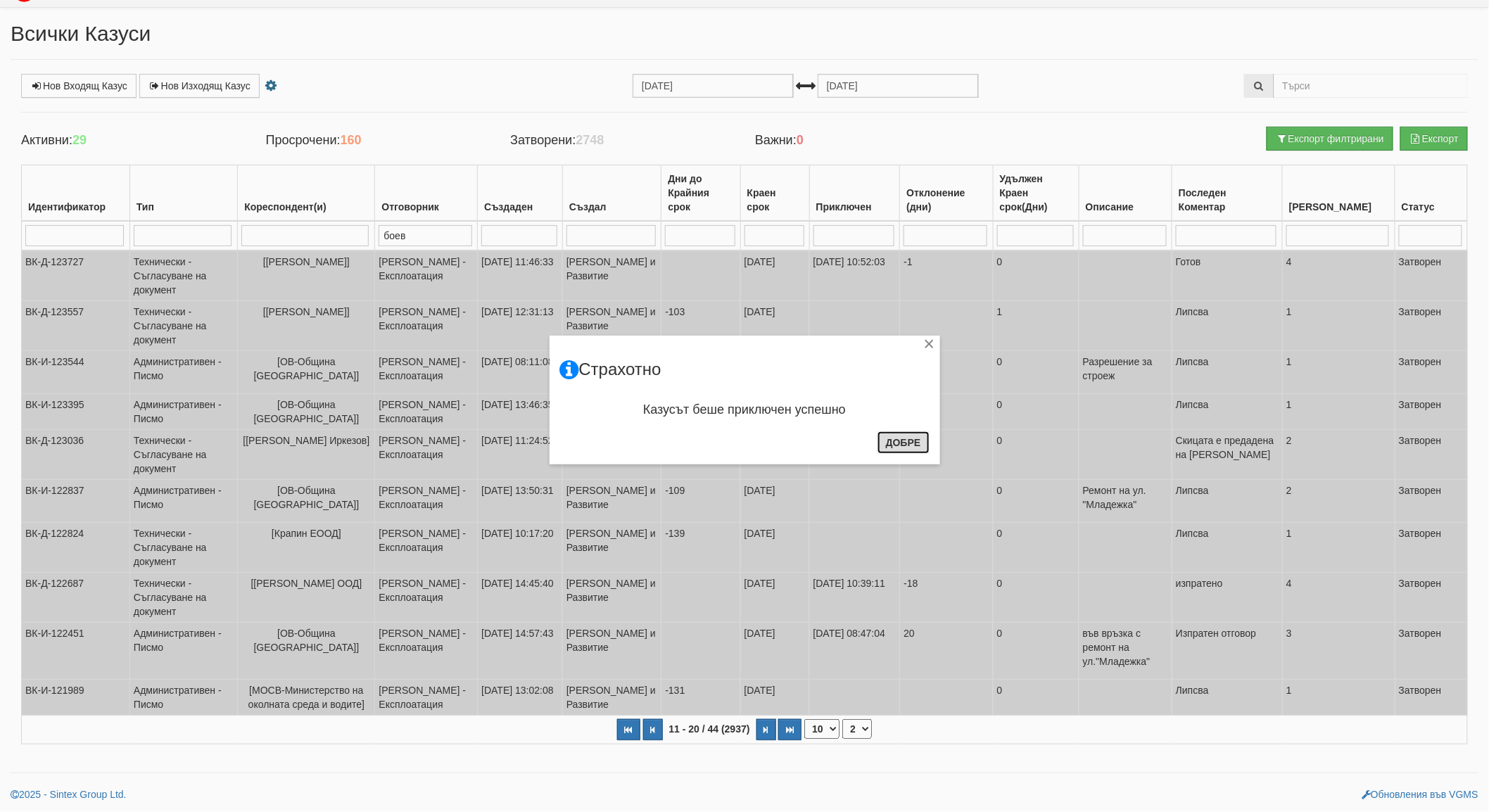
click at [924, 441] on button "Добре" at bounding box center [903, 442] width 52 height 22
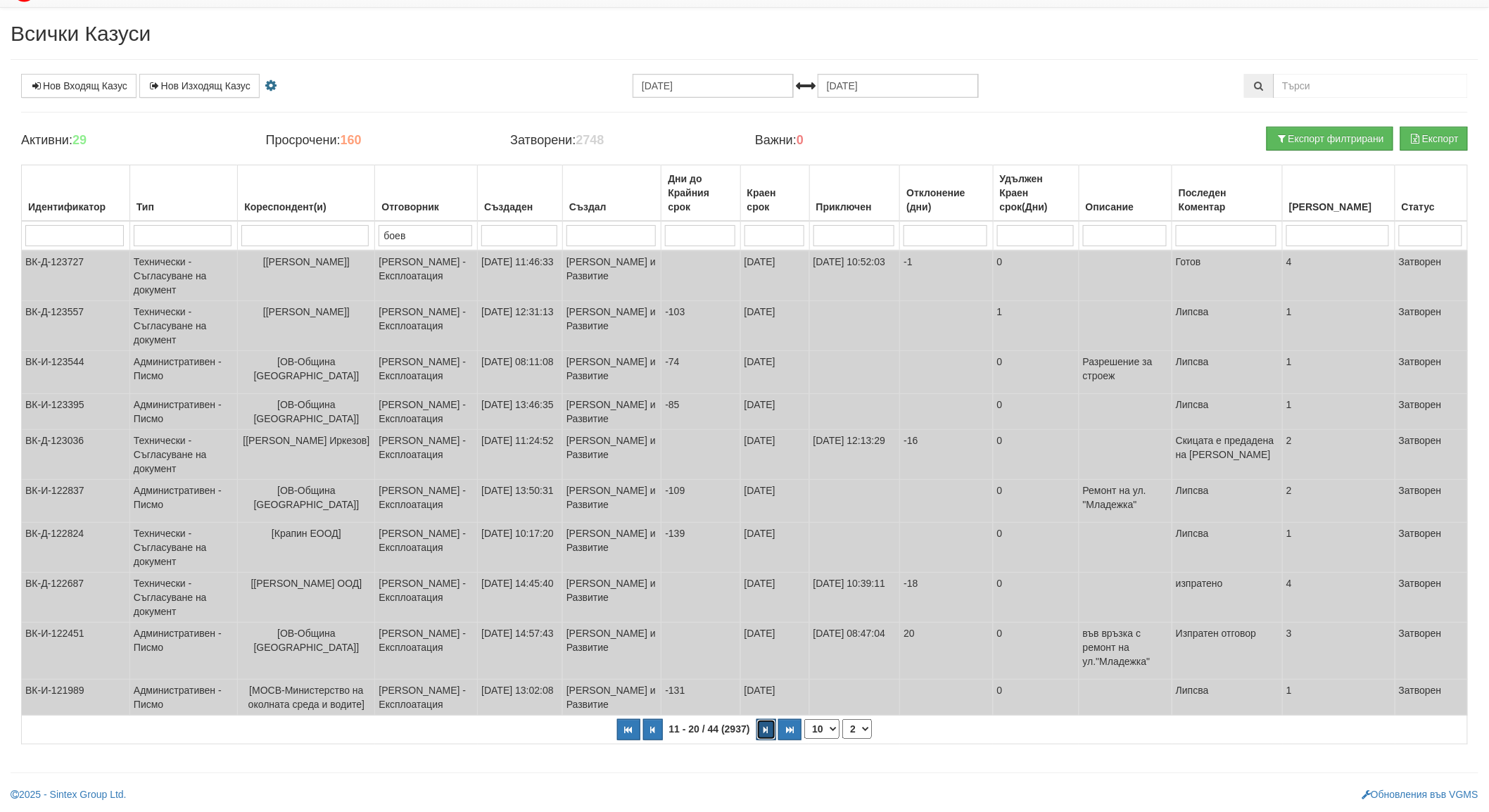
click at [758, 728] on button "button" at bounding box center [767, 729] width 20 height 21
select select "3"
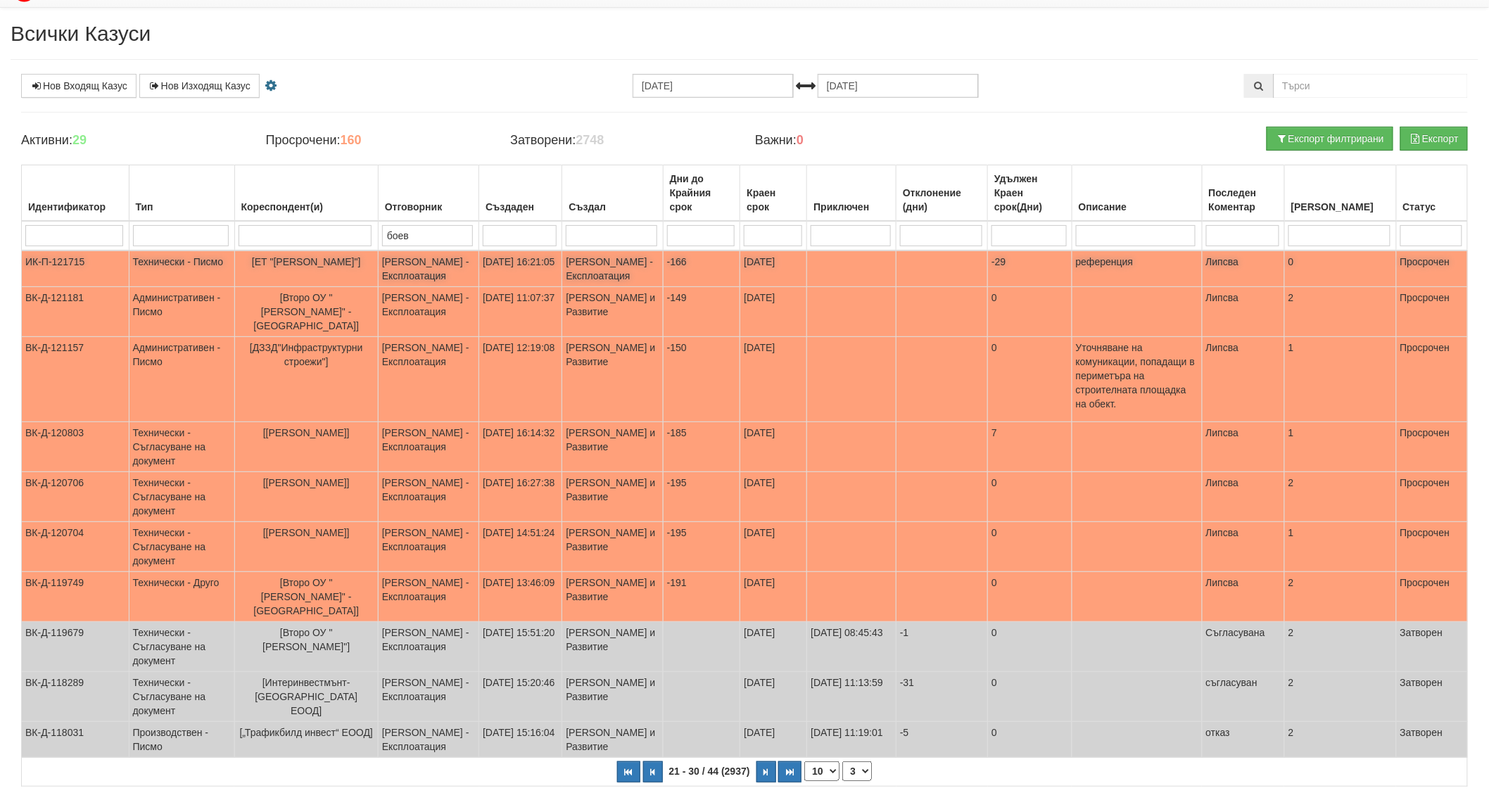
click at [329, 257] on span "[ЕТ "[PERSON_NAME]"]" at bounding box center [306, 262] width 109 height 12
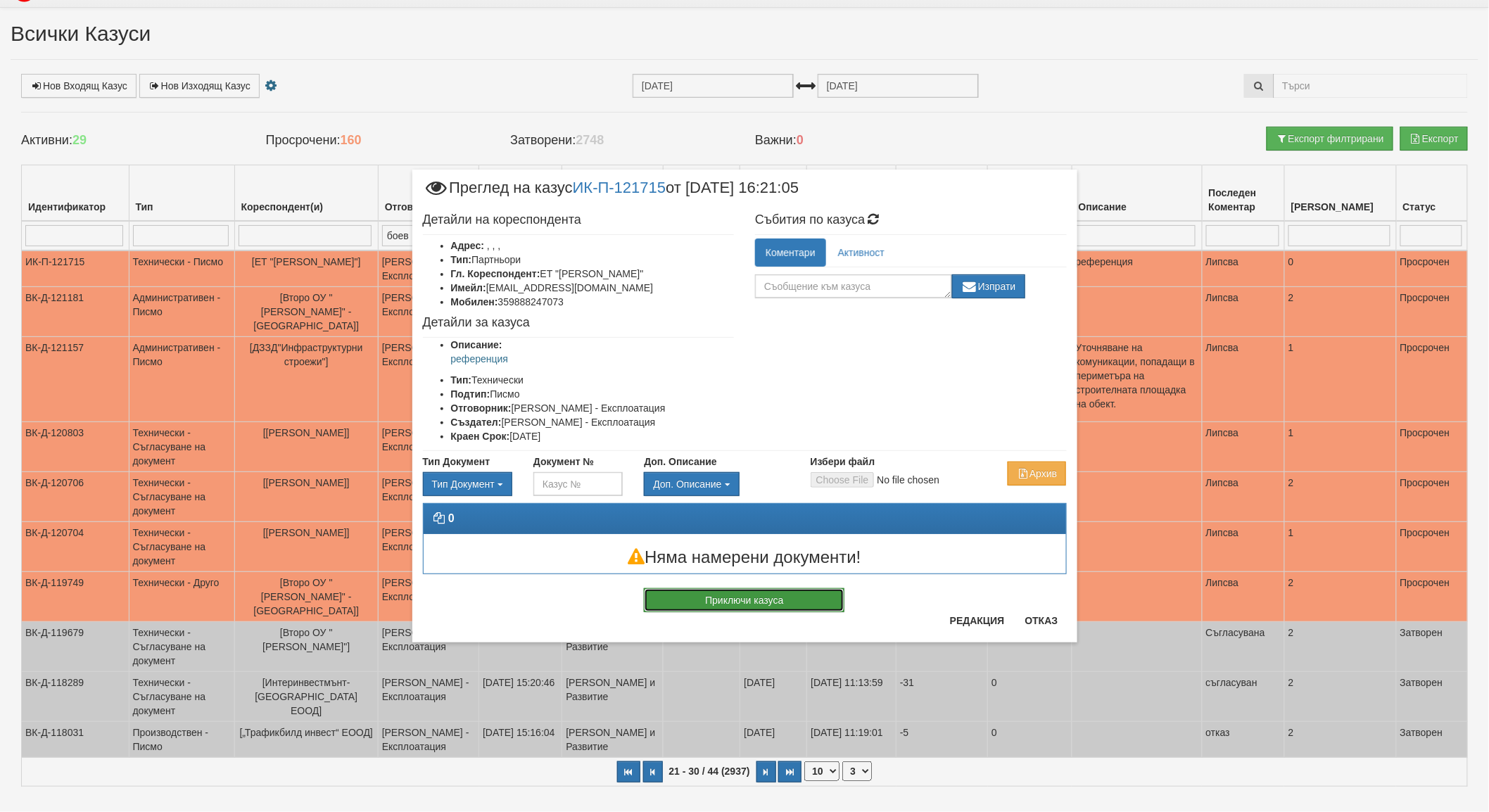
click at [749, 598] on button "Приключи казуса" at bounding box center [744, 600] width 201 height 24
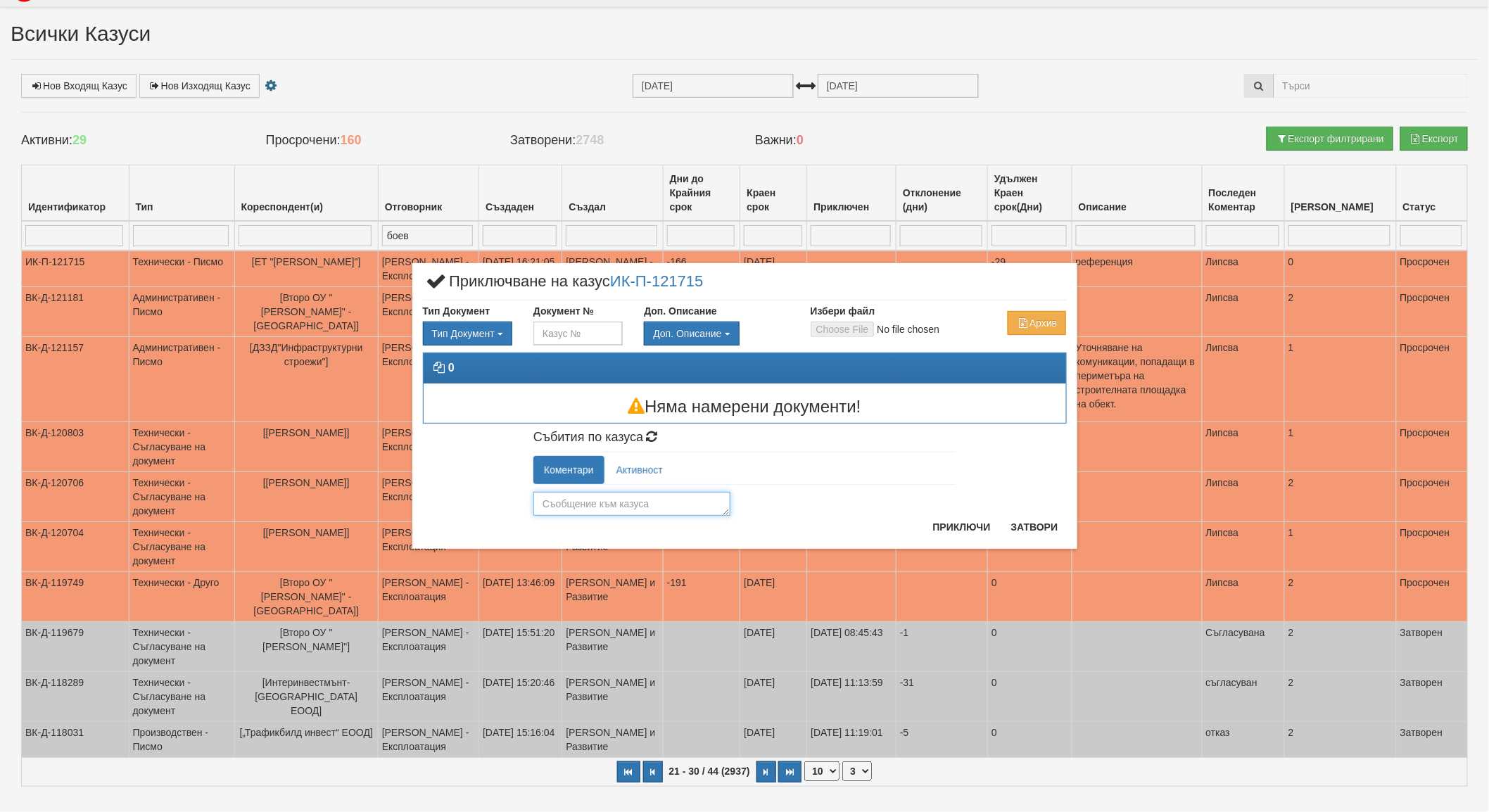
click at [583, 502] on textarea at bounding box center [631, 503] width 197 height 24
type textarea "изпратено"
click at [938, 535] on button "Приключи" at bounding box center [962, 526] width 74 height 22
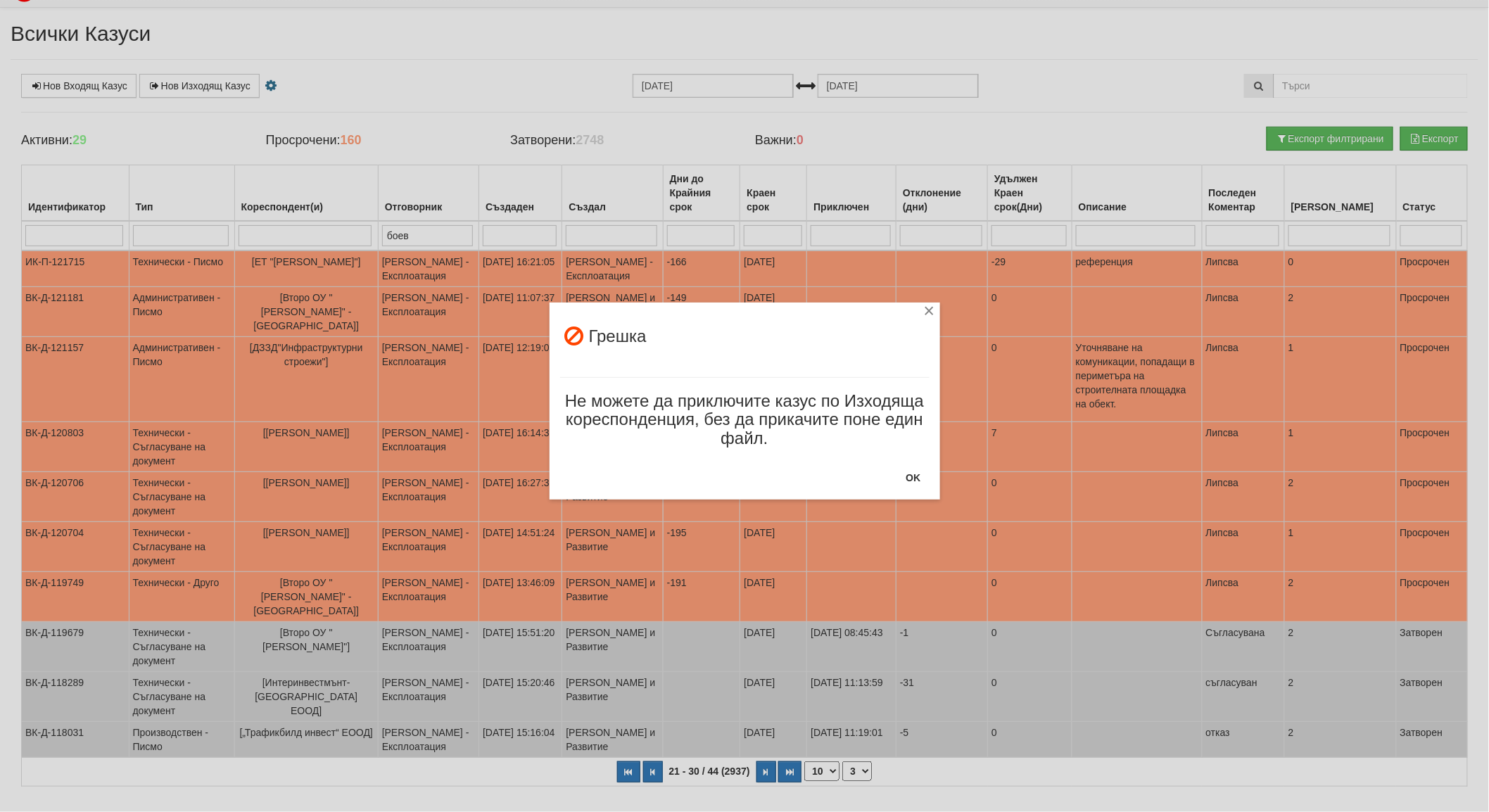
click at [932, 474] on div "× Грешка Не можете да приключите казус по Изходяща кореспонденция, без да прика…" at bounding box center [744, 401] width 390 height 197
click at [926, 476] on button "OK" at bounding box center [914, 477] width 31 height 22
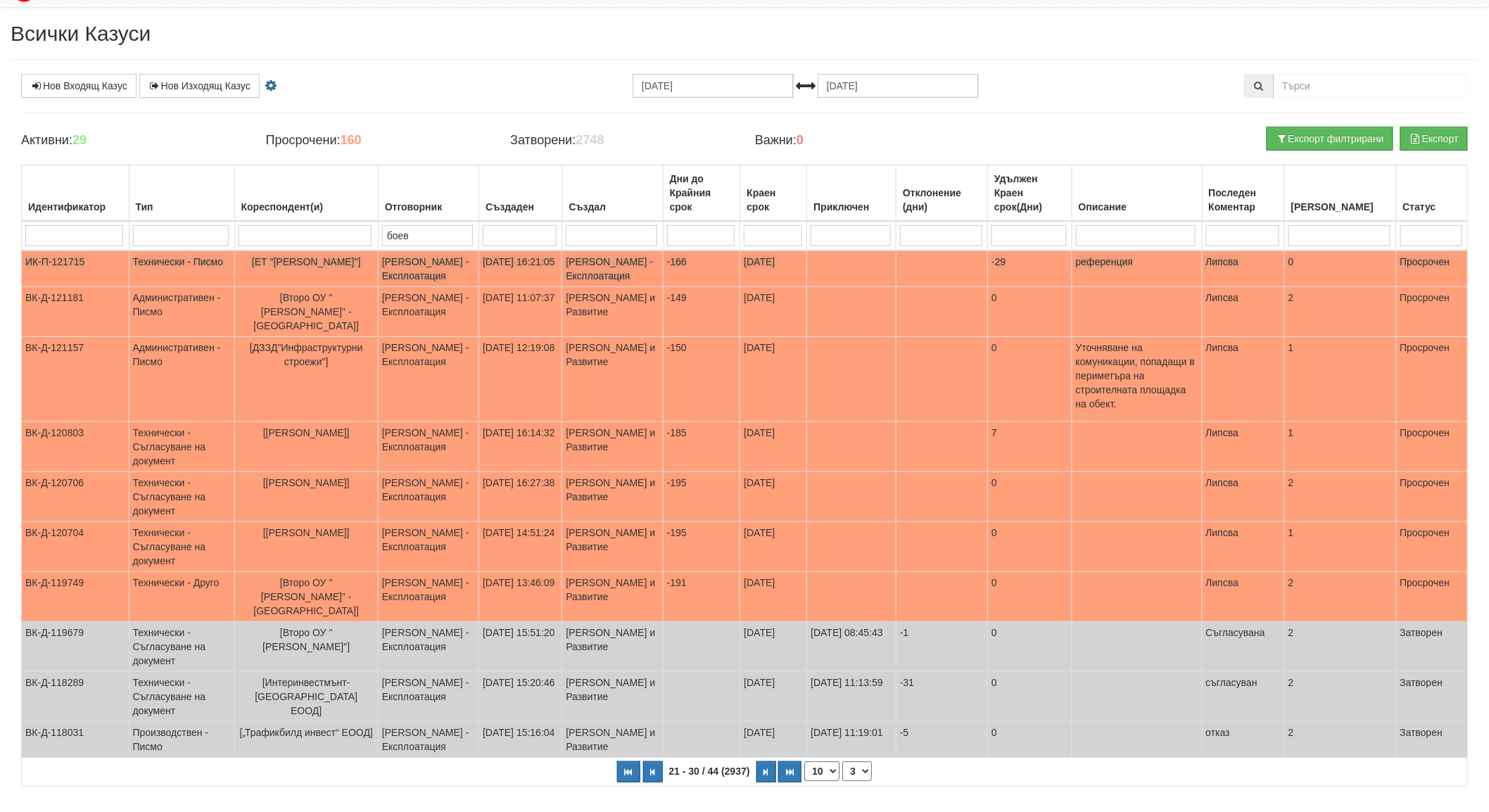
click at [307, 261] on span "[ЕТ "[PERSON_NAME]"]" at bounding box center [306, 262] width 109 height 12
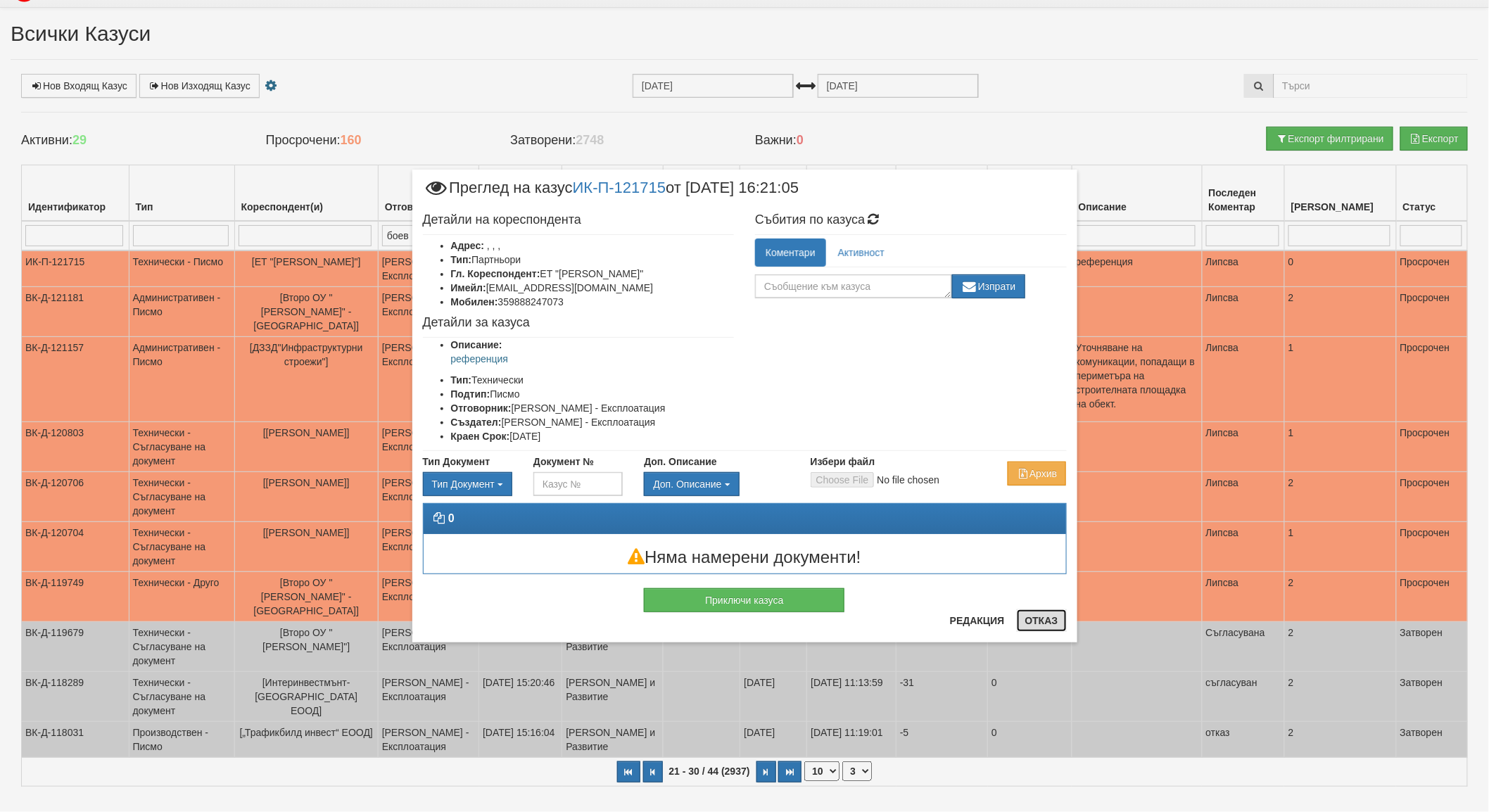
click at [1040, 616] on button "Отказ" at bounding box center [1042, 620] width 50 height 22
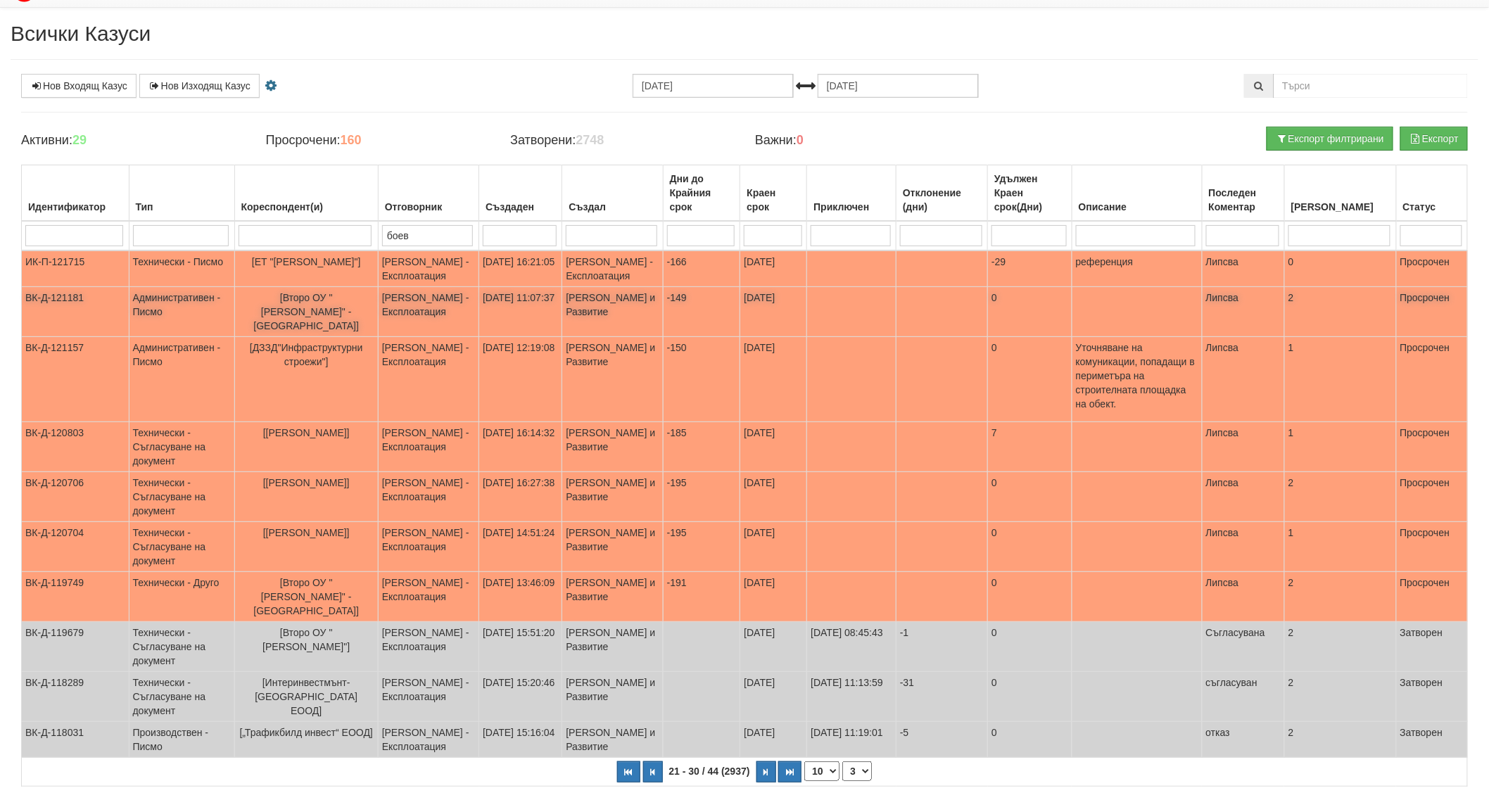
click at [325, 297] on span "[Второ ОУ "[PERSON_NAME]" - [GEOGRAPHIC_DATA]]" at bounding box center [306, 312] width 106 height 40
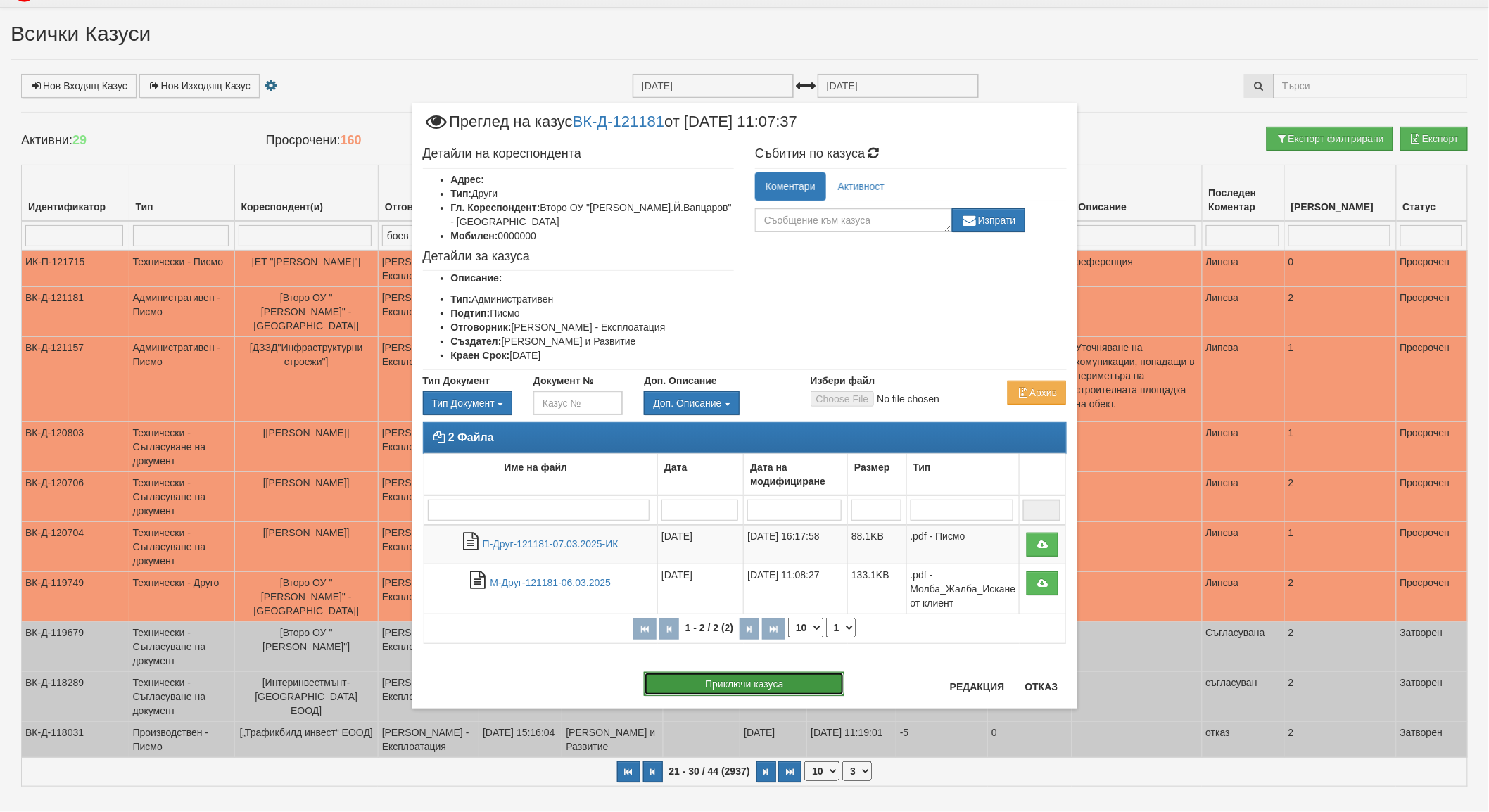
click at [728, 672] on button "Приключи казуса" at bounding box center [744, 683] width 201 height 24
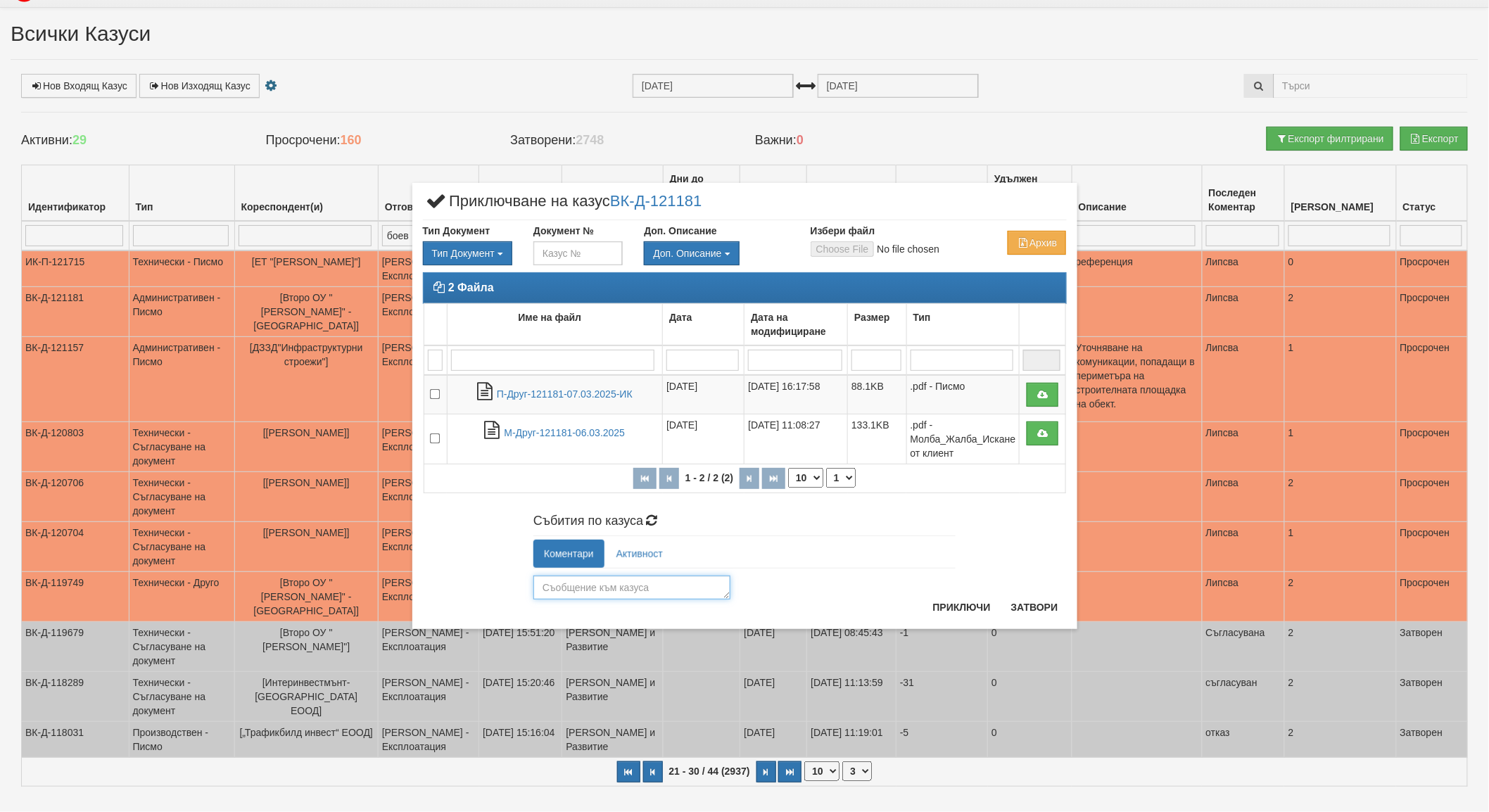
click at [642, 583] on textarea at bounding box center [631, 587] width 197 height 24
type textarea "отговорено"
click at [992, 607] on button "Приключи" at bounding box center [962, 607] width 74 height 22
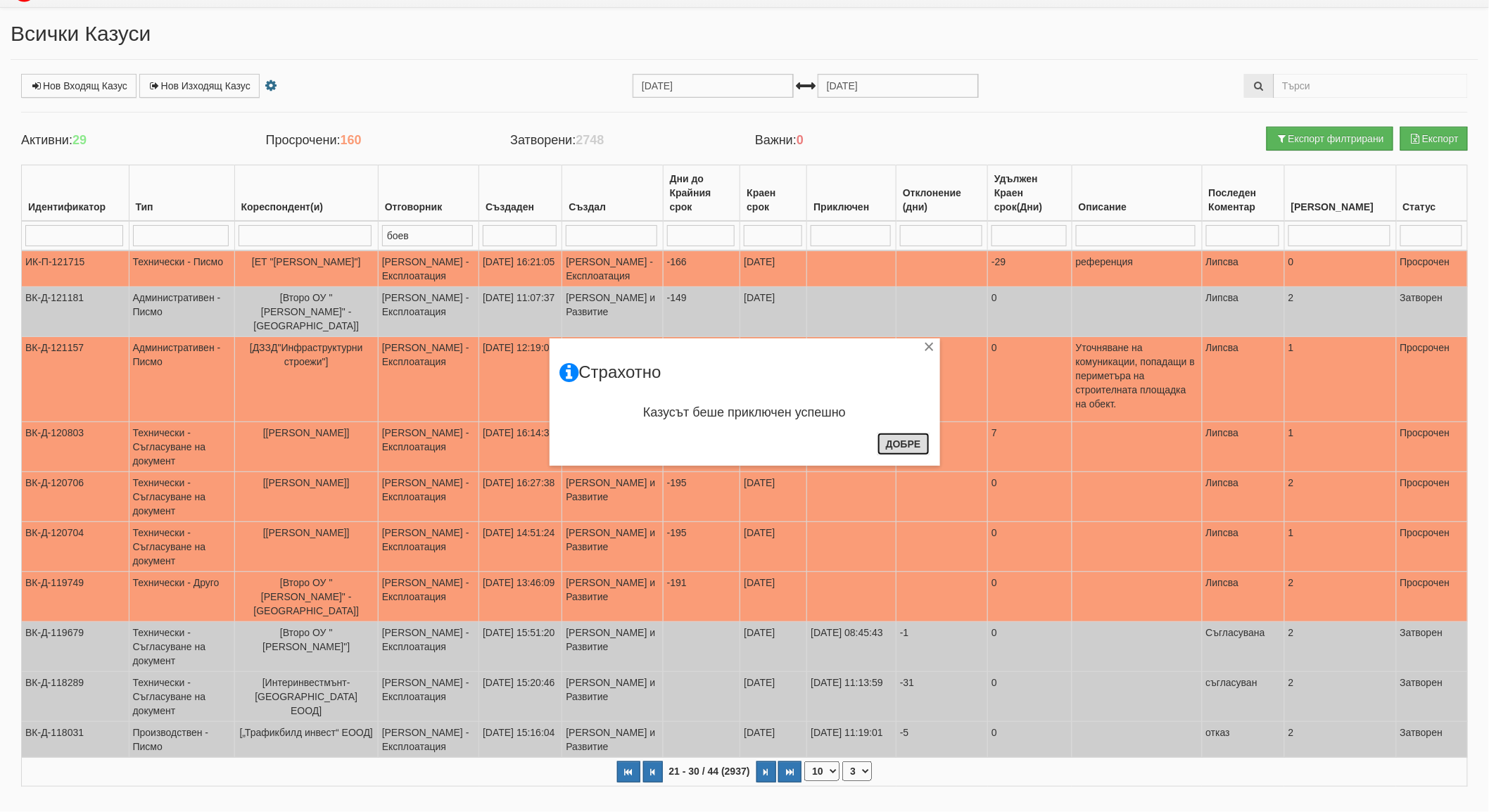
click at [909, 448] on button "Добре" at bounding box center [903, 443] width 52 height 22
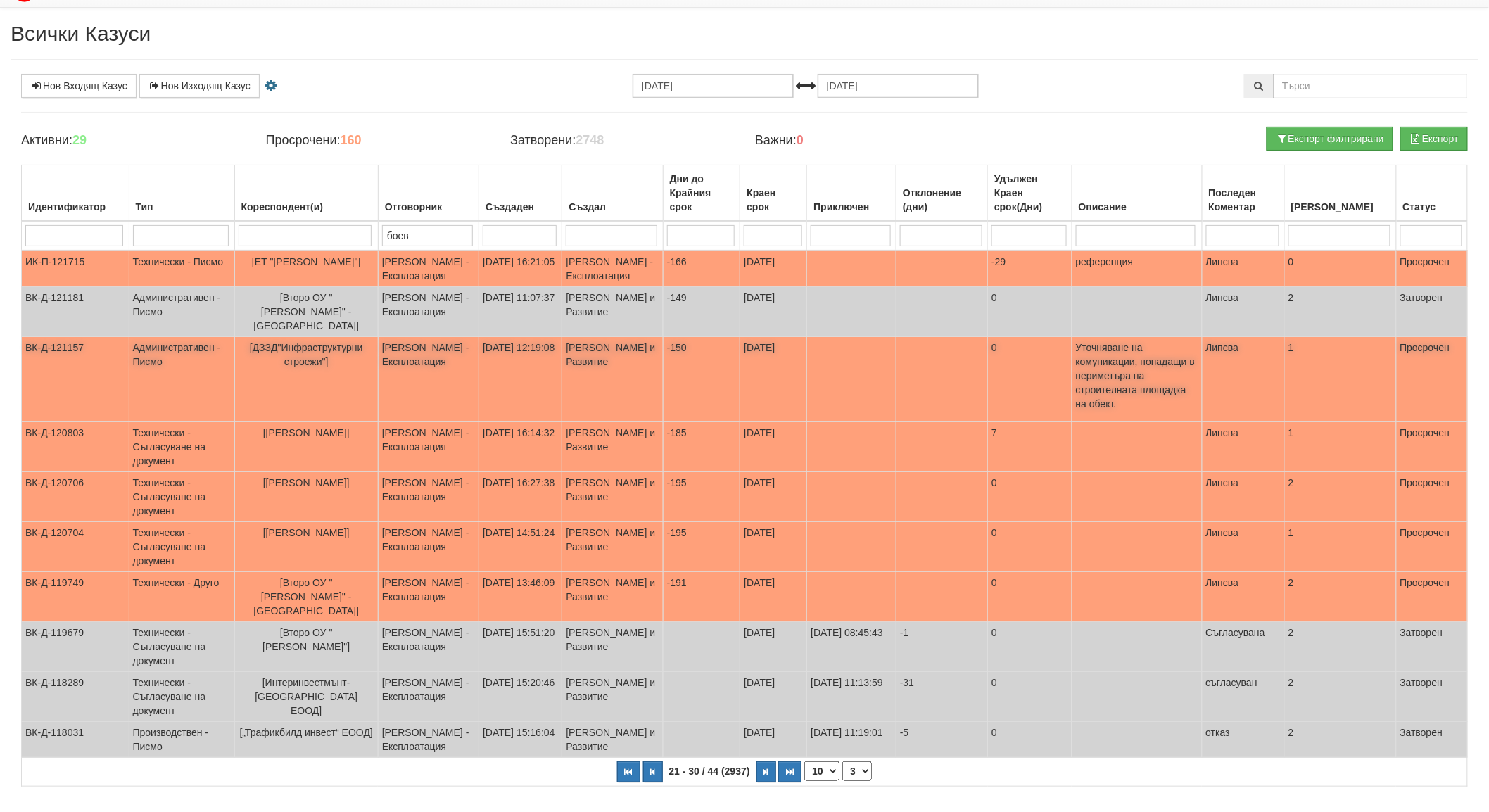
click at [312, 342] on span "[ДЗЗД"Инфраструктурни строежи"]" at bounding box center [306, 354] width 113 height 26
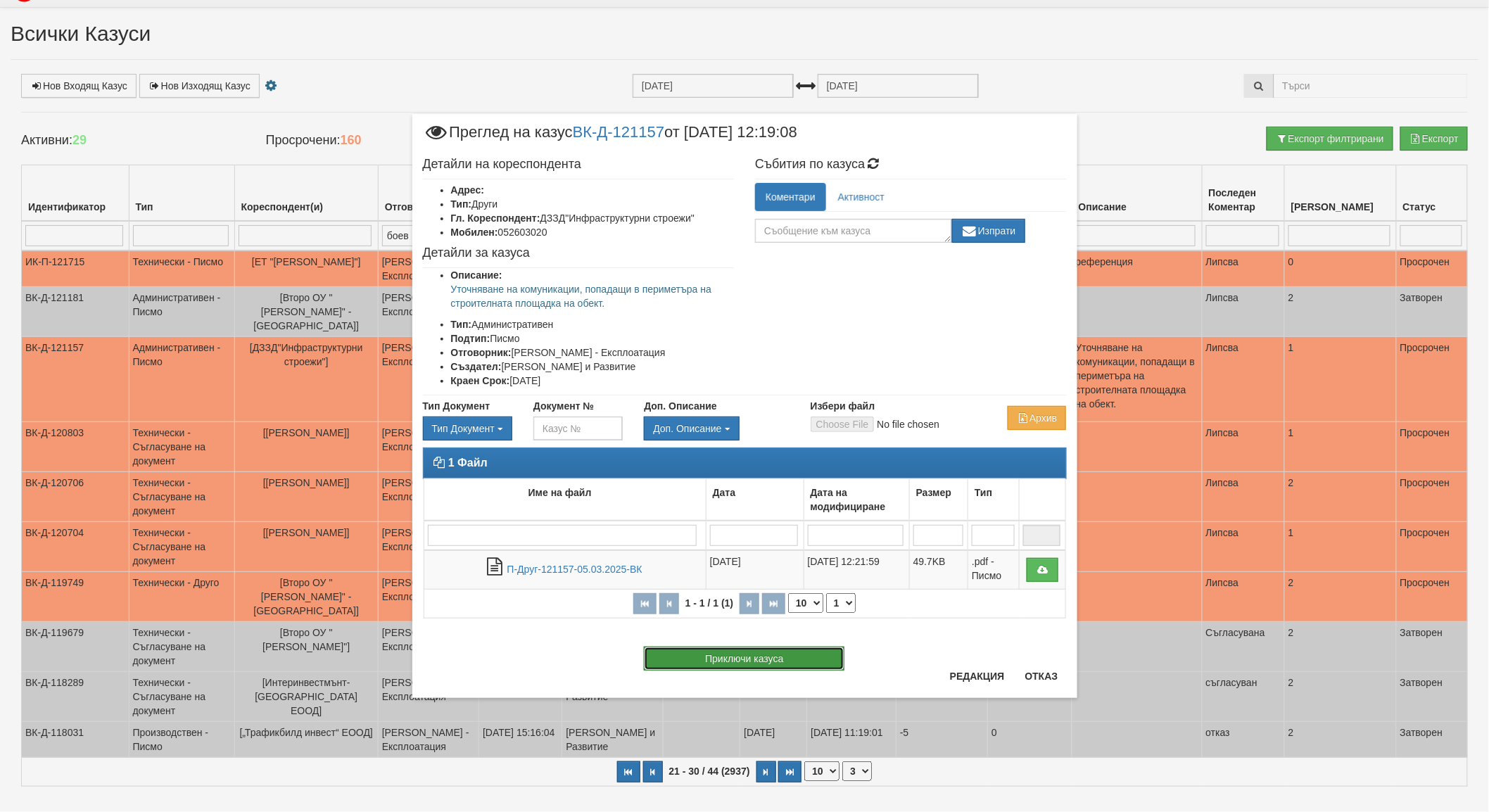
click at [744, 657] on button "Приключи казуса" at bounding box center [744, 659] width 201 height 24
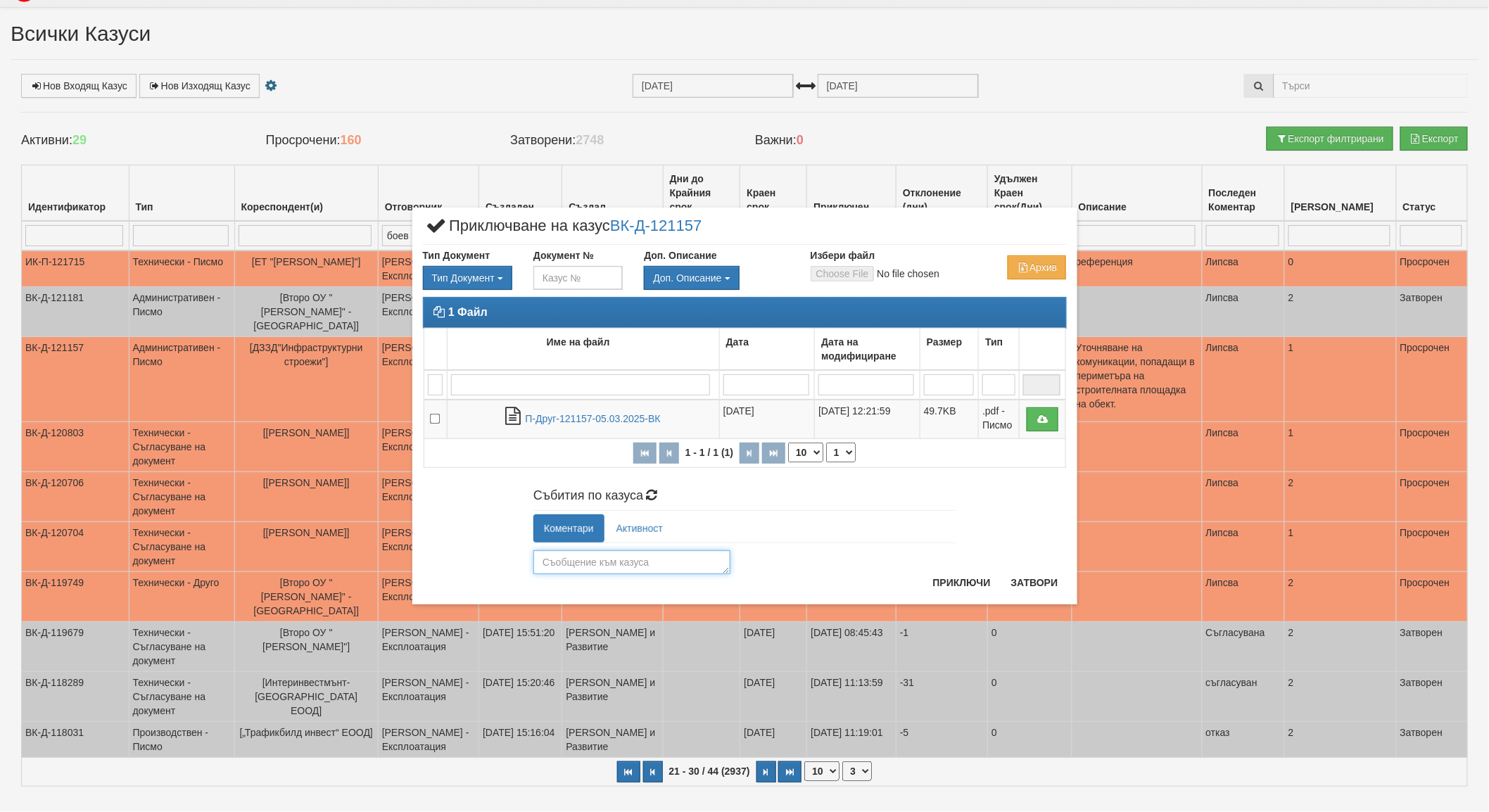
click at [574, 560] on textarea at bounding box center [631, 562] width 197 height 24
type textarea "съгласувано"
click at [952, 578] on button "Приключи" at bounding box center [962, 582] width 74 height 22
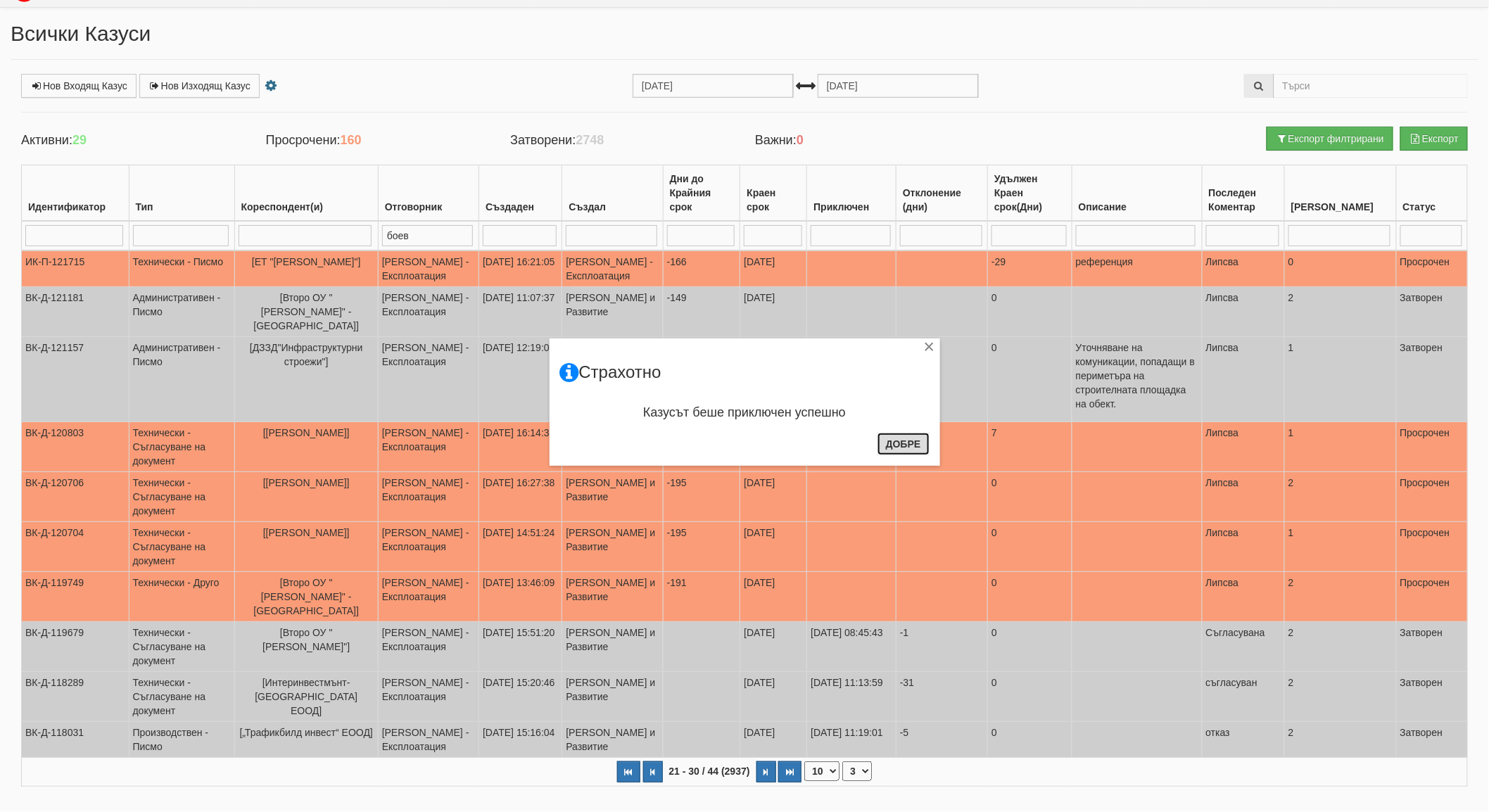
drag, startPoint x: 901, startPoint y: 448, endPoint x: 470, endPoint y: 433, distance: 431.3
click at [894, 448] on button "Добре" at bounding box center [903, 443] width 52 height 22
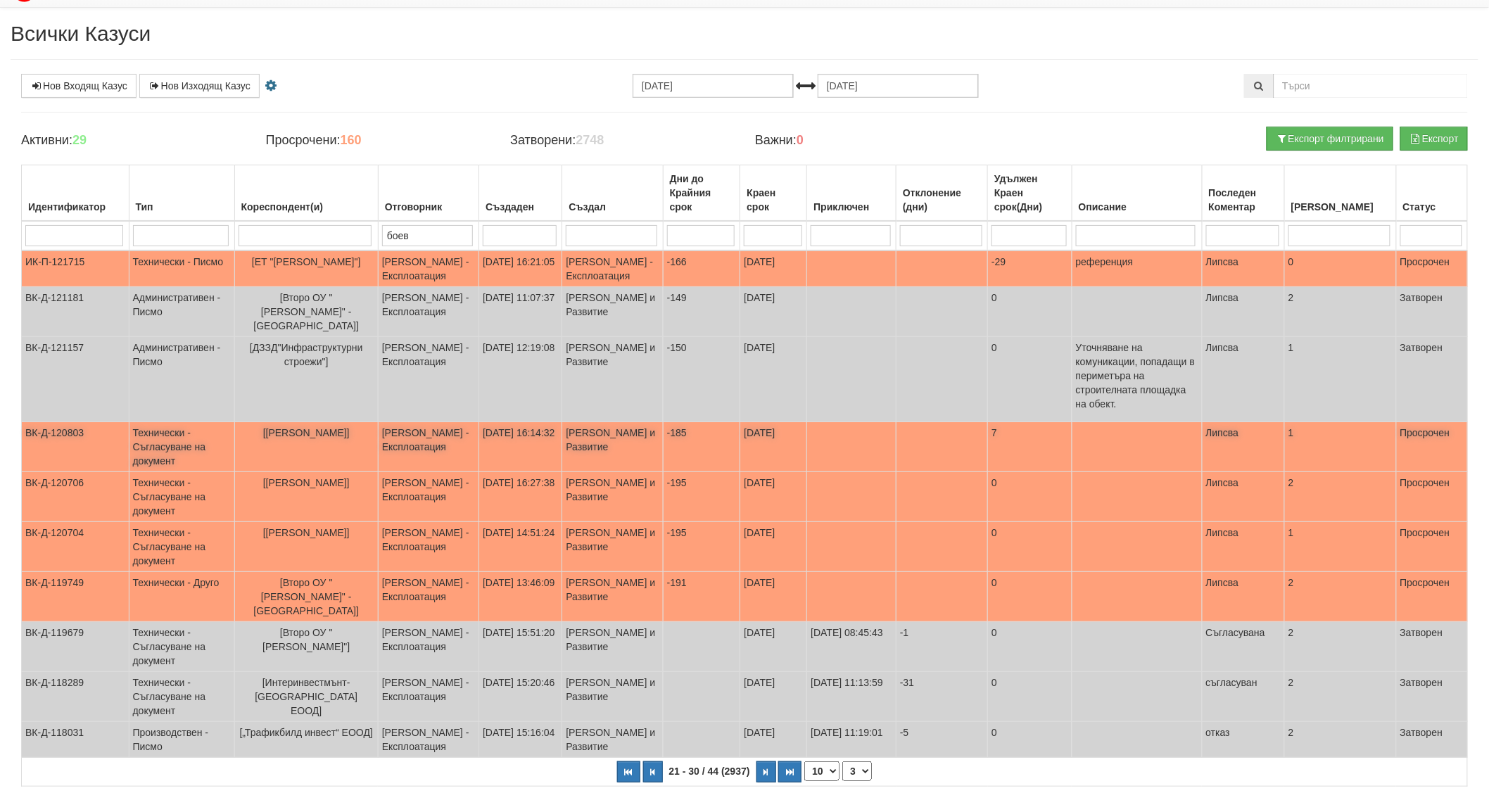
click at [328, 427] on span "[[PERSON_NAME]]" at bounding box center [306, 433] width 87 height 12
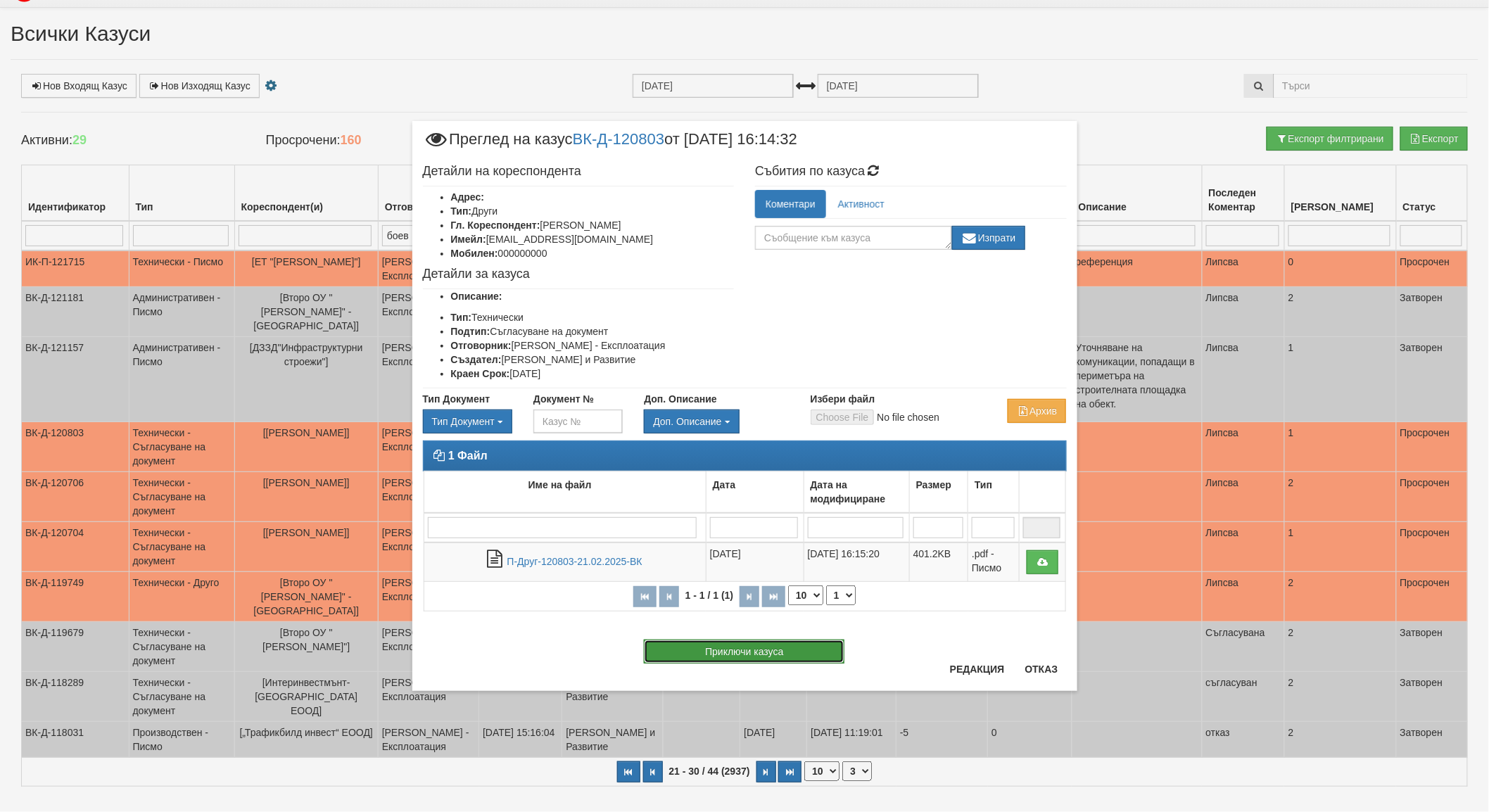
click at [773, 653] on button "Приключи казуса" at bounding box center [744, 651] width 201 height 24
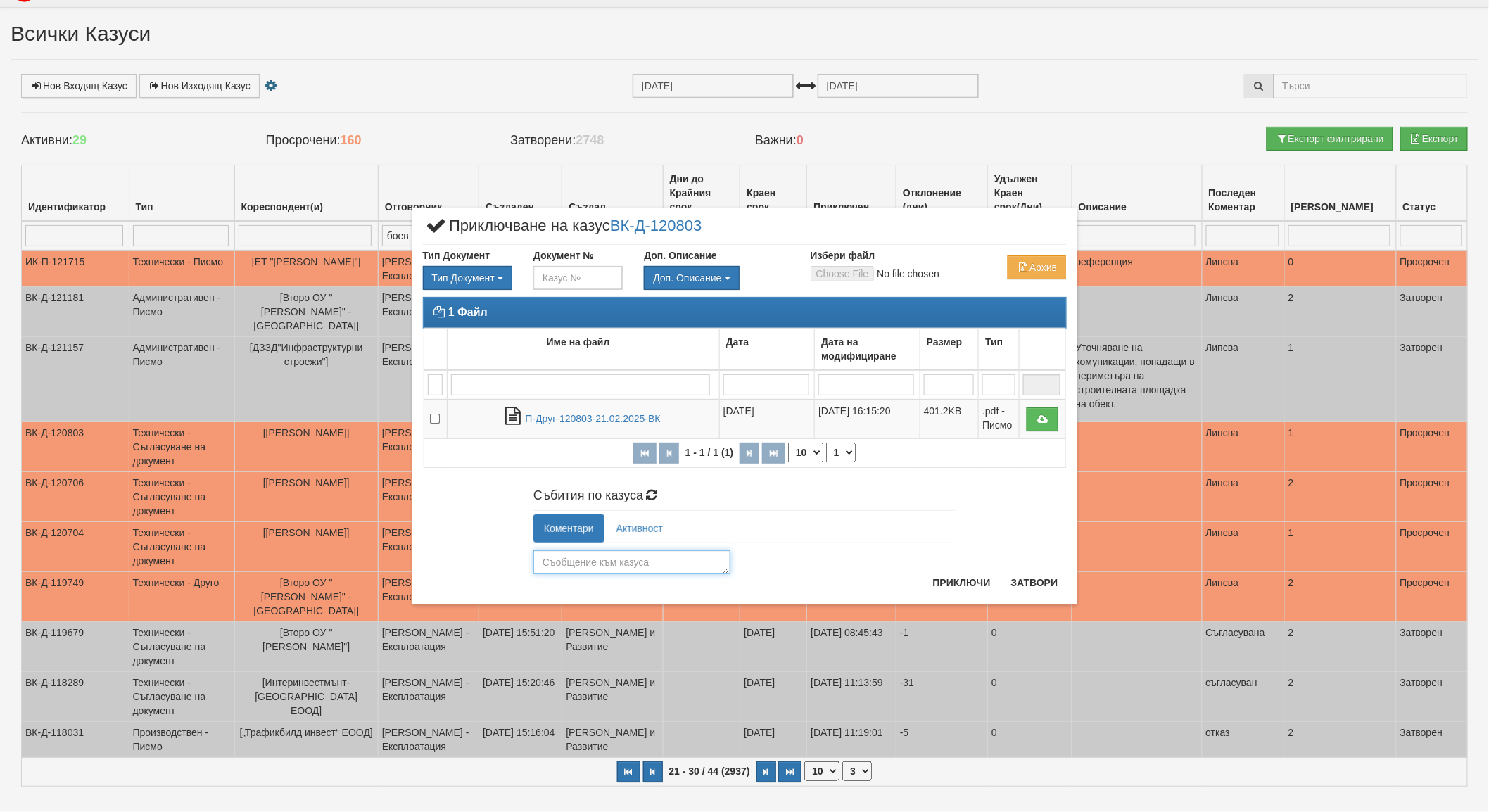
click at [581, 564] on textarea at bounding box center [631, 562] width 197 height 24
type textarea "о"
type textarea "съгласувано"
click at [945, 570] on div "съгласувано Изпрати" at bounding box center [744, 559] width 423 height 31
click at [971, 613] on div "× Приключване на казус ВК-Д-120803 Тип Документ Тип Документ П М ЗСП ОК СМПТ КП…" at bounding box center [744, 406] width 1489 height 812
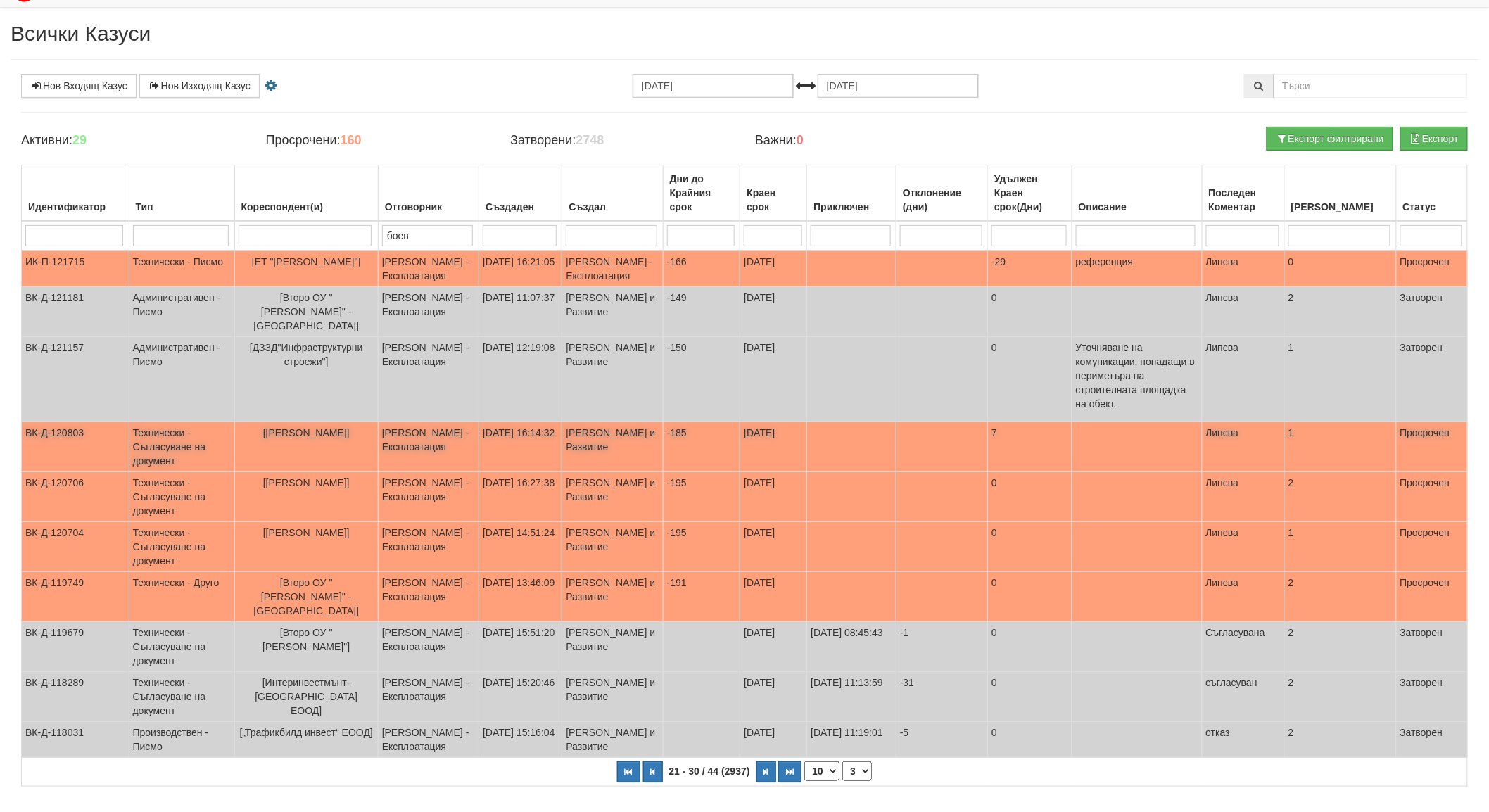
click at [312, 427] on span "[[PERSON_NAME]]" at bounding box center [306, 433] width 87 height 12
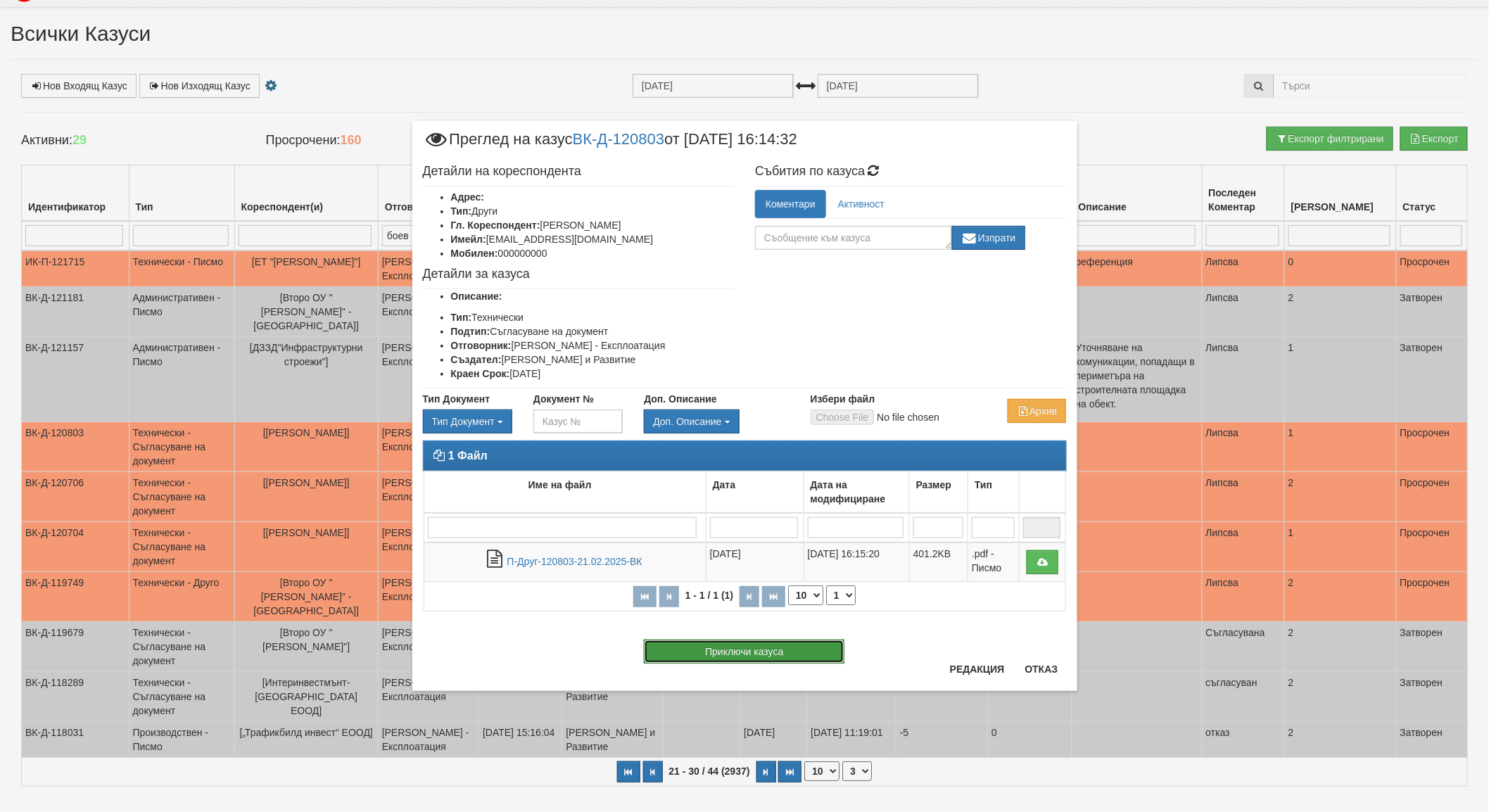
click at [752, 647] on button "Приключи казуса" at bounding box center [744, 651] width 201 height 24
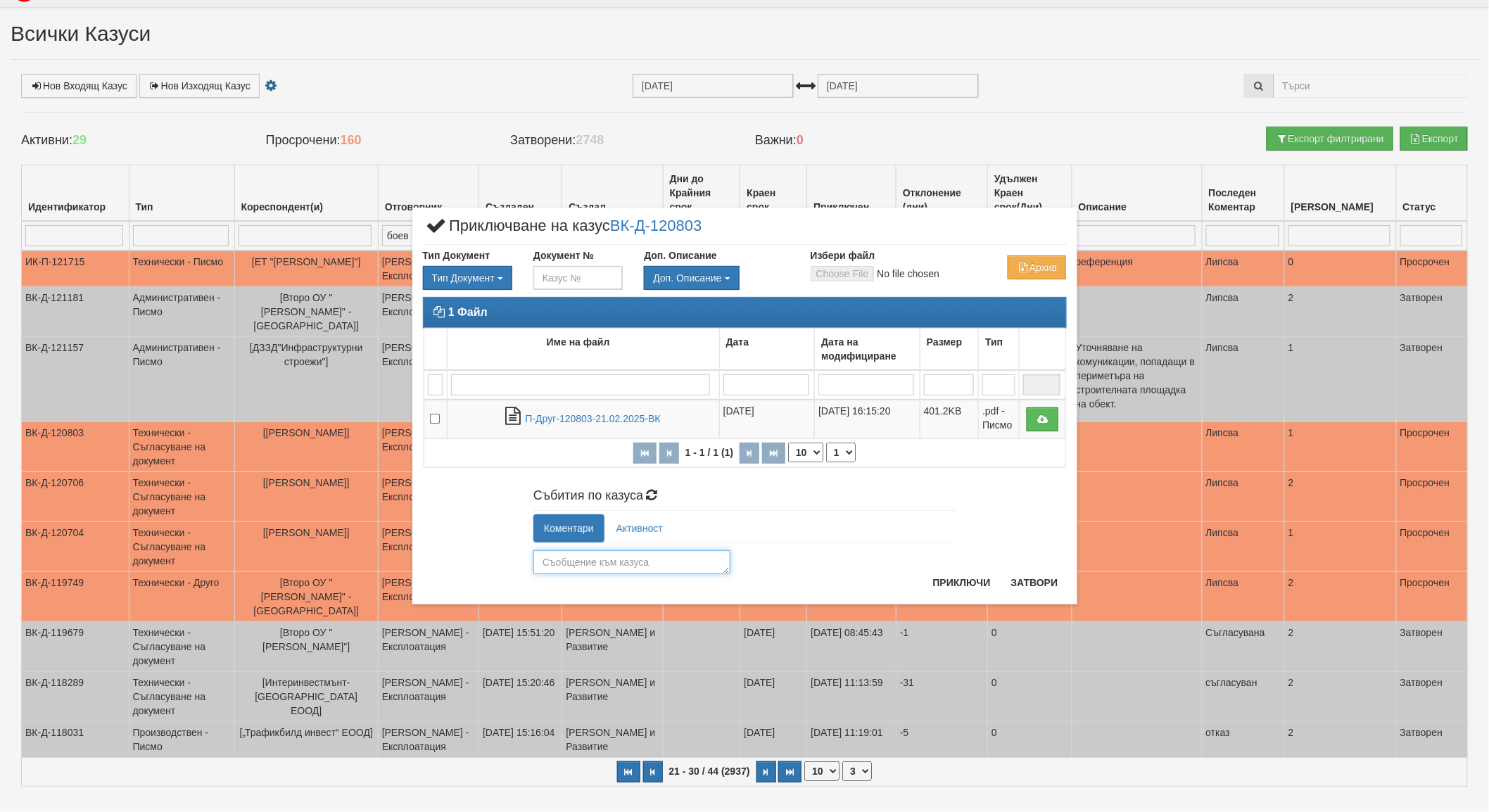
click at [599, 561] on textarea at bounding box center [631, 562] width 197 height 24
type textarea "1"
click at [974, 578] on button "Приключи" at bounding box center [962, 582] width 74 height 22
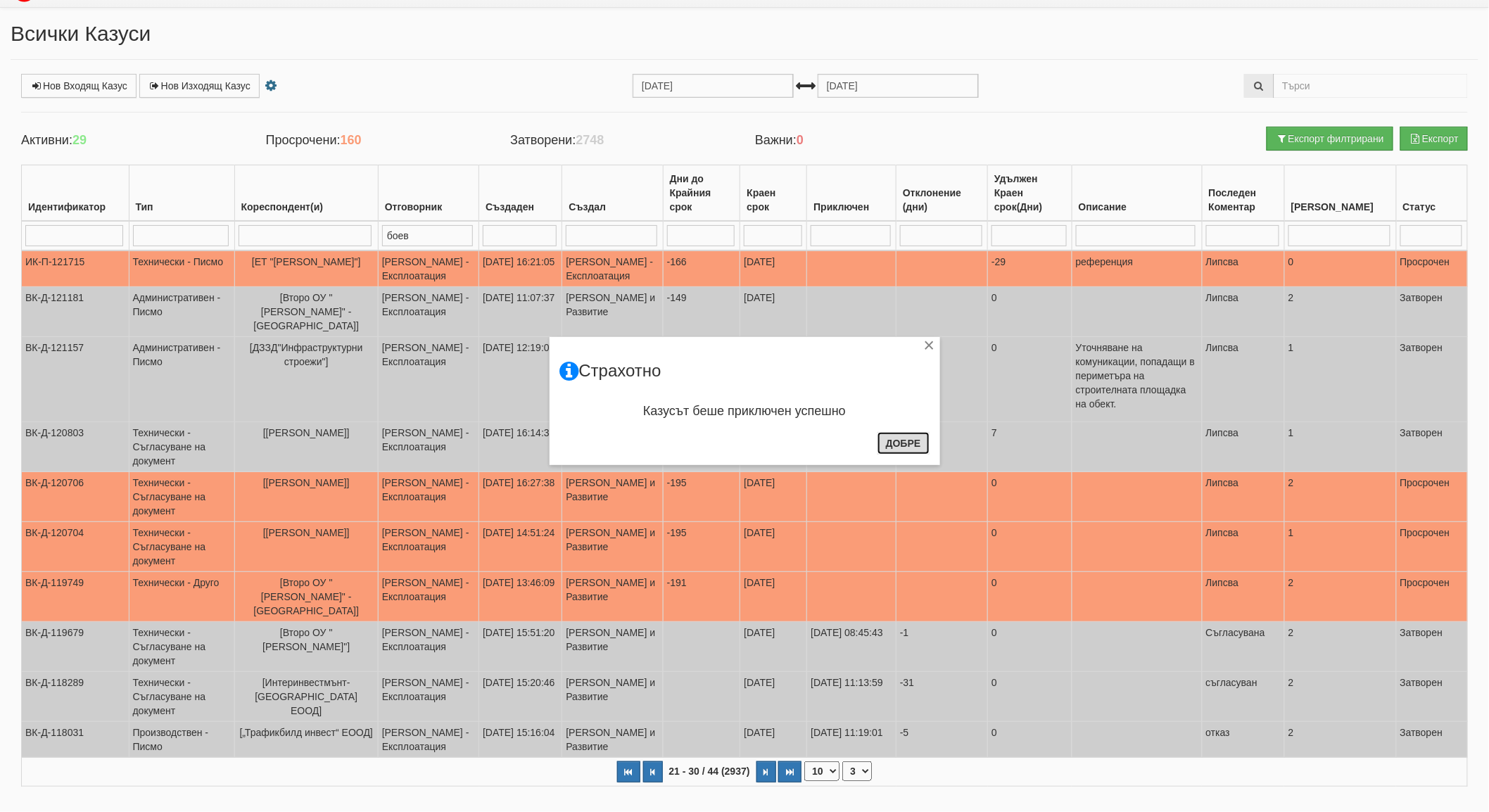
click at [904, 445] on button "Добре" at bounding box center [903, 442] width 52 height 22
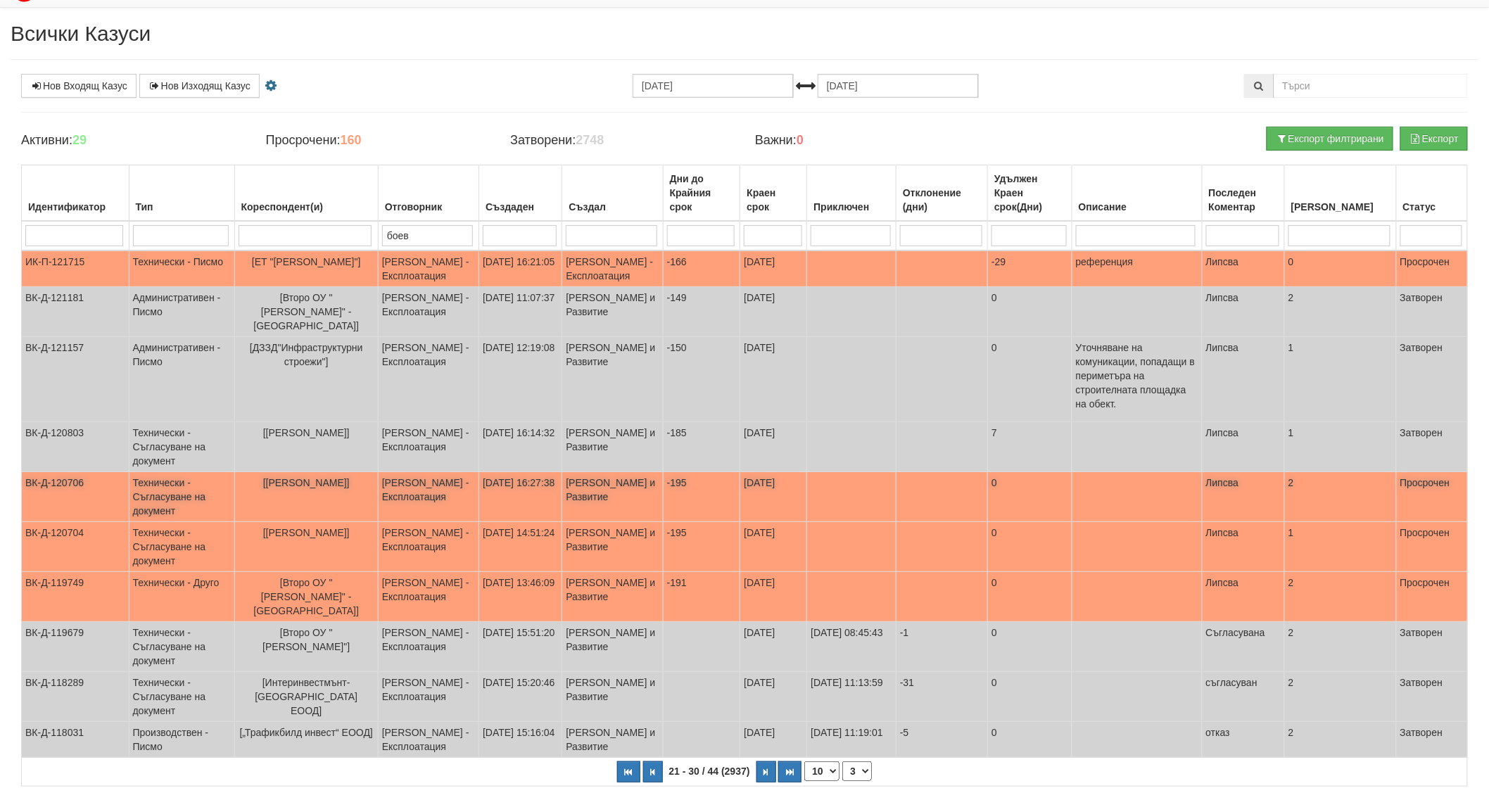
click at [332, 477] on span "[[PERSON_NAME]]" at bounding box center [306, 483] width 87 height 12
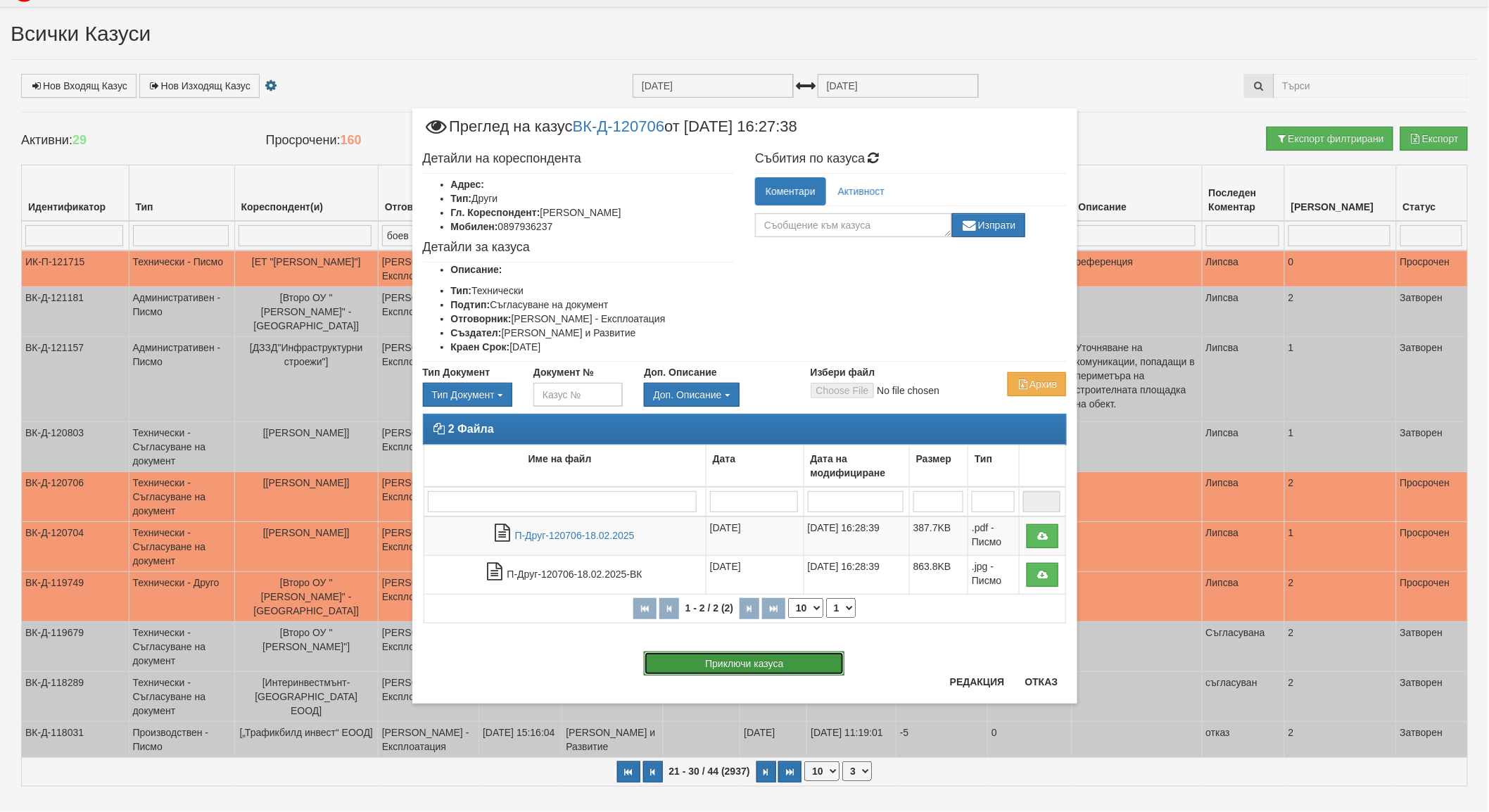
click at [735, 665] on button "Приключи казуса" at bounding box center [744, 663] width 201 height 24
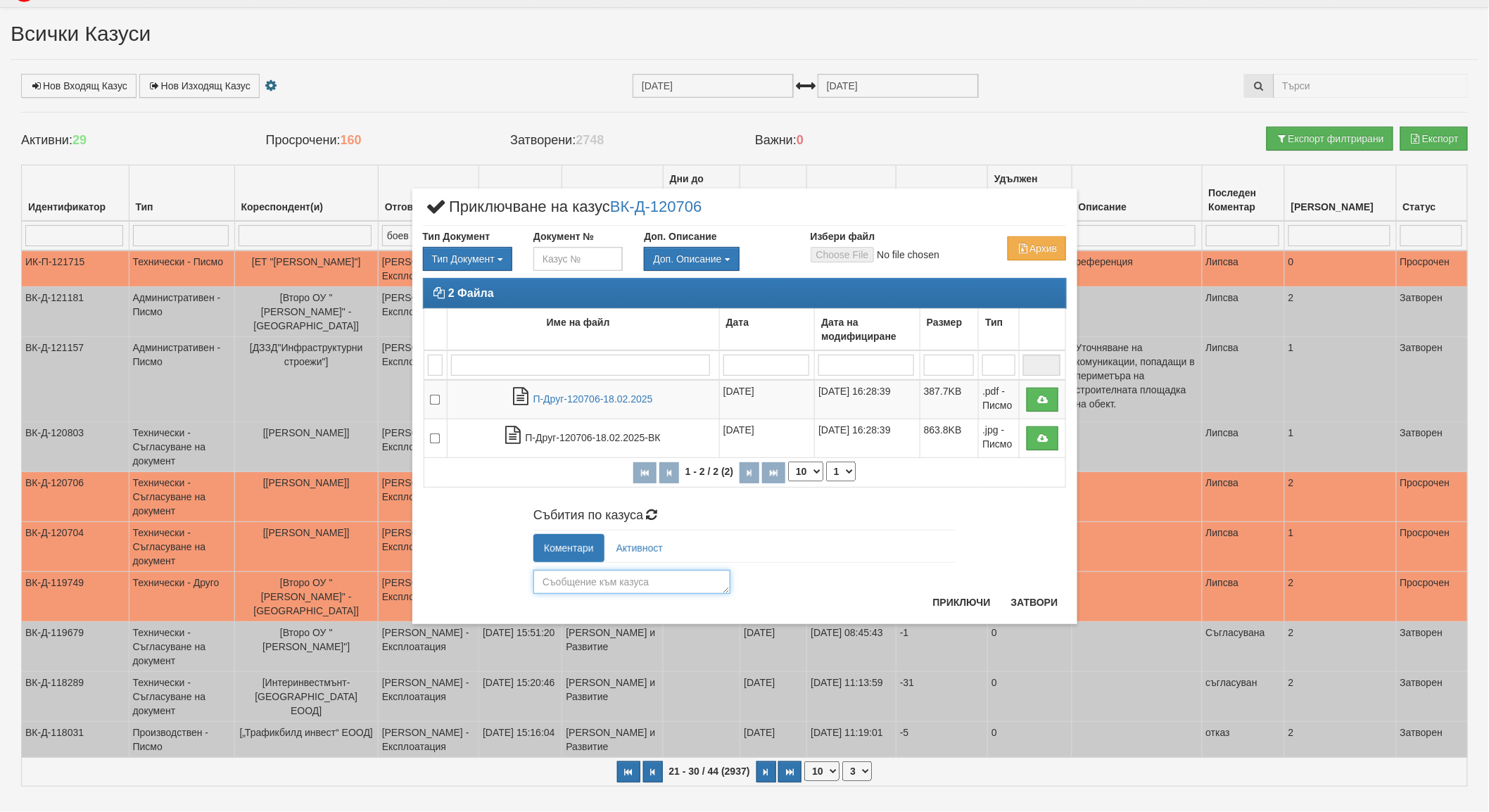
click at [541, 584] on textarea at bounding box center [631, 582] width 197 height 24
type textarea "2"
click at [940, 603] on button "Приключи" at bounding box center [962, 602] width 74 height 22
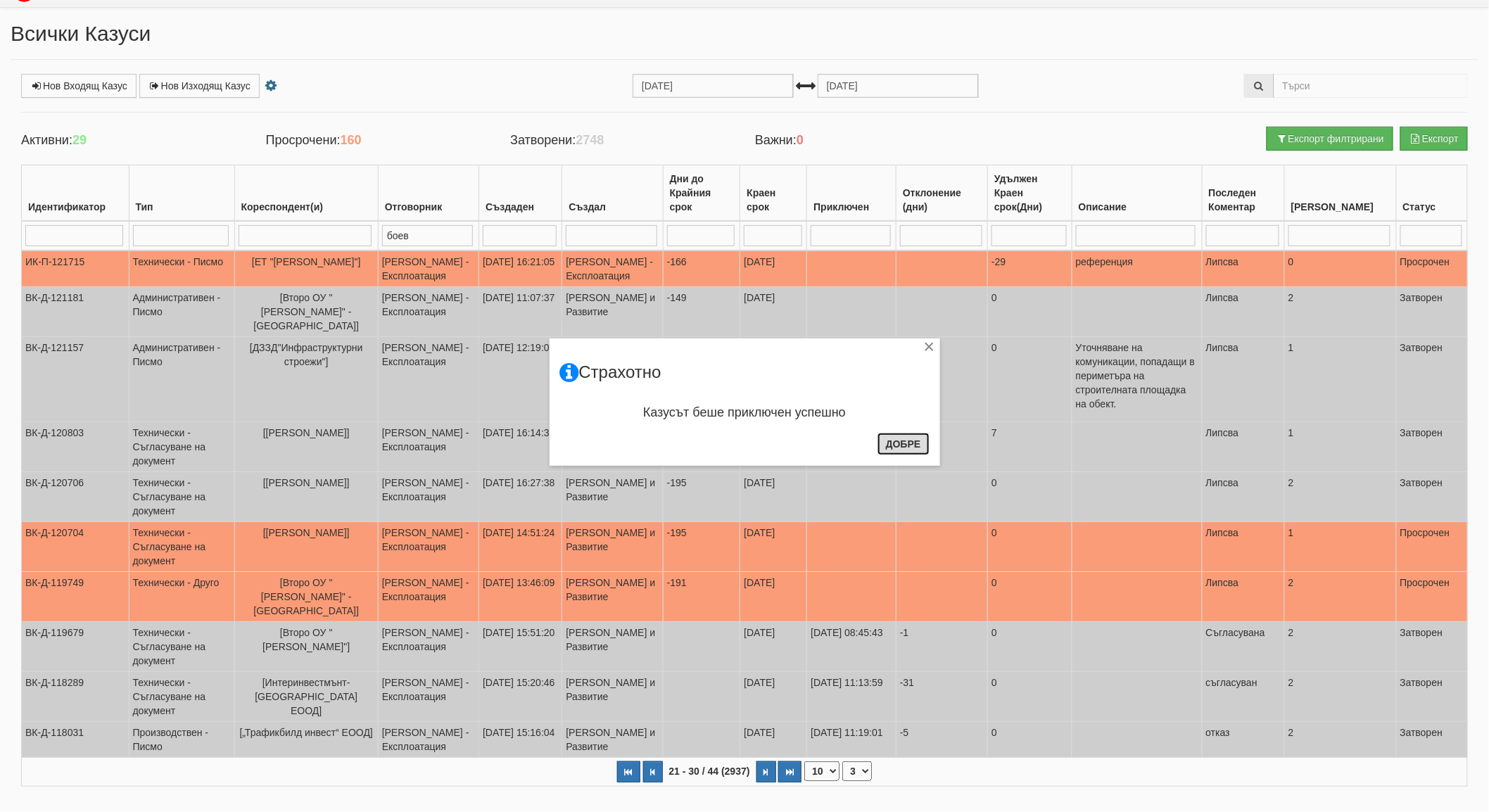
click at [923, 443] on button "Добре" at bounding box center [903, 443] width 52 height 22
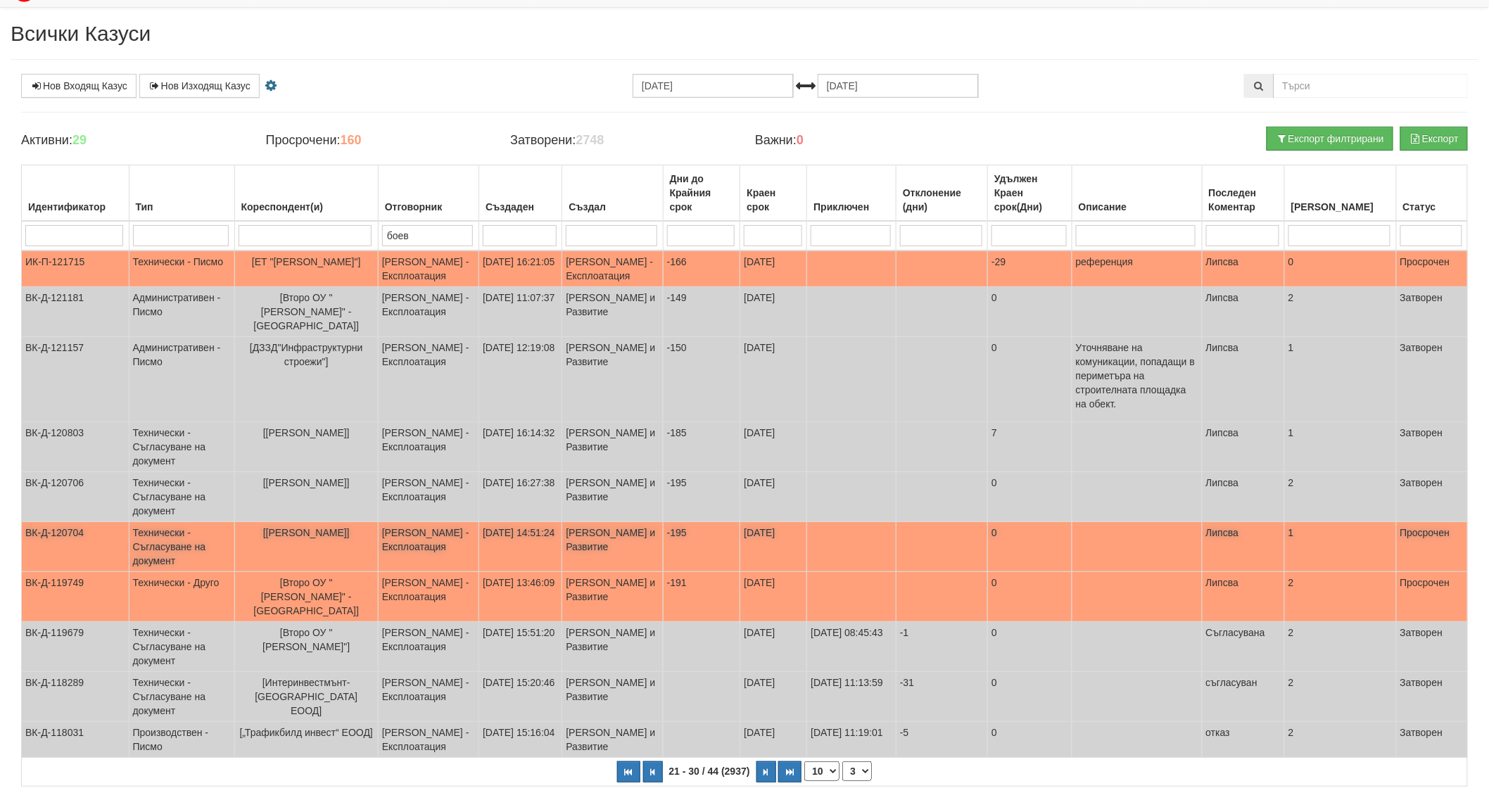
click at [325, 527] on span "[[PERSON_NAME]]" at bounding box center [306, 533] width 87 height 12
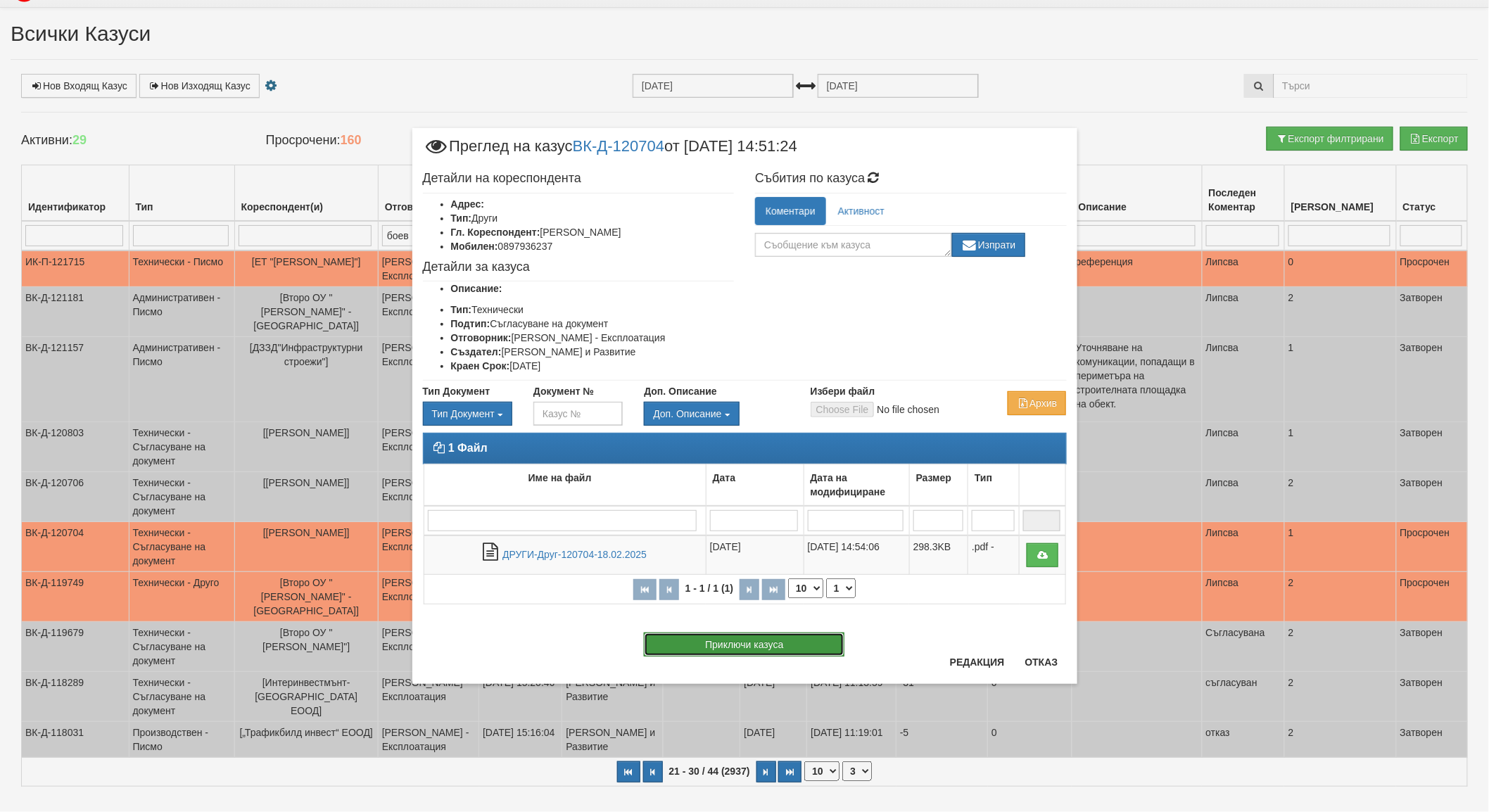
click at [737, 637] on button "Приключи казуса" at bounding box center [744, 644] width 201 height 24
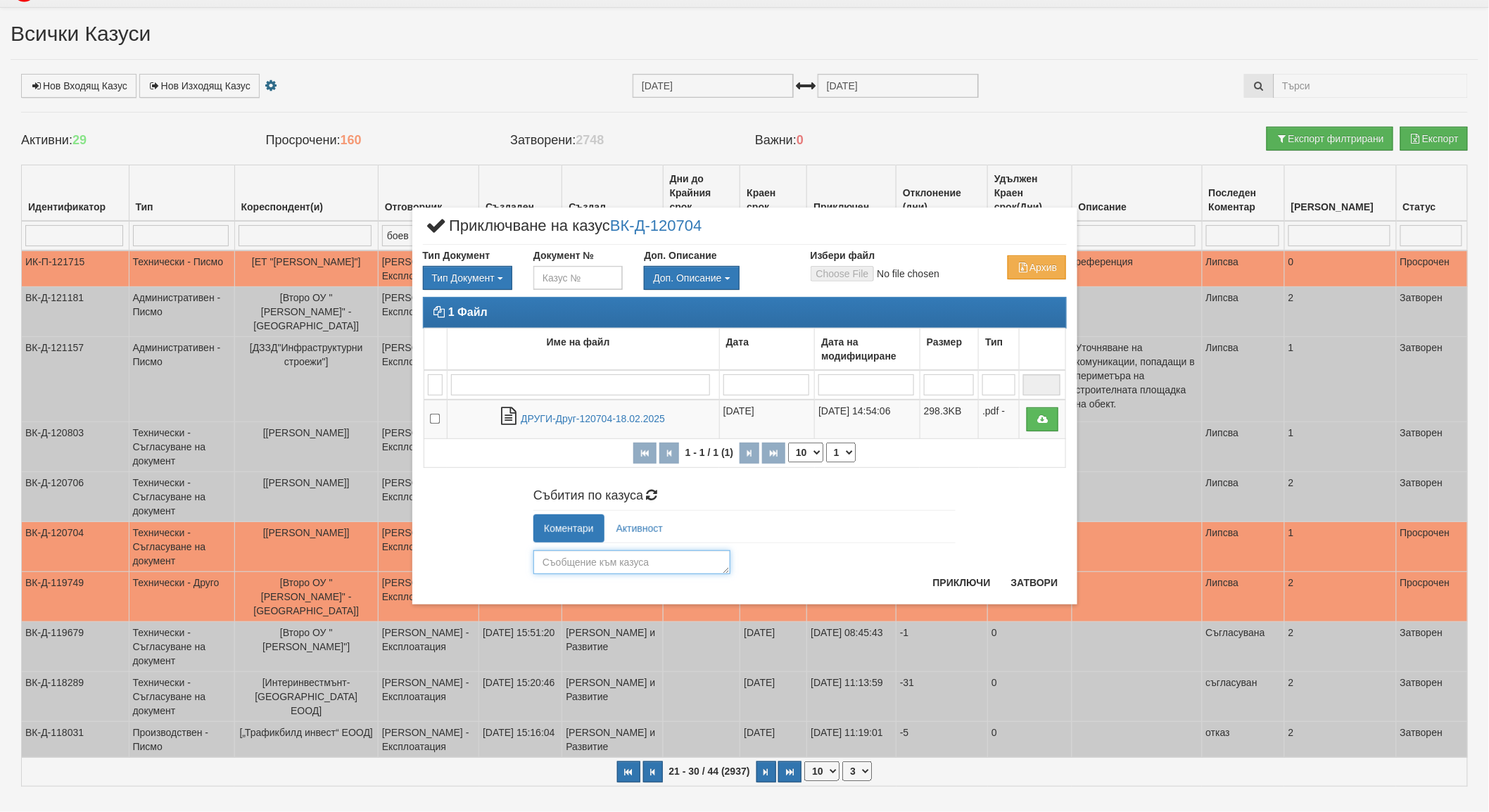
click at [546, 565] on textarea at bounding box center [631, 562] width 197 height 24
type textarea "3"
click at [943, 580] on button "Приключи" at bounding box center [962, 582] width 74 height 22
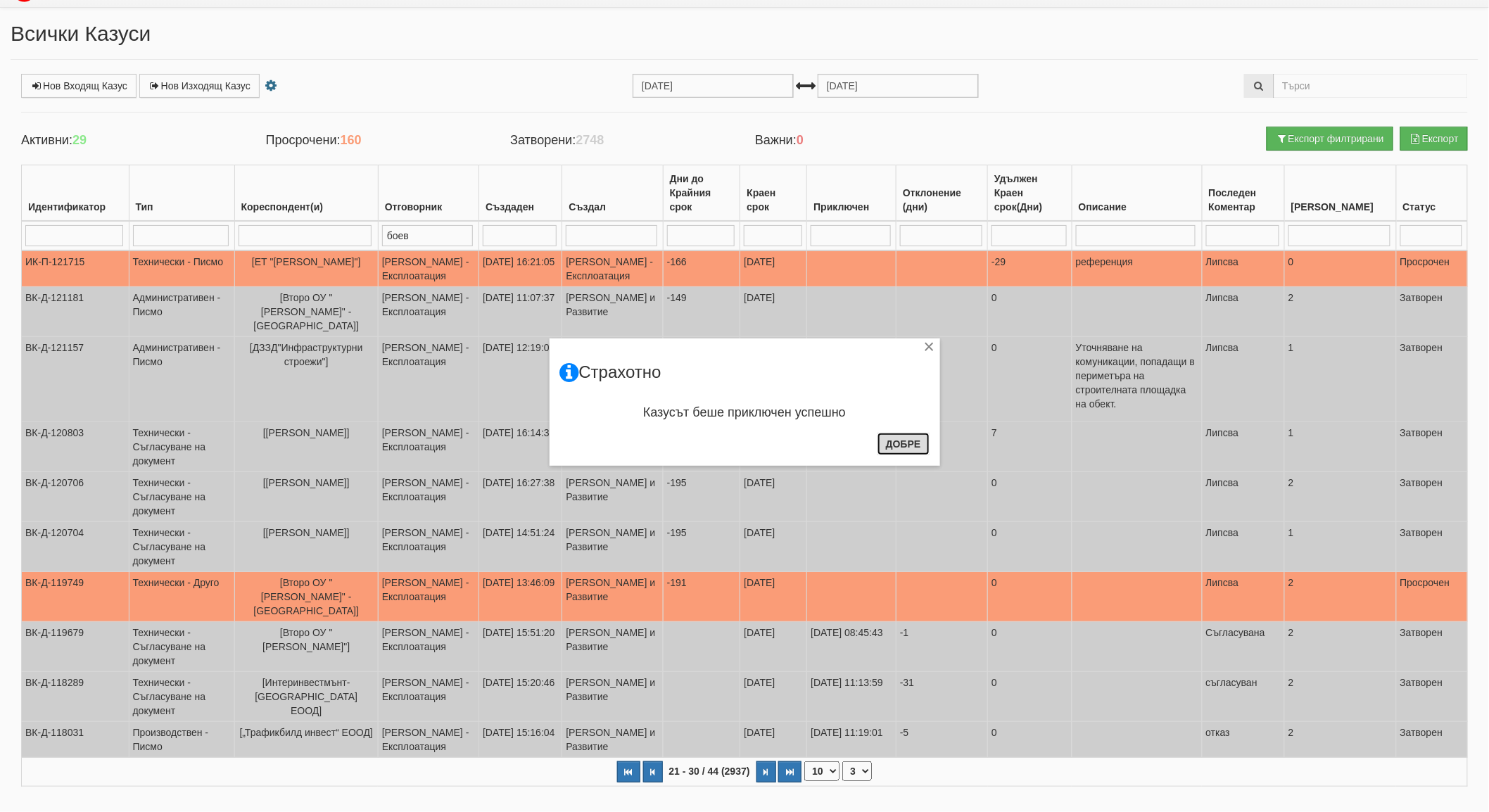
click at [895, 439] on button "Добре" at bounding box center [903, 443] width 52 height 22
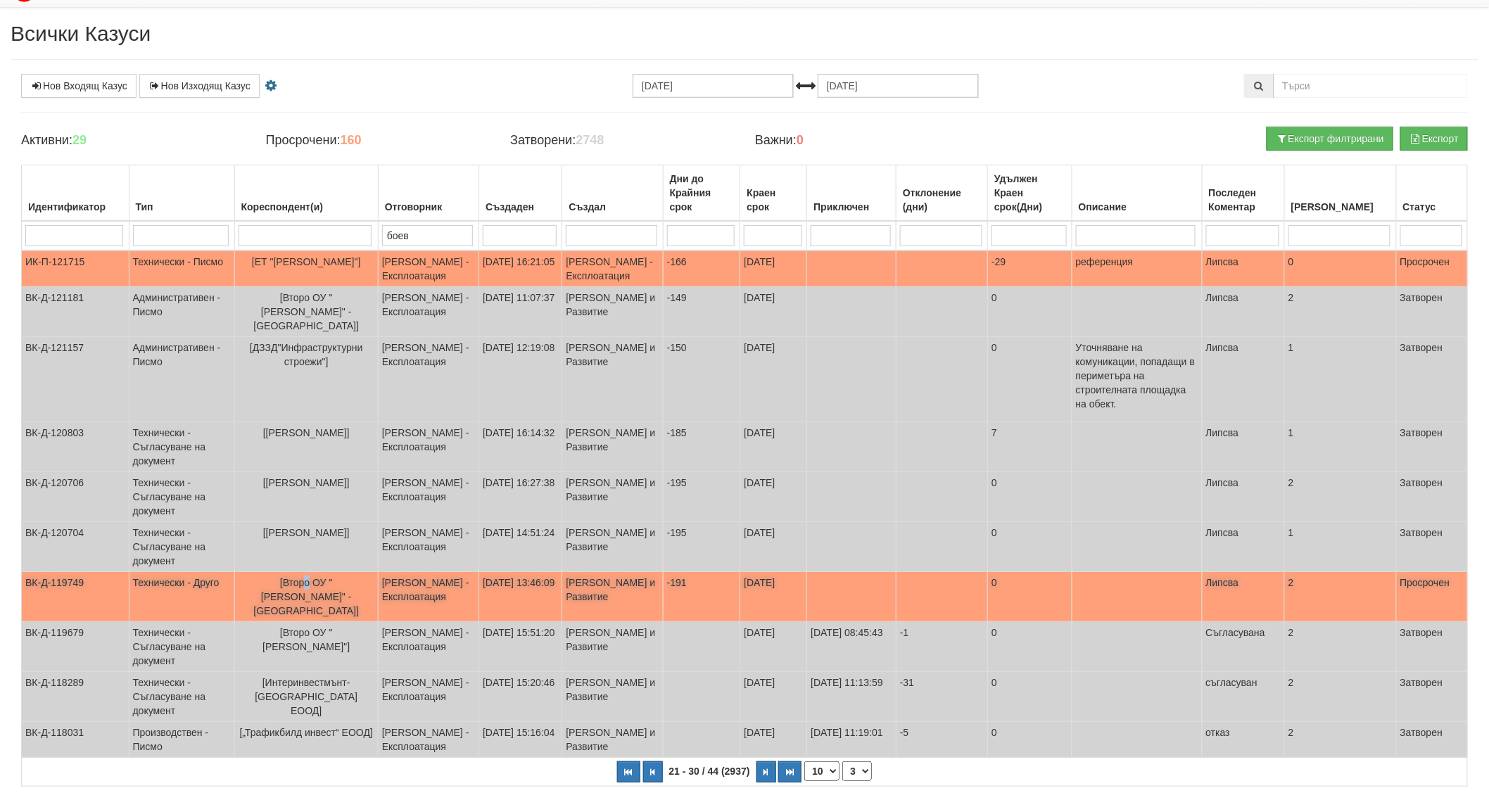
click at [275, 577] on span "[Второ ОУ "[PERSON_NAME]" - [GEOGRAPHIC_DATA]]" at bounding box center [306, 597] width 106 height 40
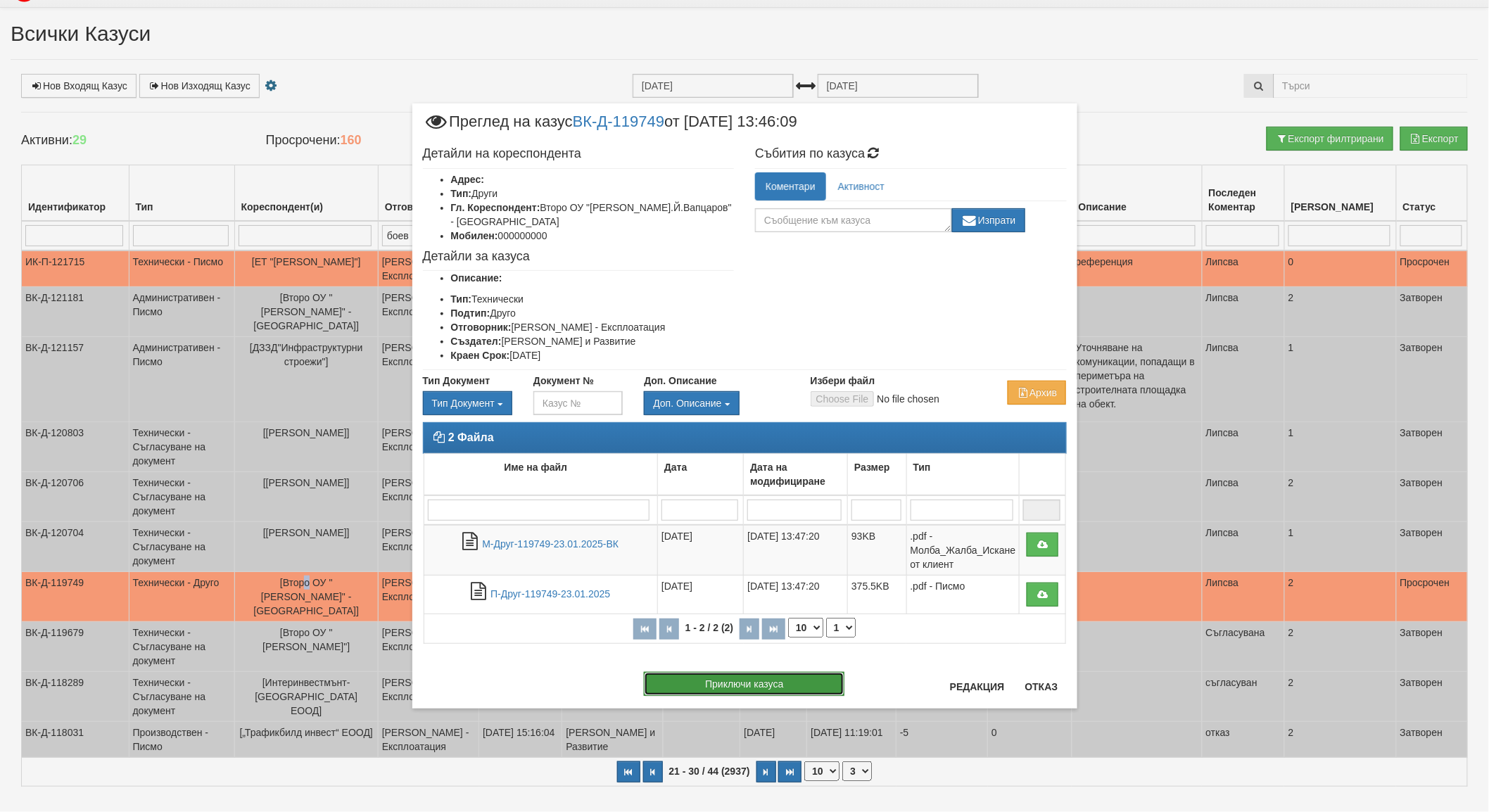
click at [785, 672] on button "Приключи казуса" at bounding box center [744, 683] width 201 height 24
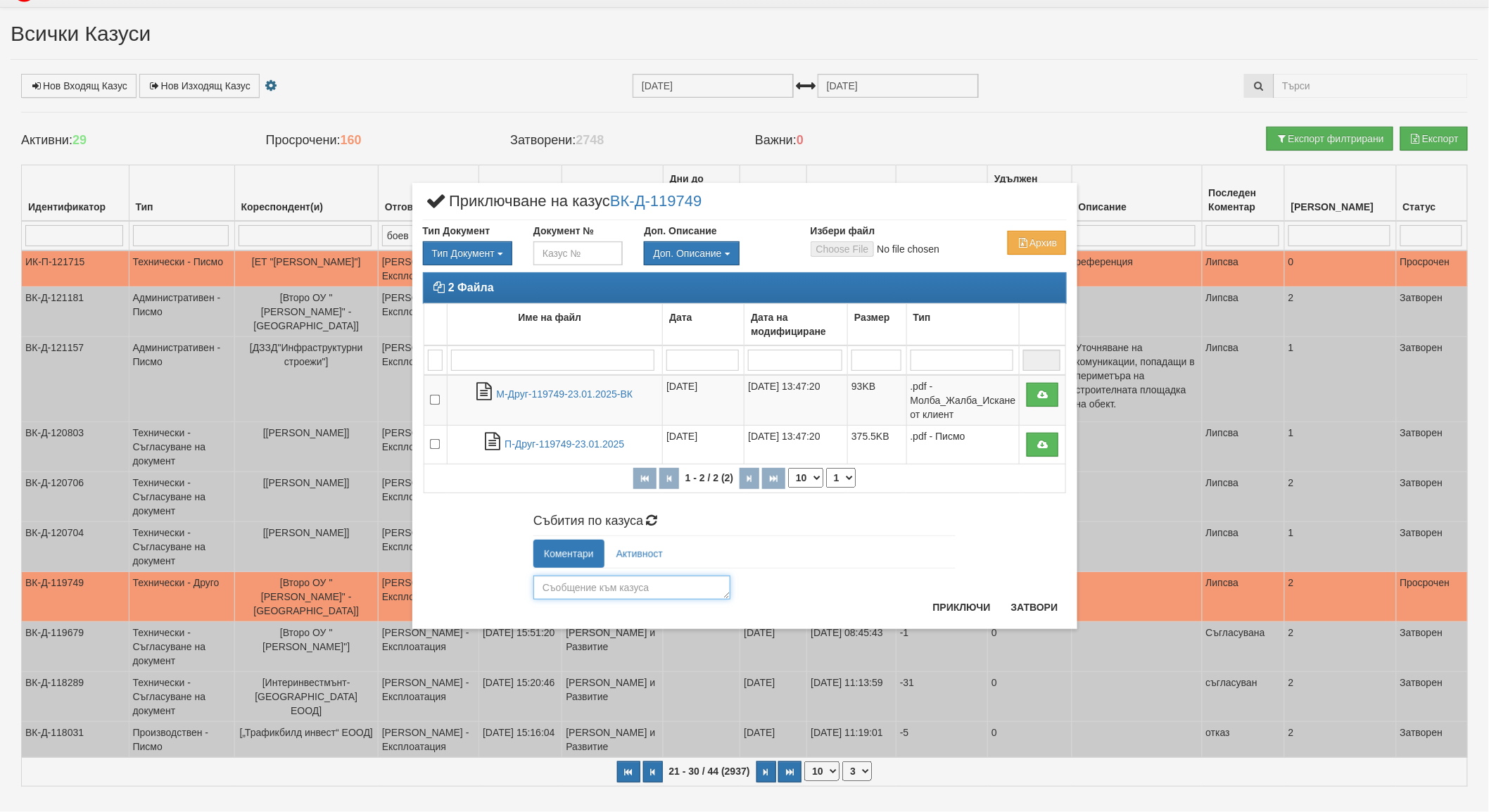
click at [613, 588] on textarea at bounding box center [631, 587] width 197 height 24
type textarea "съгласувано"
click at [975, 600] on button "Приключи" at bounding box center [962, 607] width 74 height 22
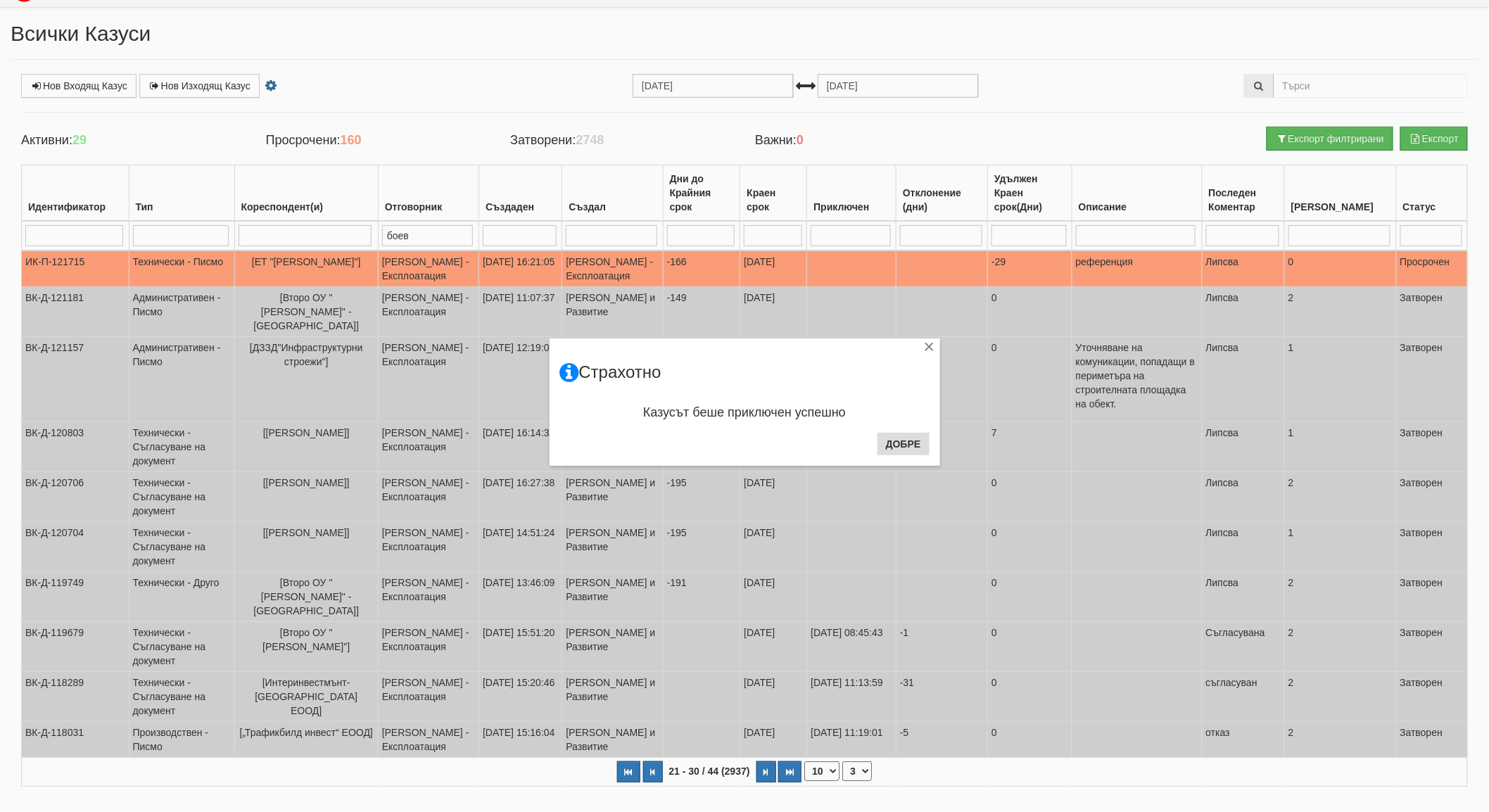
drag, startPoint x: 911, startPoint y: 426, endPoint x: 910, endPoint y: 437, distance: 11.0
click at [911, 427] on div "Казусът беше приключен успешно" at bounding box center [745, 413] width 370 height 30
click at [908, 446] on button "Добре" at bounding box center [903, 443] width 52 height 22
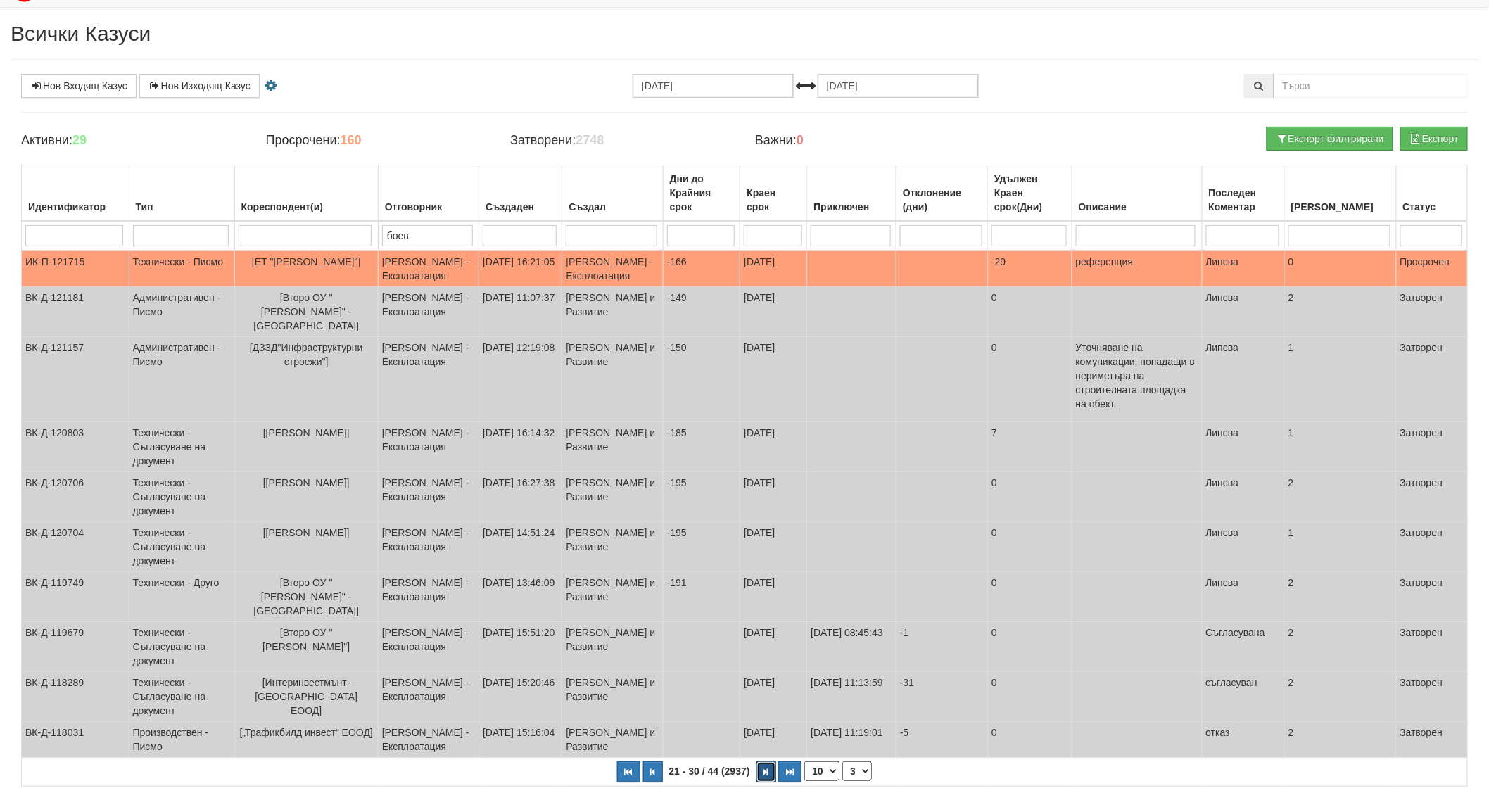
click at [769, 761] on button "button" at bounding box center [767, 772] width 20 height 21
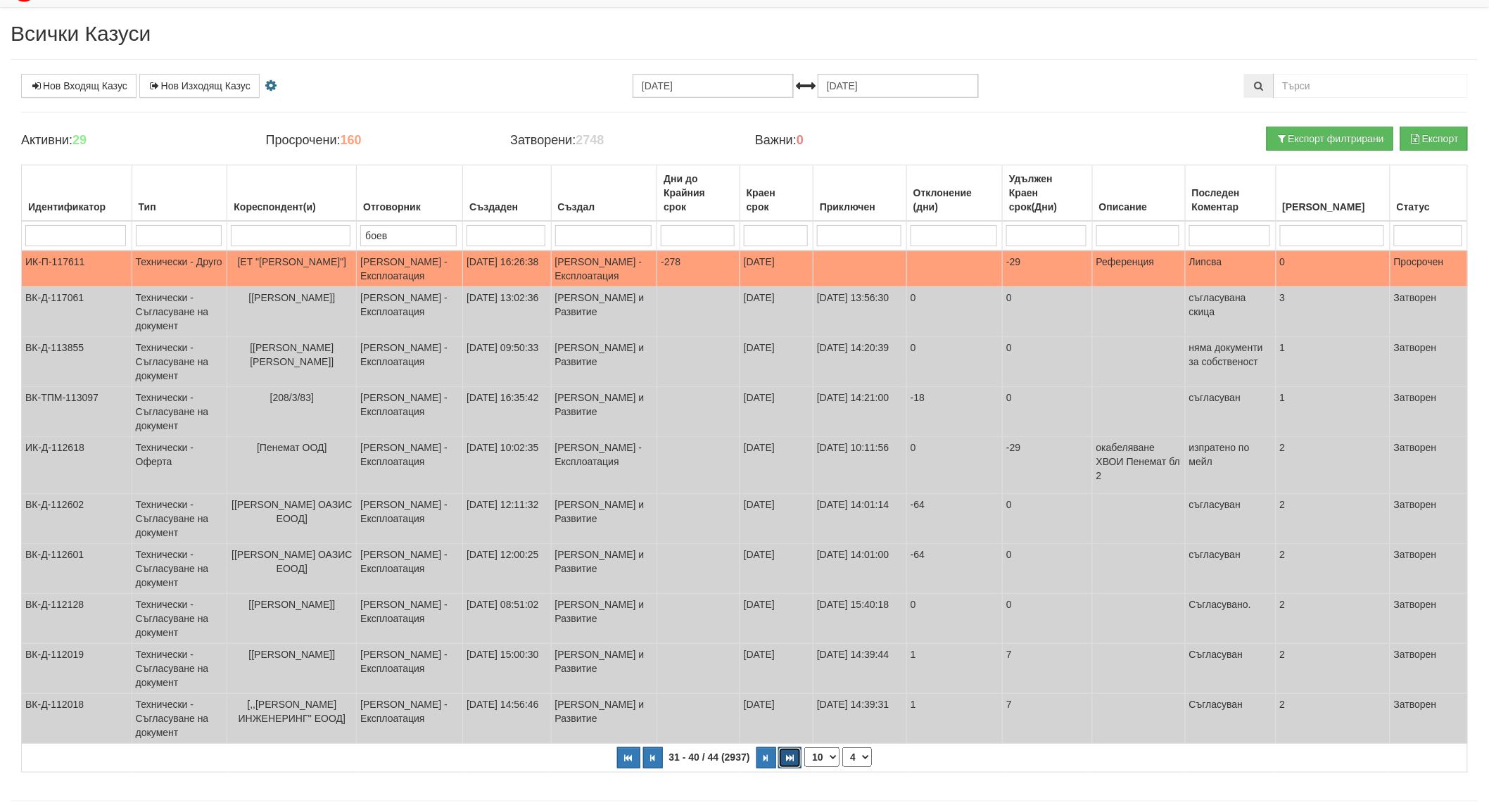
click at [793, 760] on icon "button" at bounding box center [789, 758] width 7 height 7
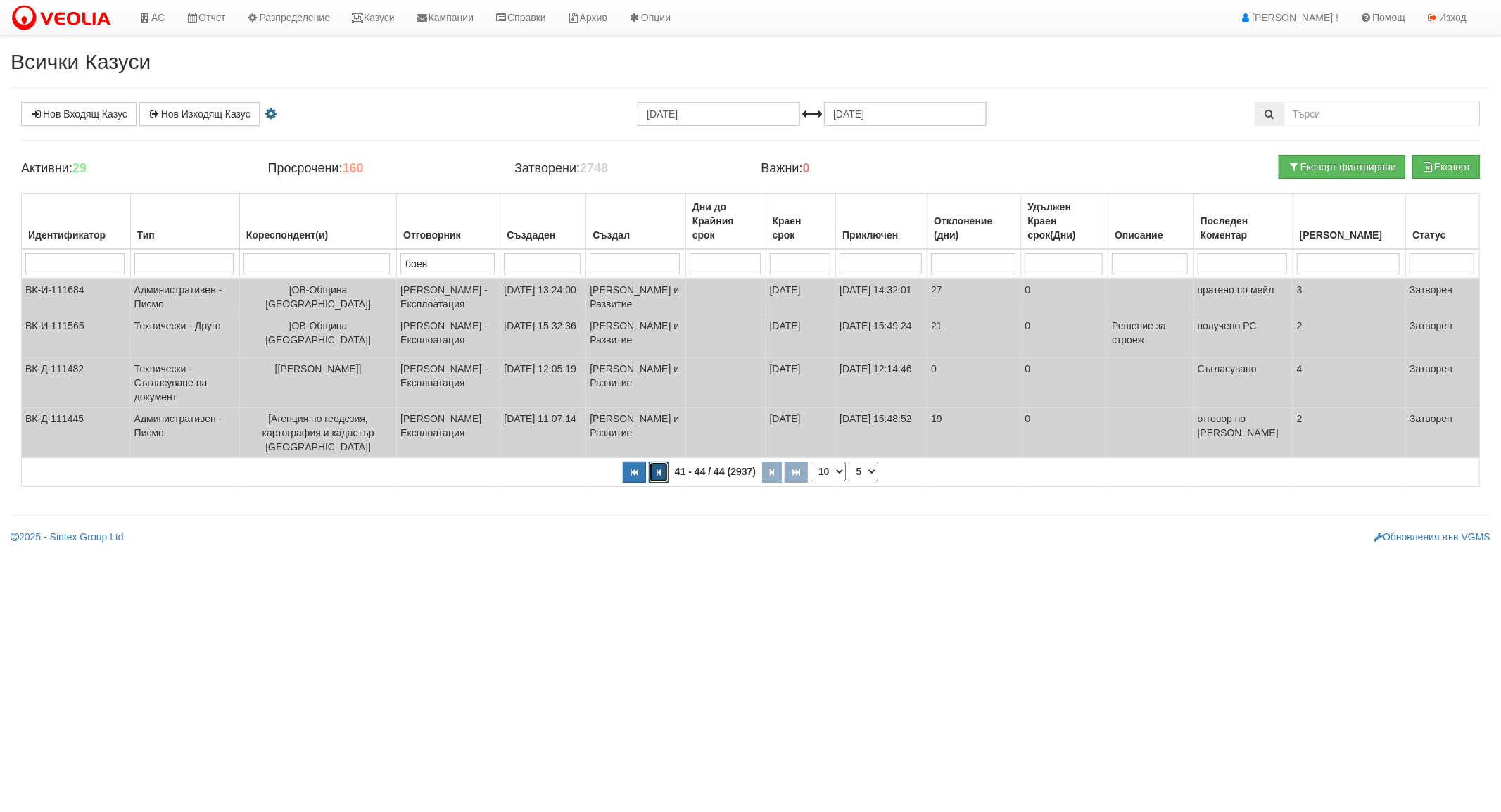
click at [656, 476] on icon "button" at bounding box center [658, 472] width 4 height 7
select select "4"
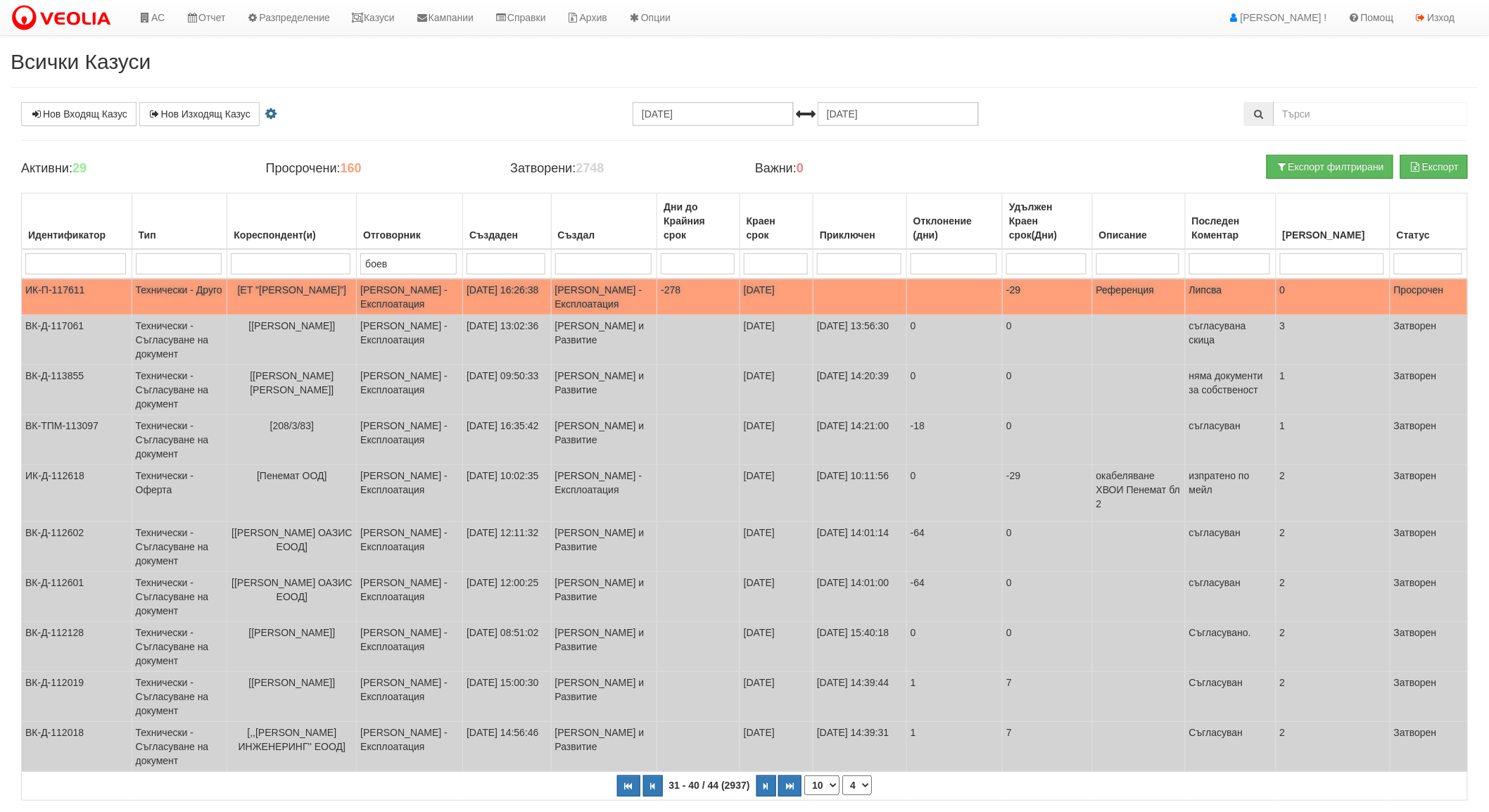
click at [399, 292] on td "[PERSON_NAME] - Експлоатация" at bounding box center [409, 297] width 106 height 36
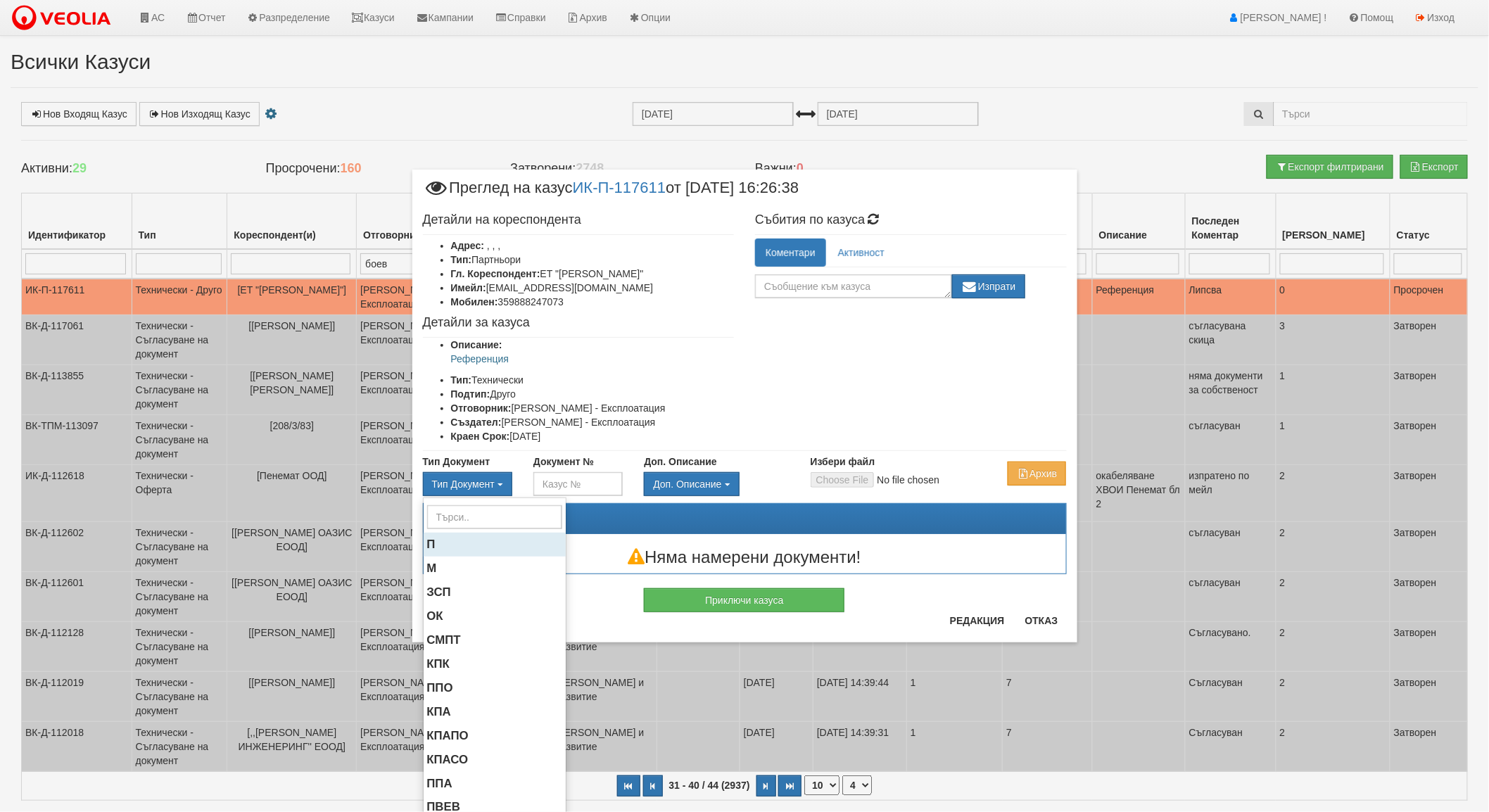
click at [428, 542] on span "П" at bounding box center [432, 544] width 8 height 13
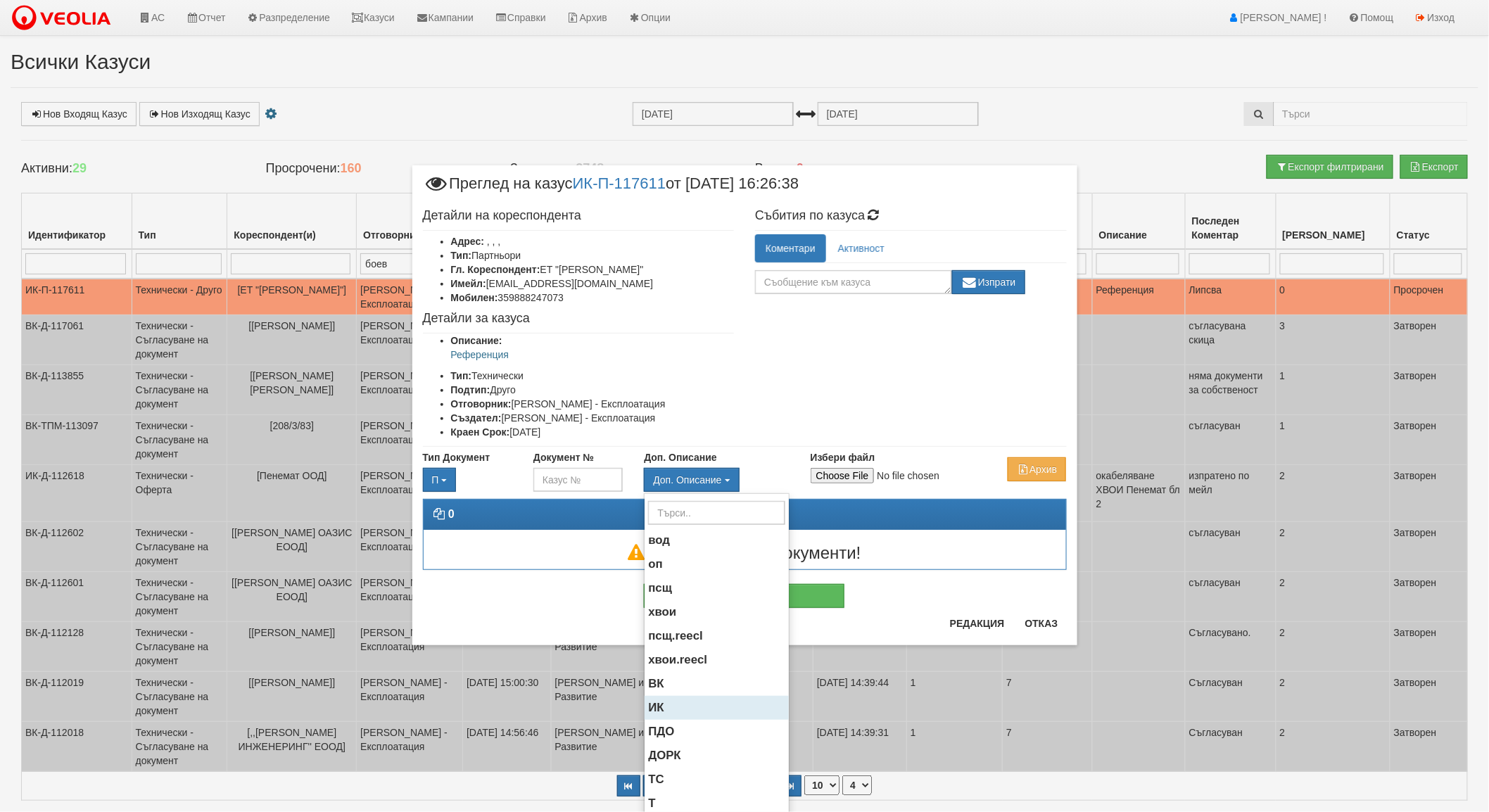
click at [658, 710] on span "ИК" at bounding box center [655, 707] width 16 height 13
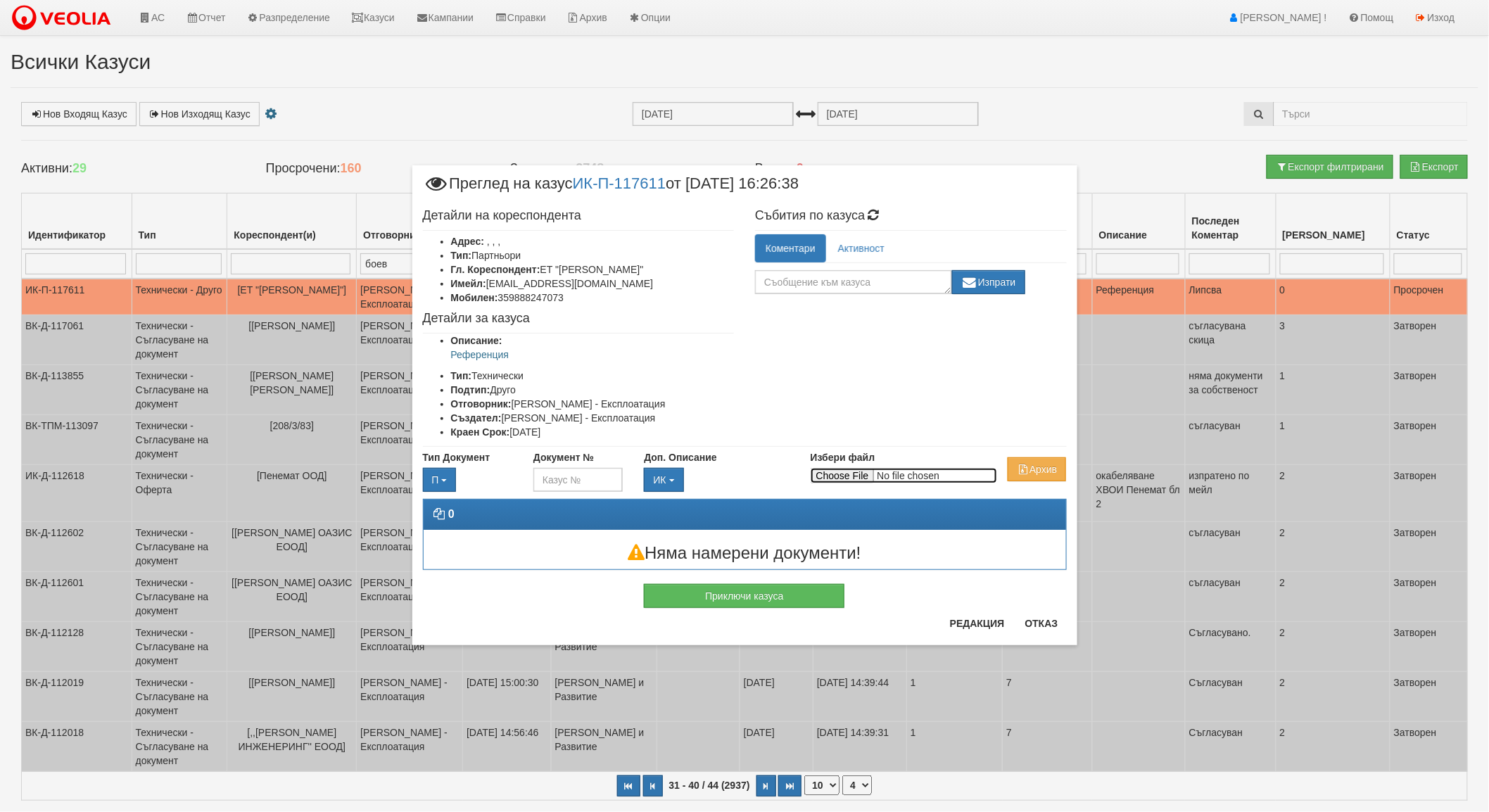
click at [847, 474] on input "Избери файл" at bounding box center [904, 475] width 187 height 16
type input "C:\fakepath\П-ОВ-125301-29.08.2025.pdf"
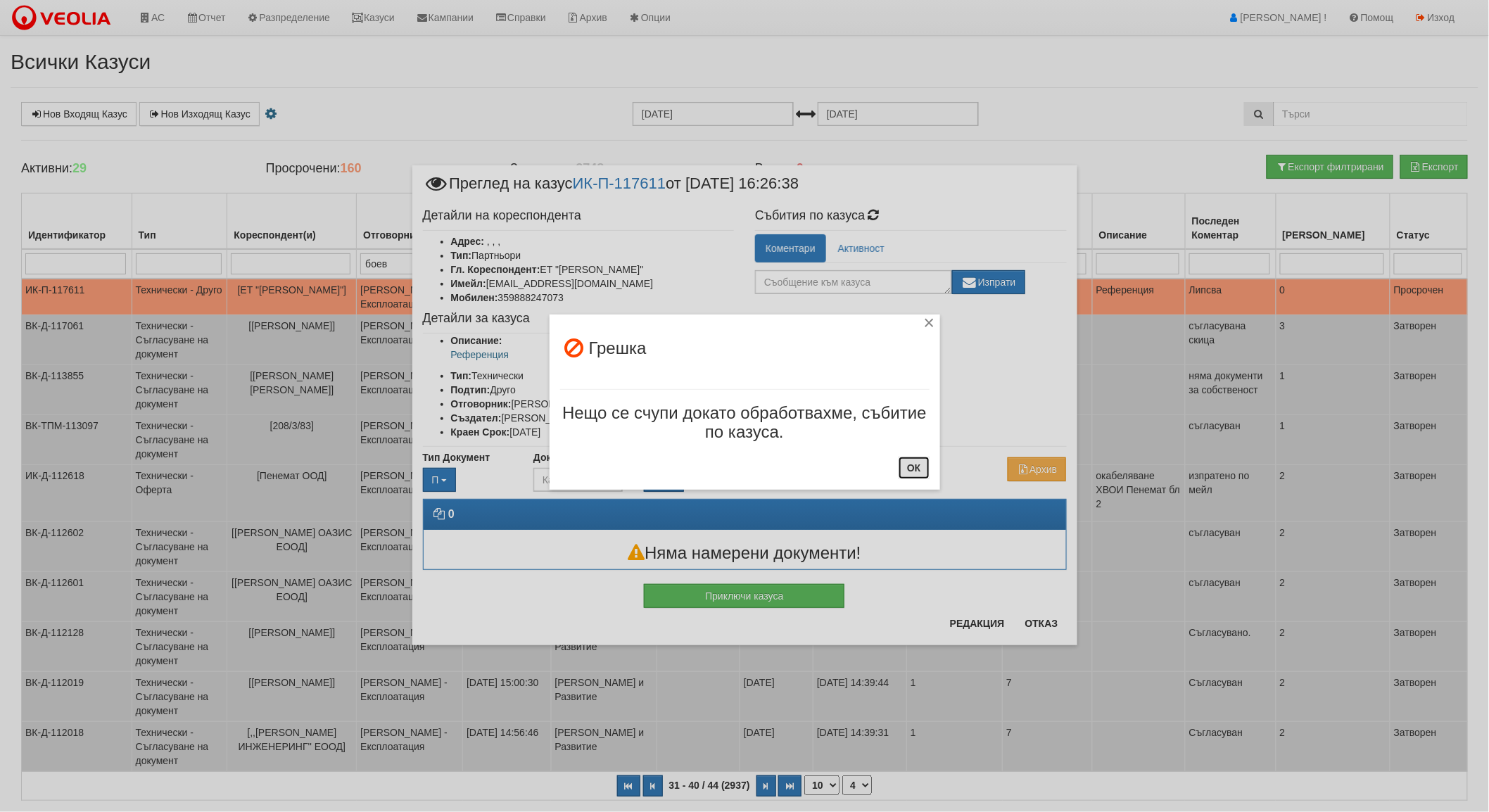
click at [916, 470] on button "ОК" at bounding box center [914, 467] width 31 height 22
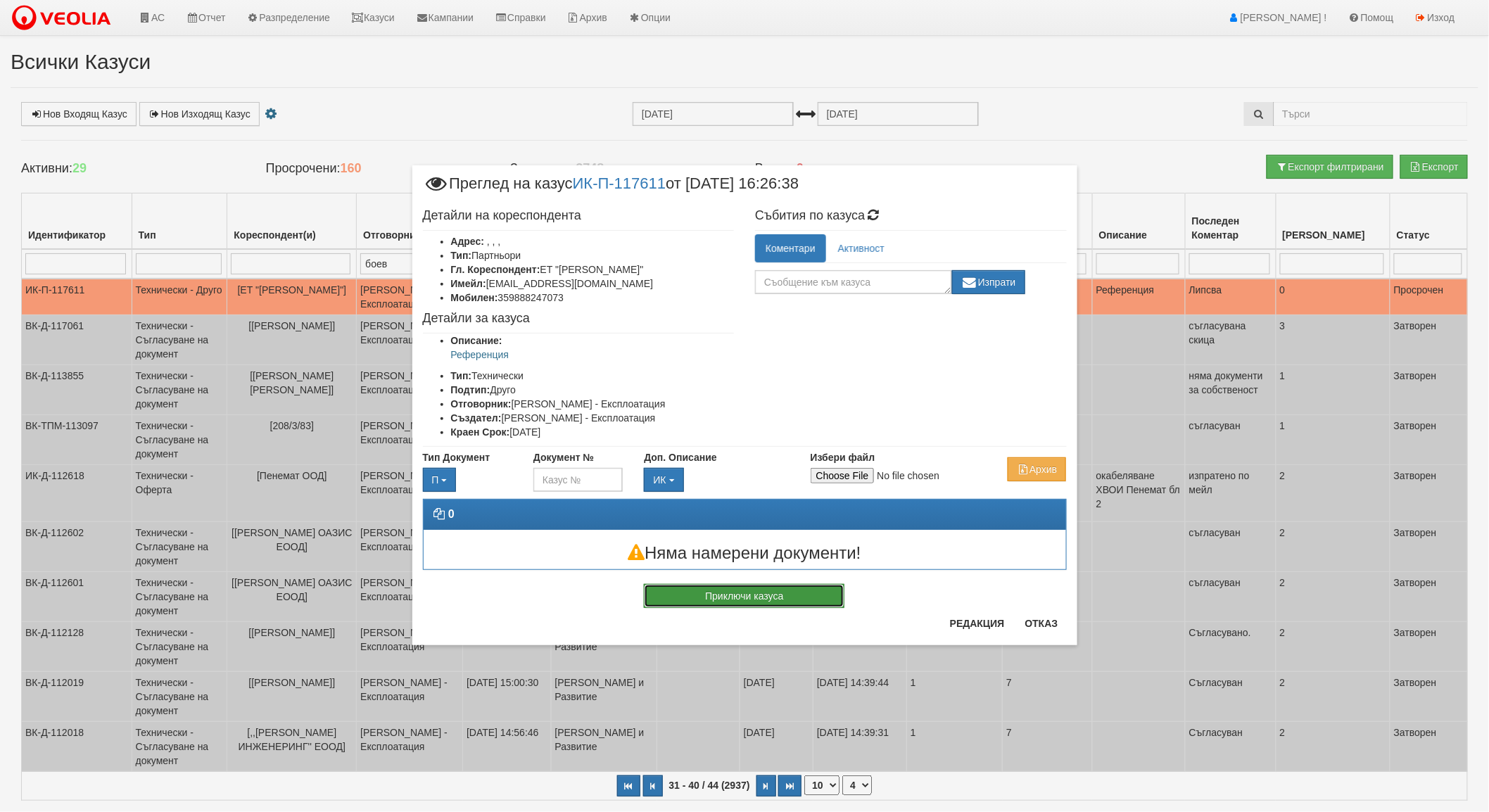
click at [792, 597] on button "Приключи казуса" at bounding box center [744, 596] width 201 height 24
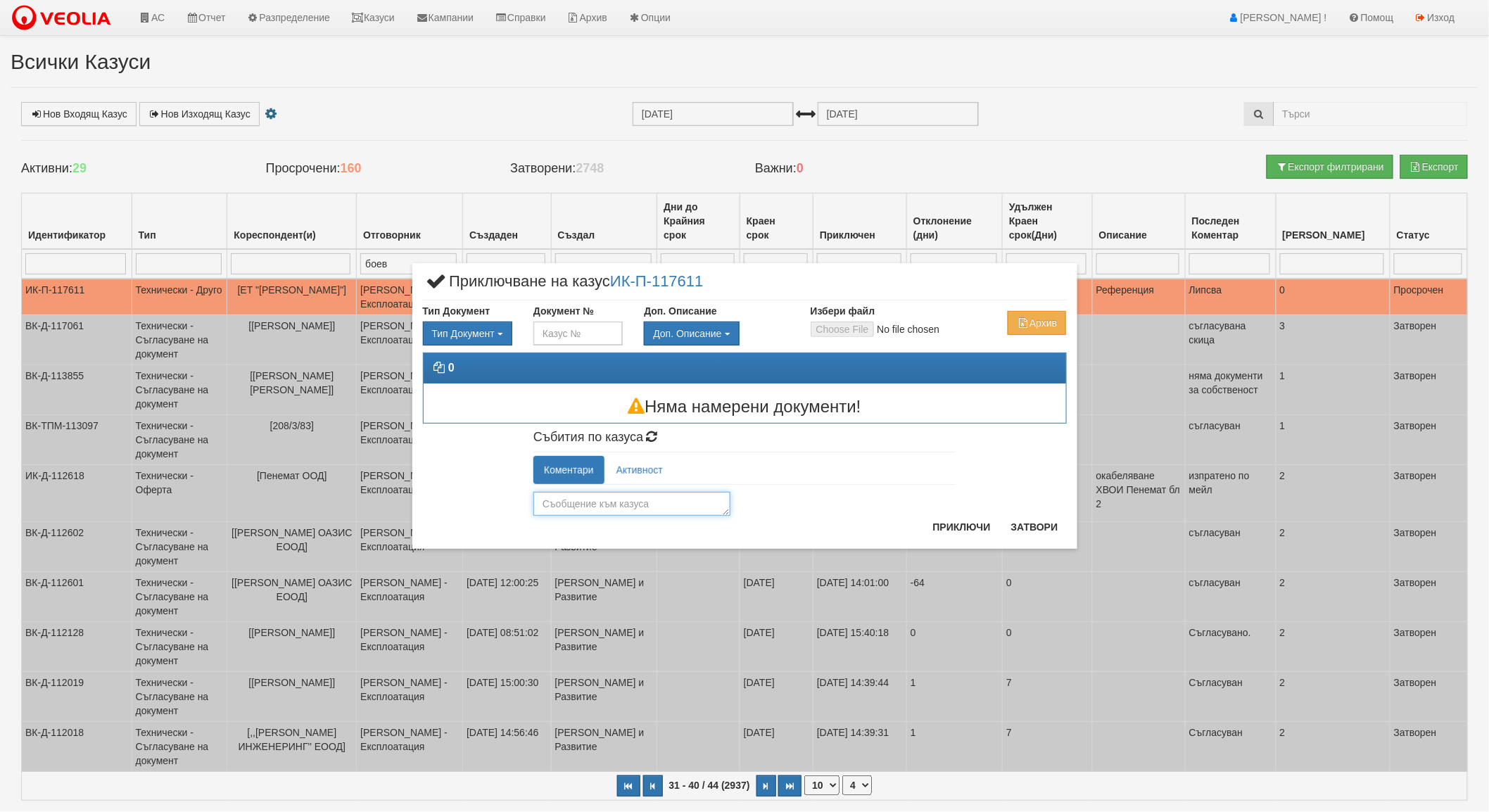
click at [634, 500] on textarea at bounding box center [631, 503] width 197 height 24
type textarea "1"
click at [940, 530] on button "Приключи" at bounding box center [962, 526] width 74 height 22
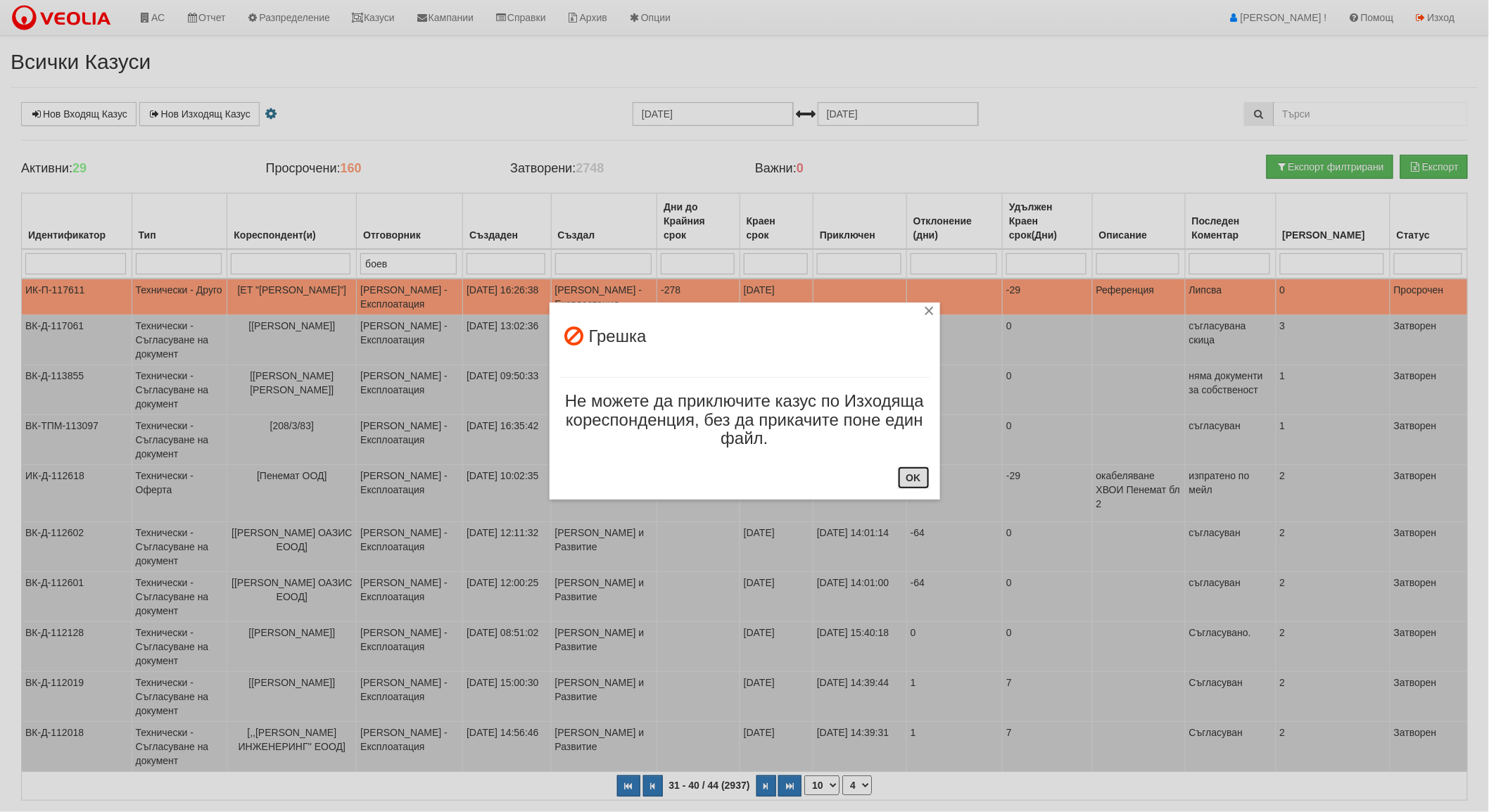
click at [916, 479] on button "OK" at bounding box center [914, 477] width 31 height 22
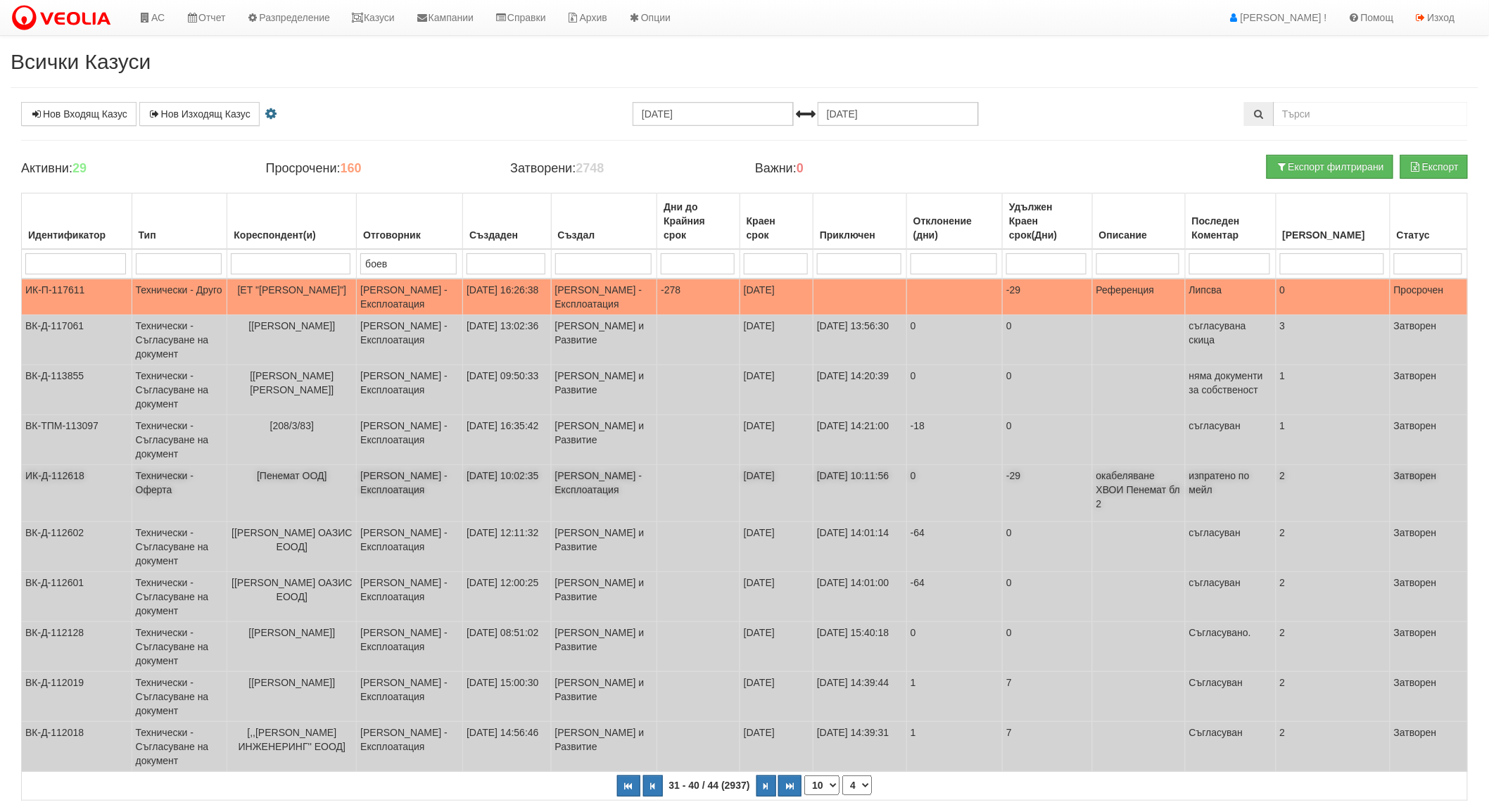
drag, startPoint x: 596, startPoint y: 293, endPoint x: 902, endPoint y: 479, distance: 358.1
click at [902, 479] on td "[DATE] 10:11:56" at bounding box center [860, 493] width 93 height 57
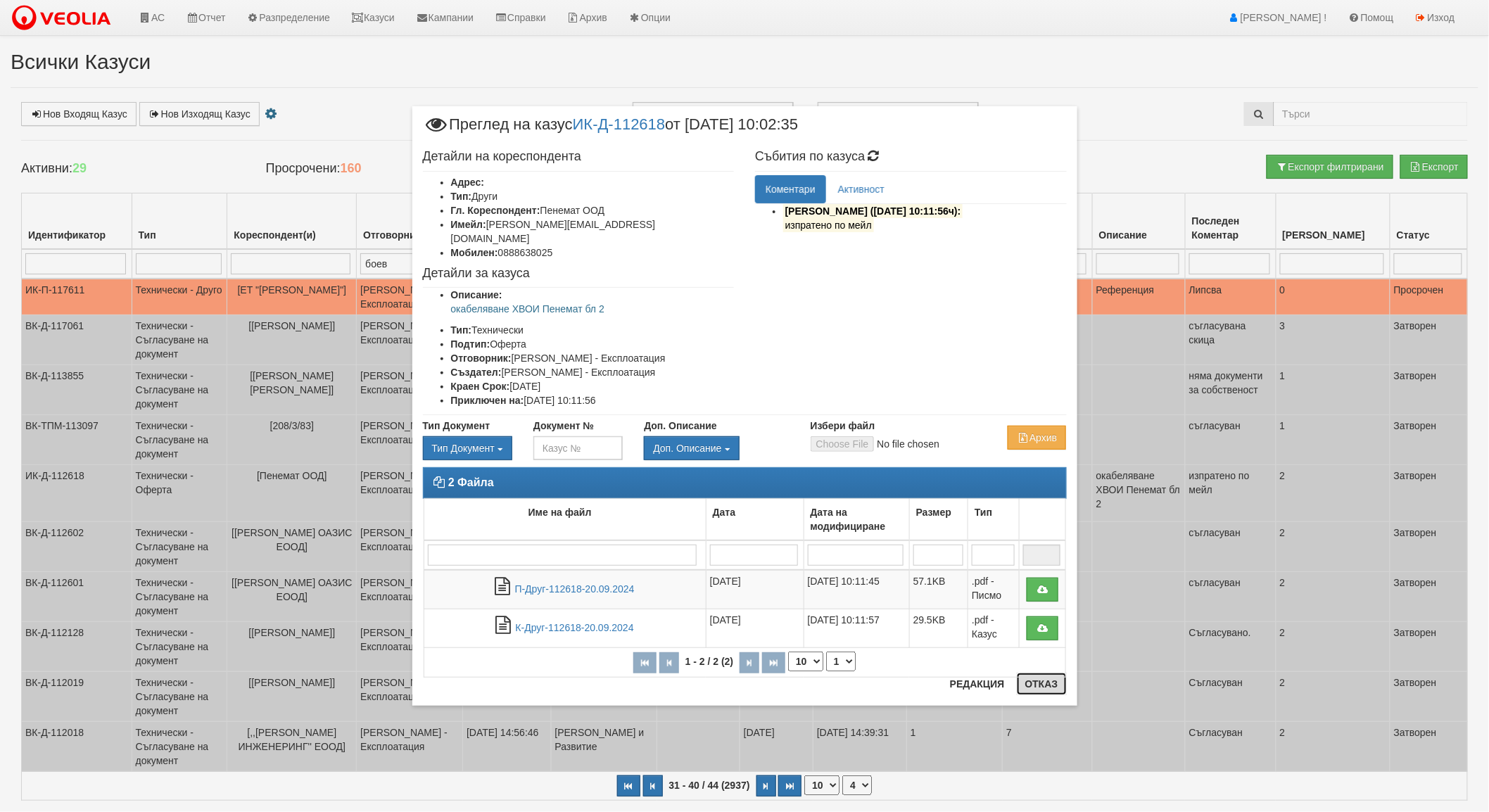
click at [1045, 687] on button "Отказ" at bounding box center [1042, 683] width 50 height 22
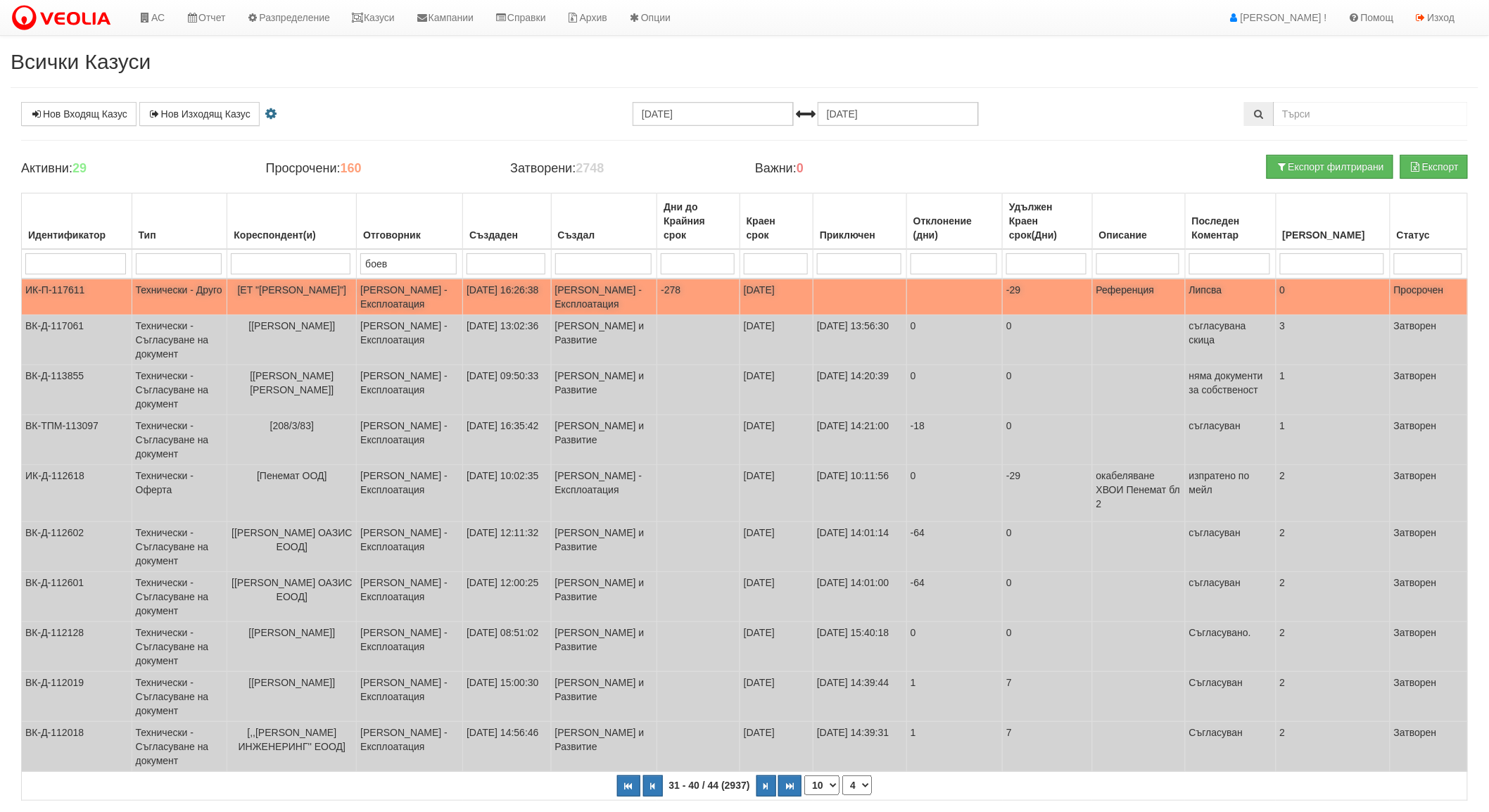
click at [303, 286] on span "[ЕТ "[PERSON_NAME]"]" at bounding box center [292, 290] width 109 height 12
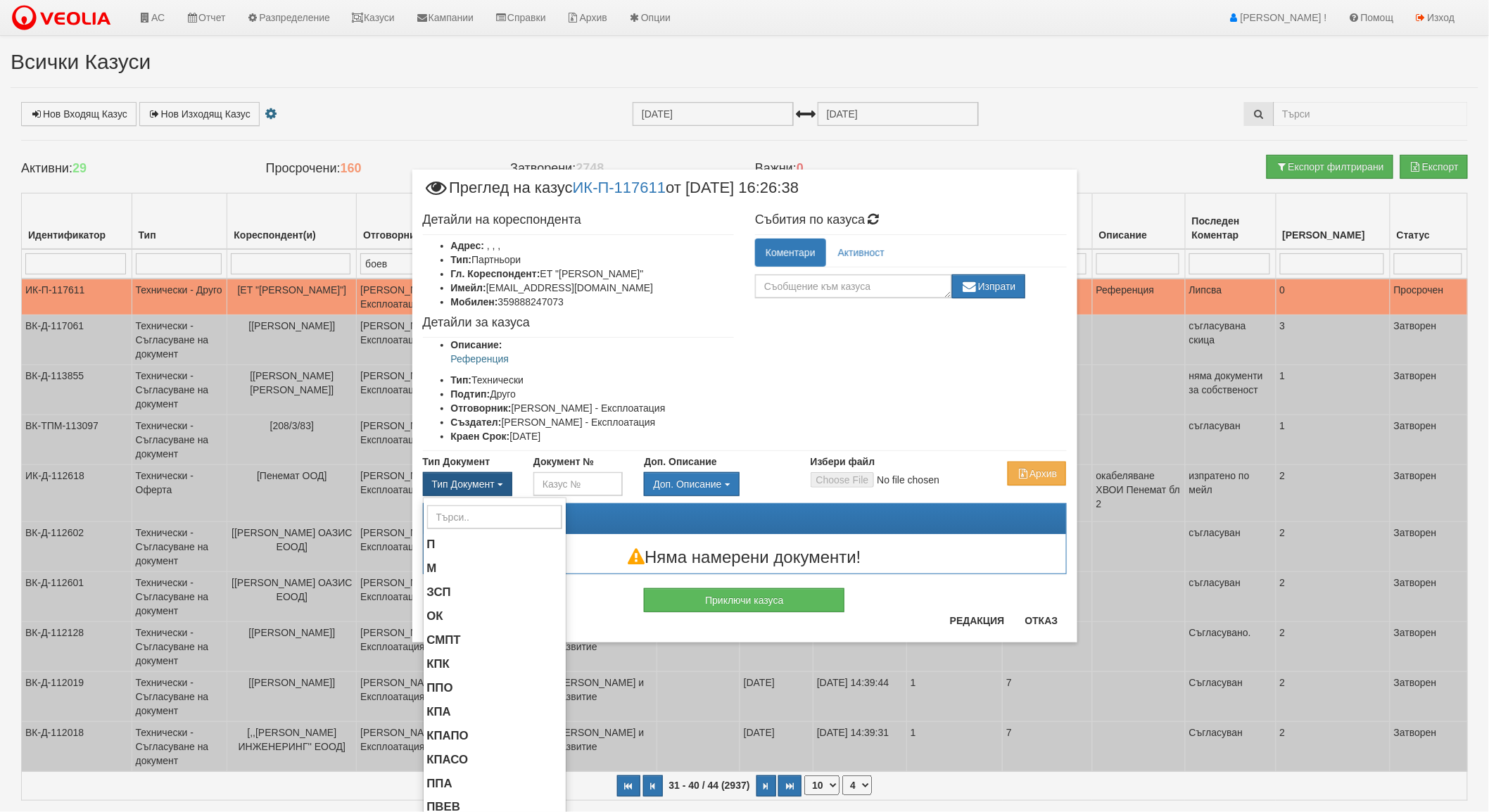
click at [486, 474] on button "Тип Документ" at bounding box center [467, 484] width 89 height 24
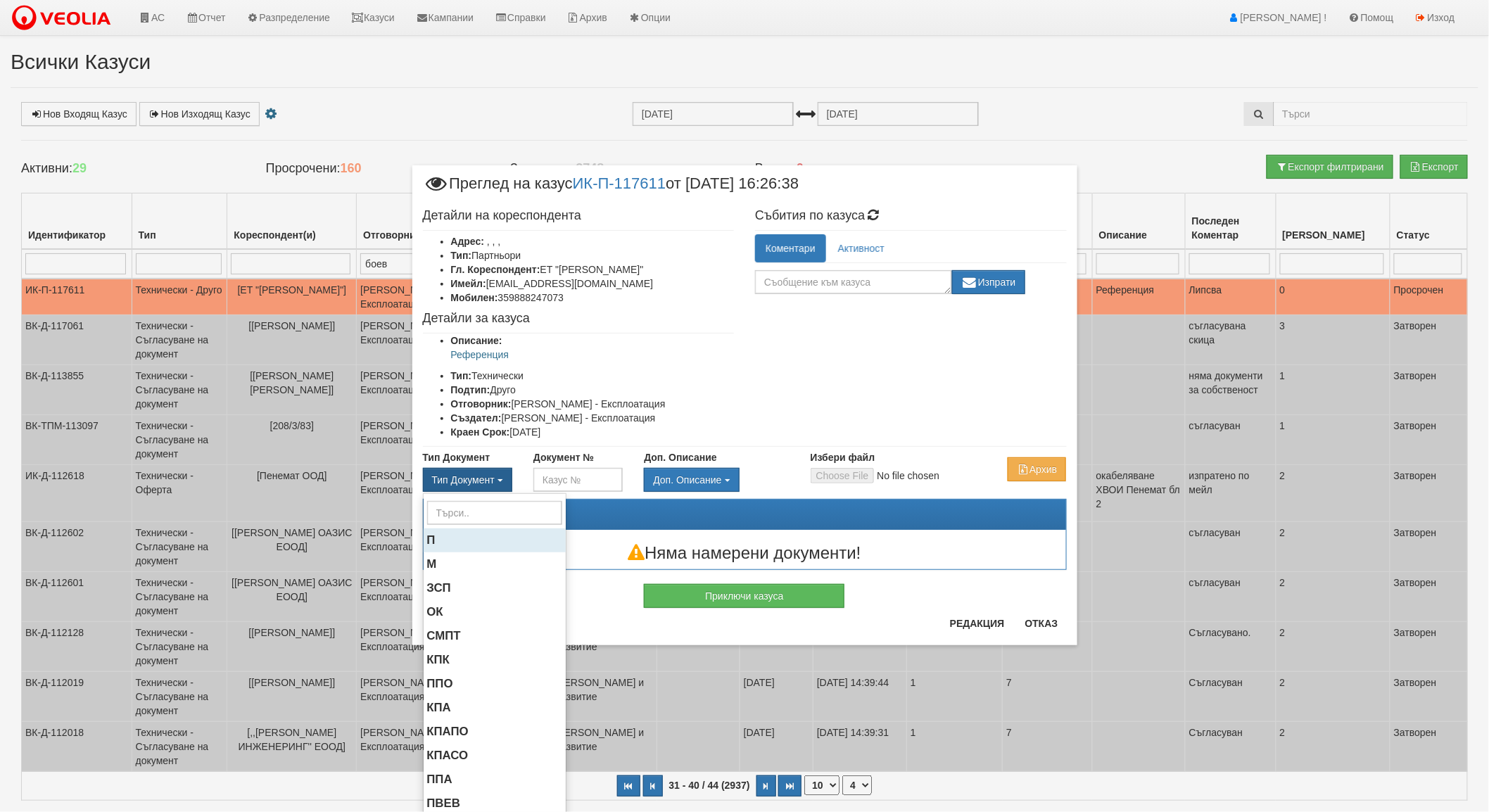
click at [432, 538] on li "П" at bounding box center [494, 540] width 142 height 24
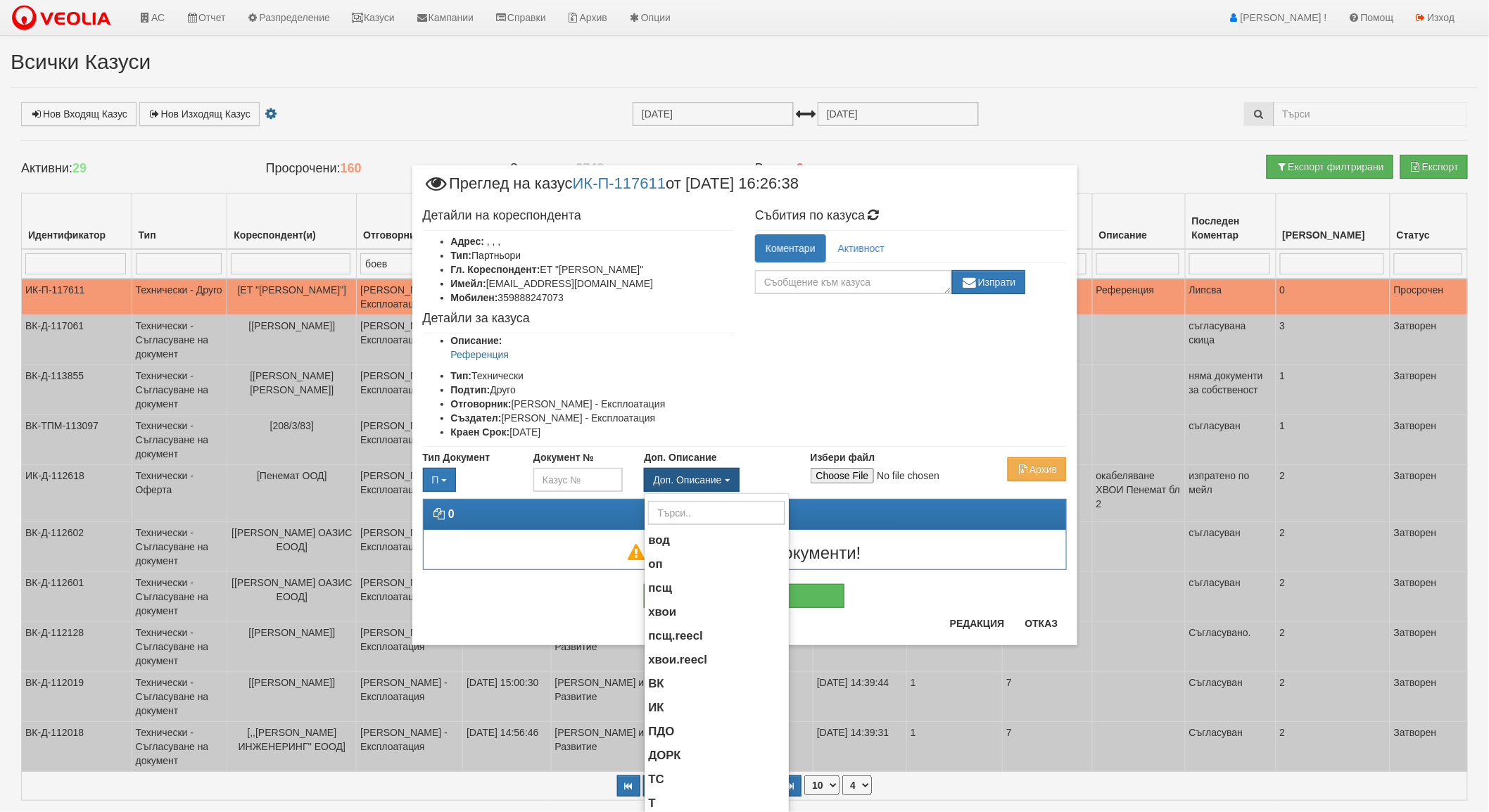
click at [711, 488] on button "Доп. Описание" at bounding box center [691, 479] width 95 height 24
click at [656, 709] on span "ИК" at bounding box center [655, 707] width 16 height 13
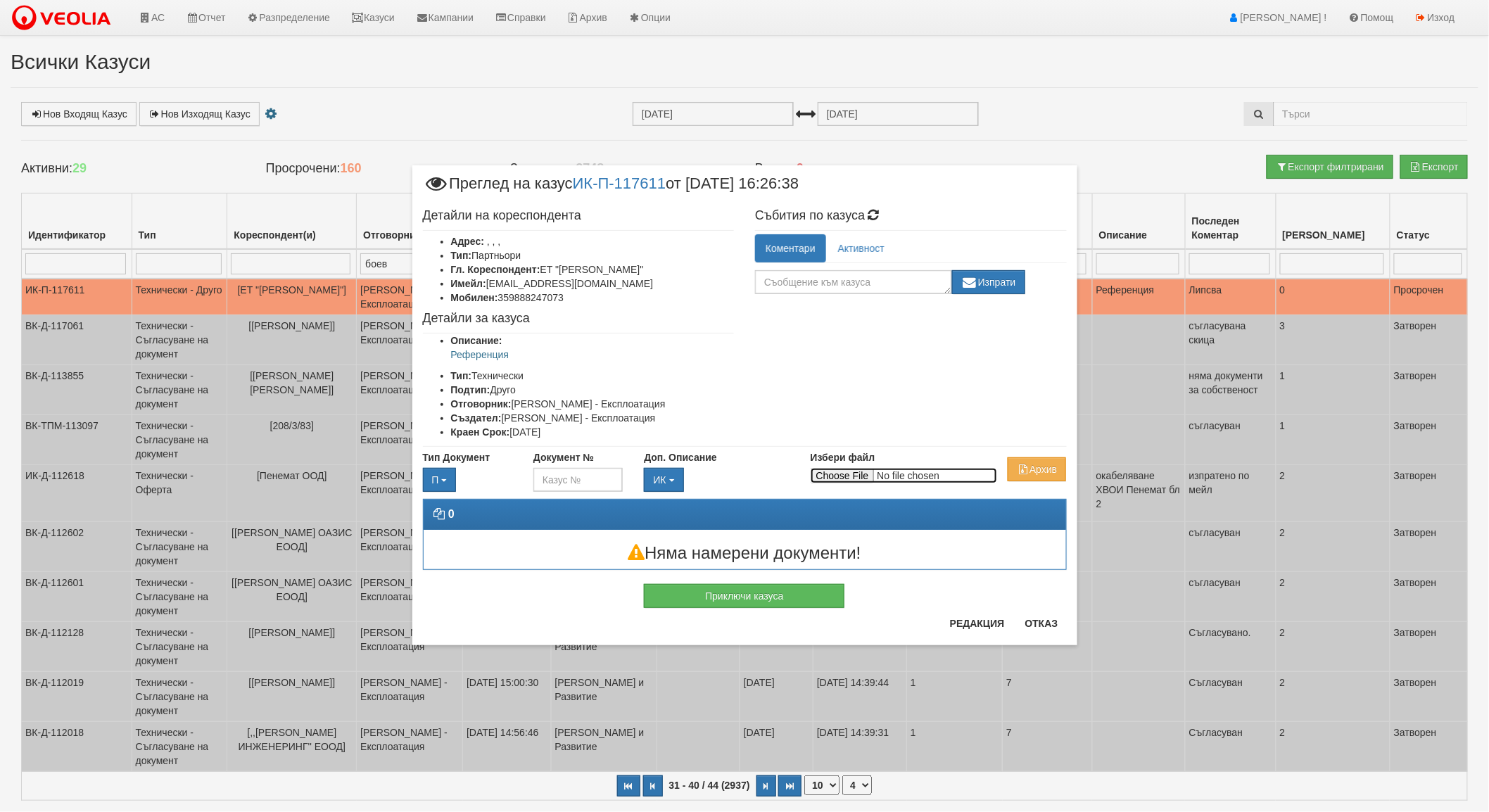
click at [860, 479] on input "Избери файл" at bounding box center [904, 475] width 187 height 16
type input "C:\fakepath\П-ОВ-125301-29.08.2025.pdf"
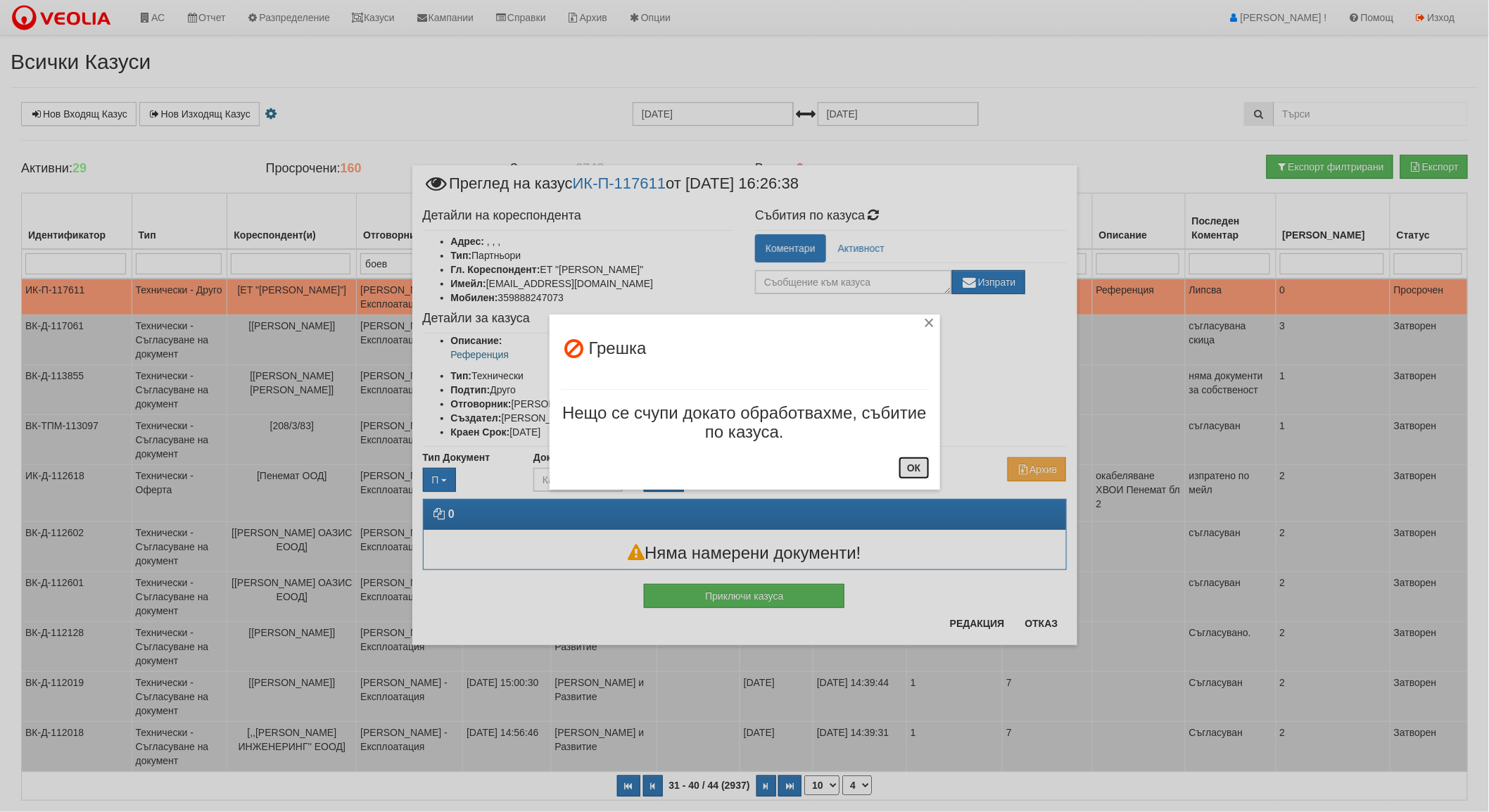
click at [918, 473] on button "ОК" at bounding box center [914, 467] width 31 height 22
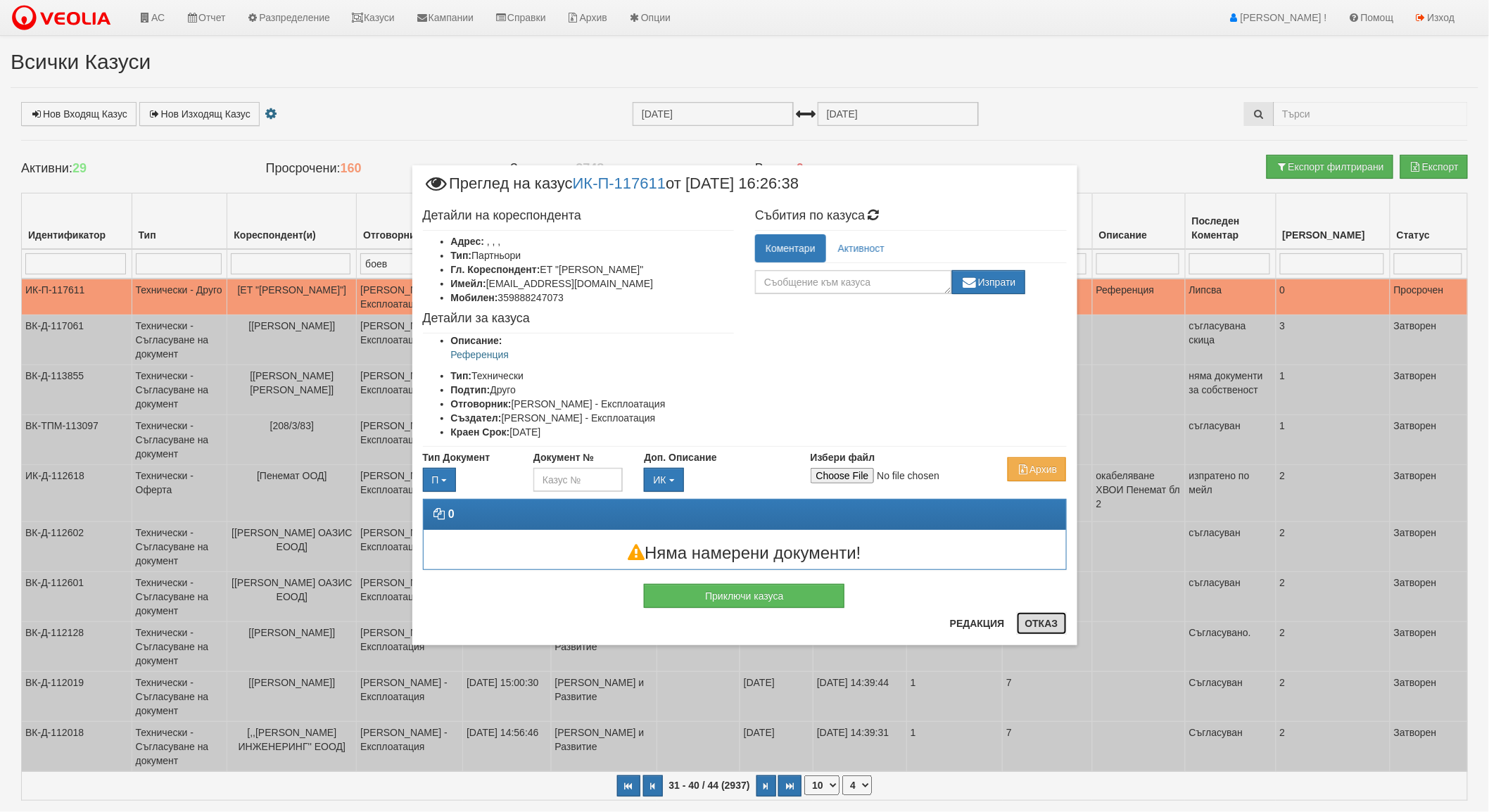
click at [1053, 621] on button "Отказ" at bounding box center [1042, 623] width 50 height 22
